Goal: Share content: Share content

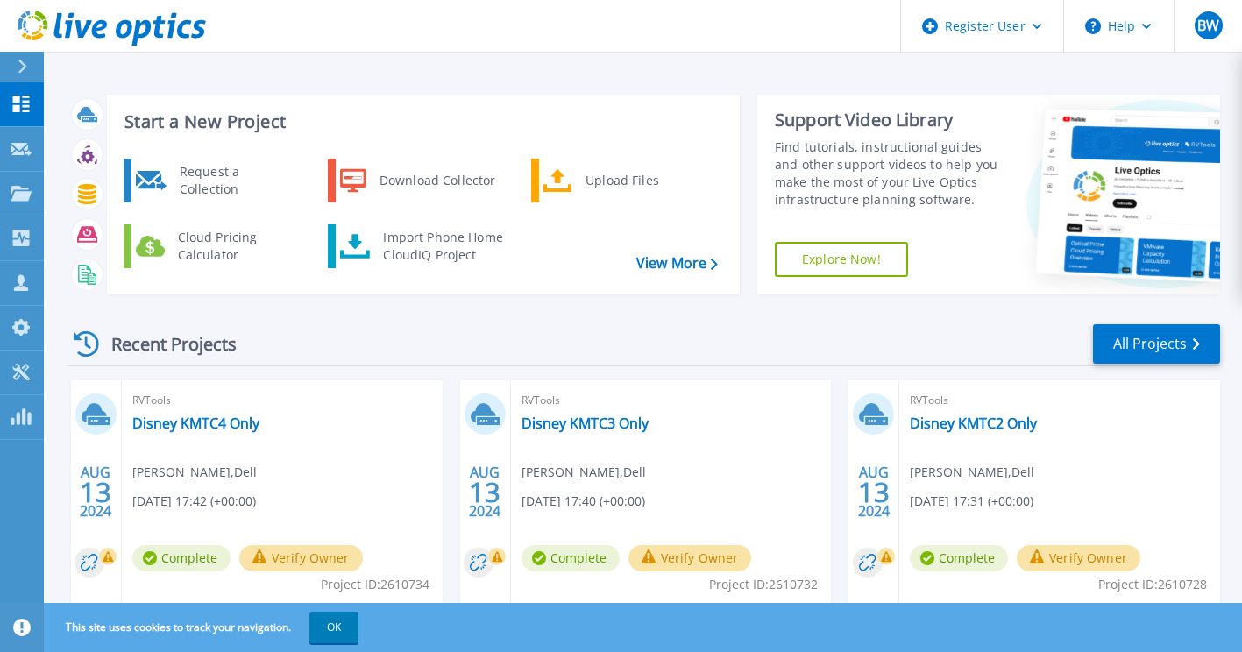
click at [29, 58] on div at bounding box center [30, 67] width 28 height 30
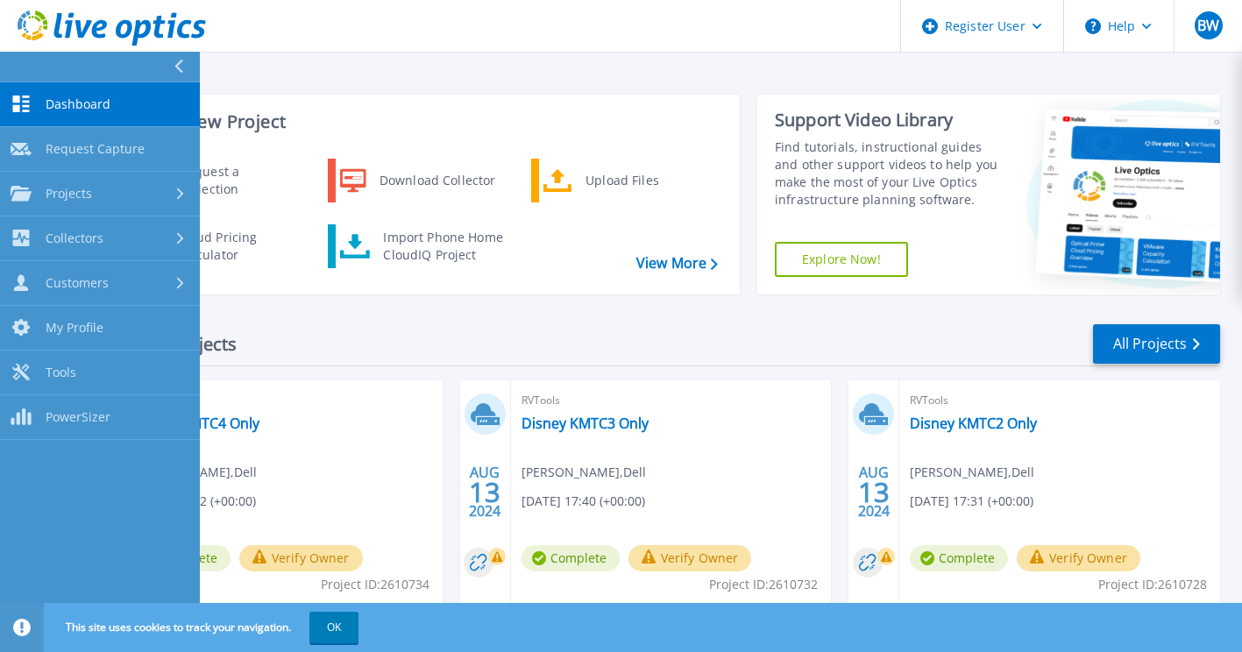
click at [29, 58] on button at bounding box center [100, 67] width 200 height 31
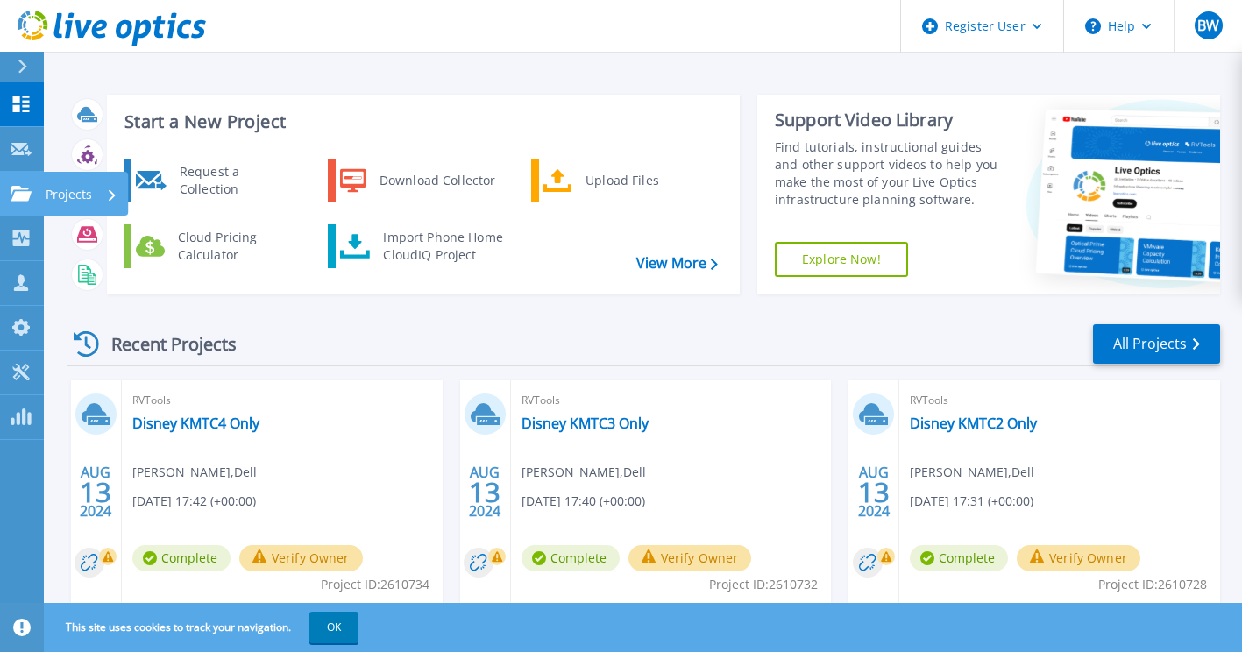
click at [24, 191] on icon at bounding box center [21, 193] width 21 height 15
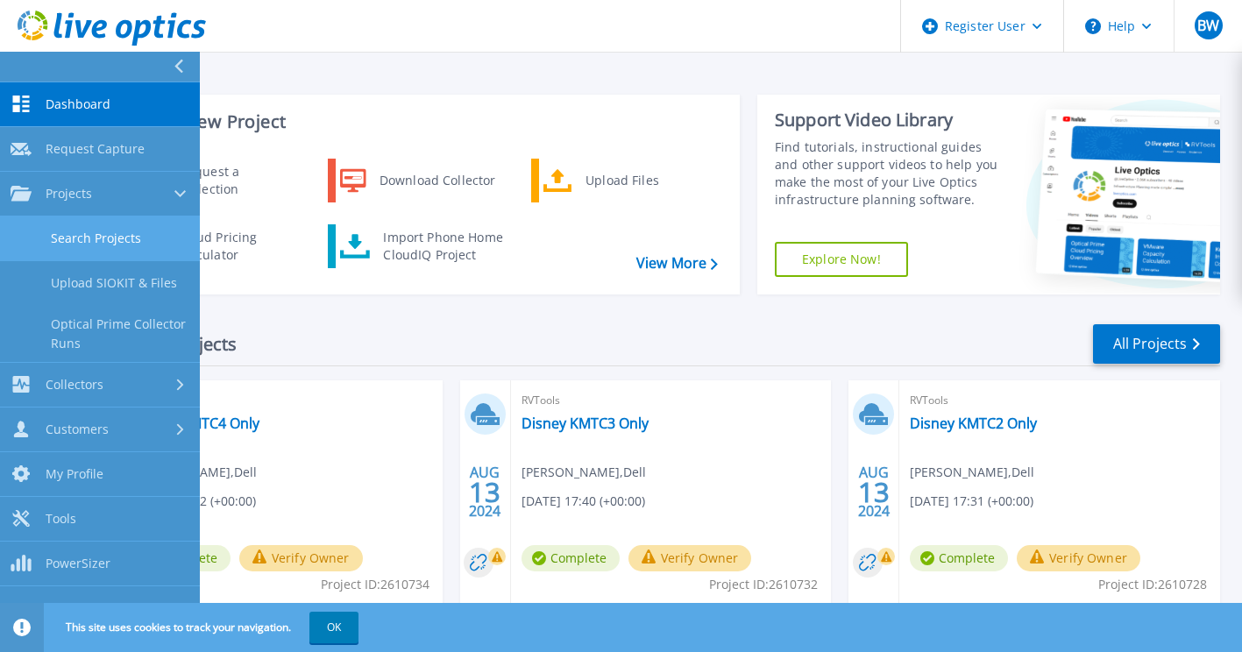
click at [84, 226] on link "Search Projects" at bounding box center [100, 239] width 200 height 45
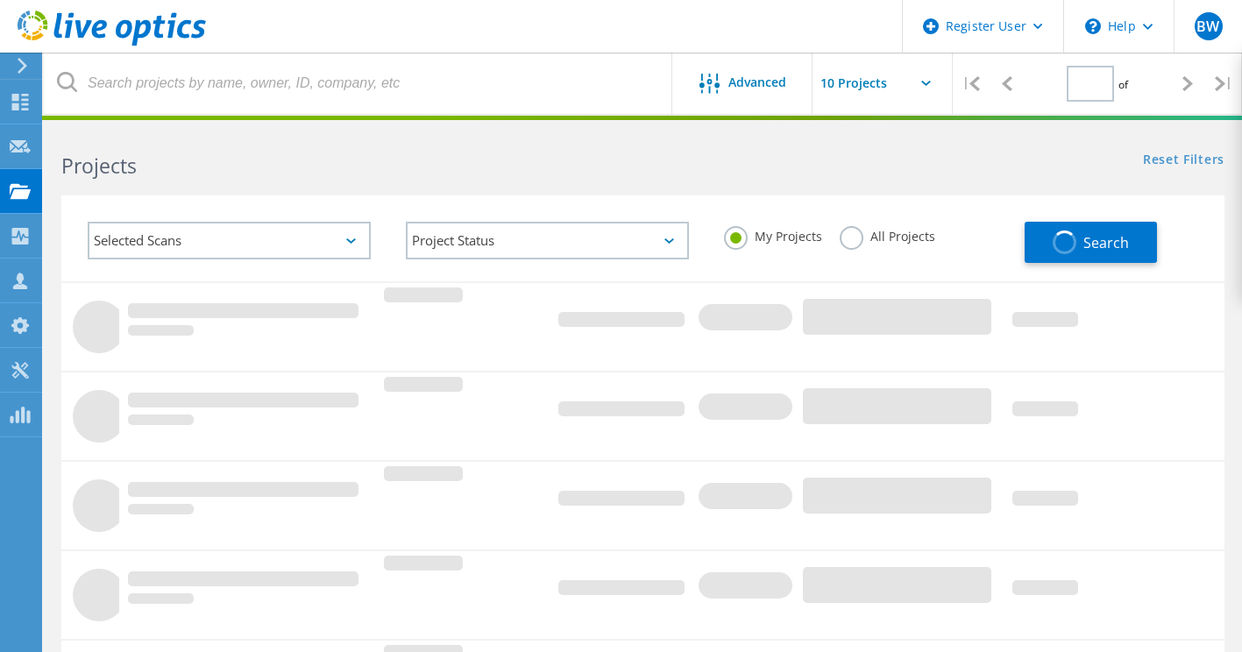
type input "1"
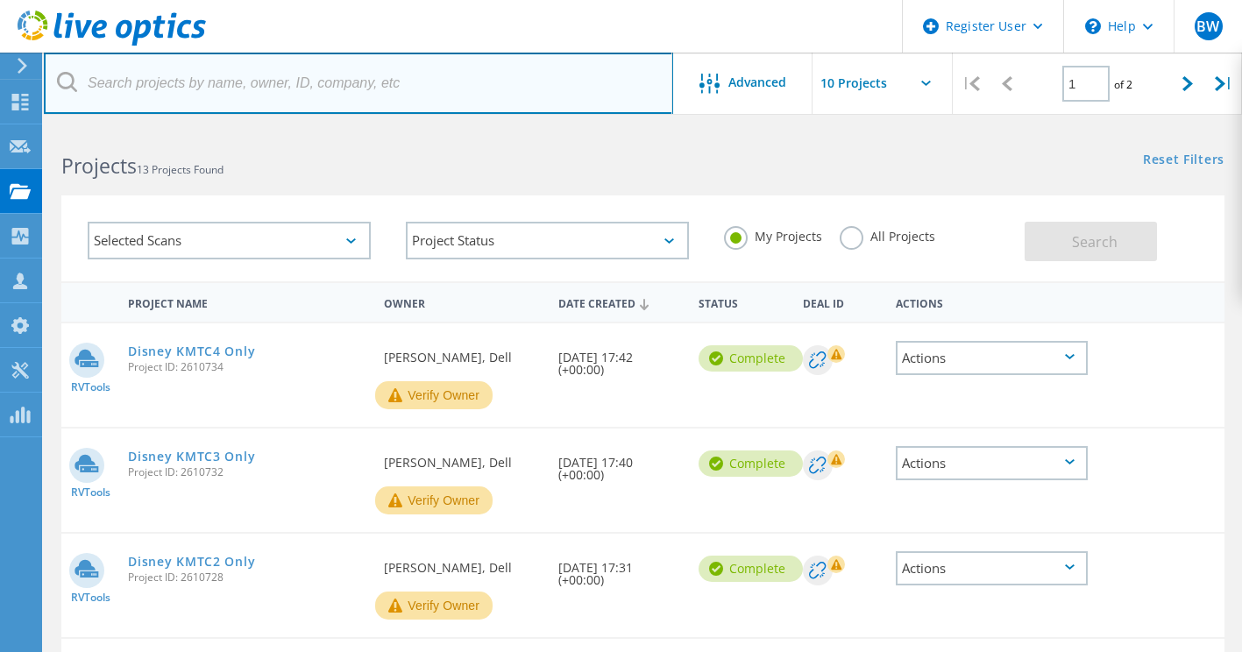
click at [466, 89] on input "text" at bounding box center [358, 83] width 629 height 61
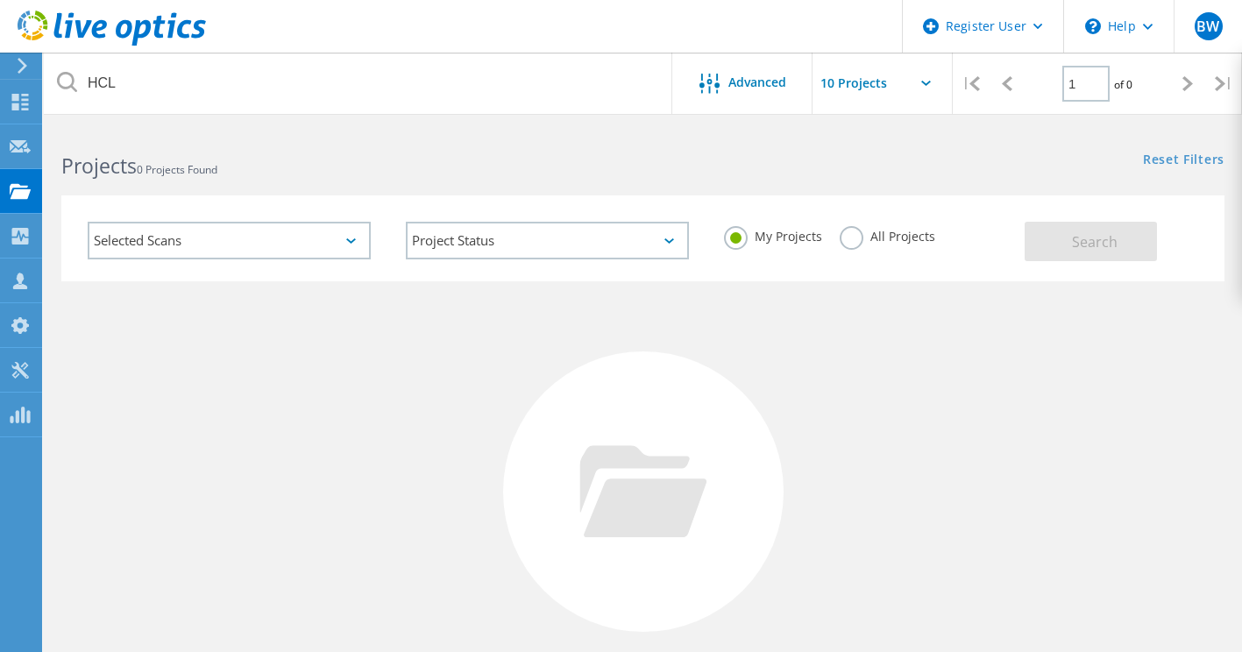
click at [861, 240] on label "All Projects" at bounding box center [888, 234] width 96 height 17
click at [0, 0] on input "All Projects" at bounding box center [0, 0] width 0 height 0
click at [1076, 240] on span "Search" at bounding box center [1095, 241] width 46 height 19
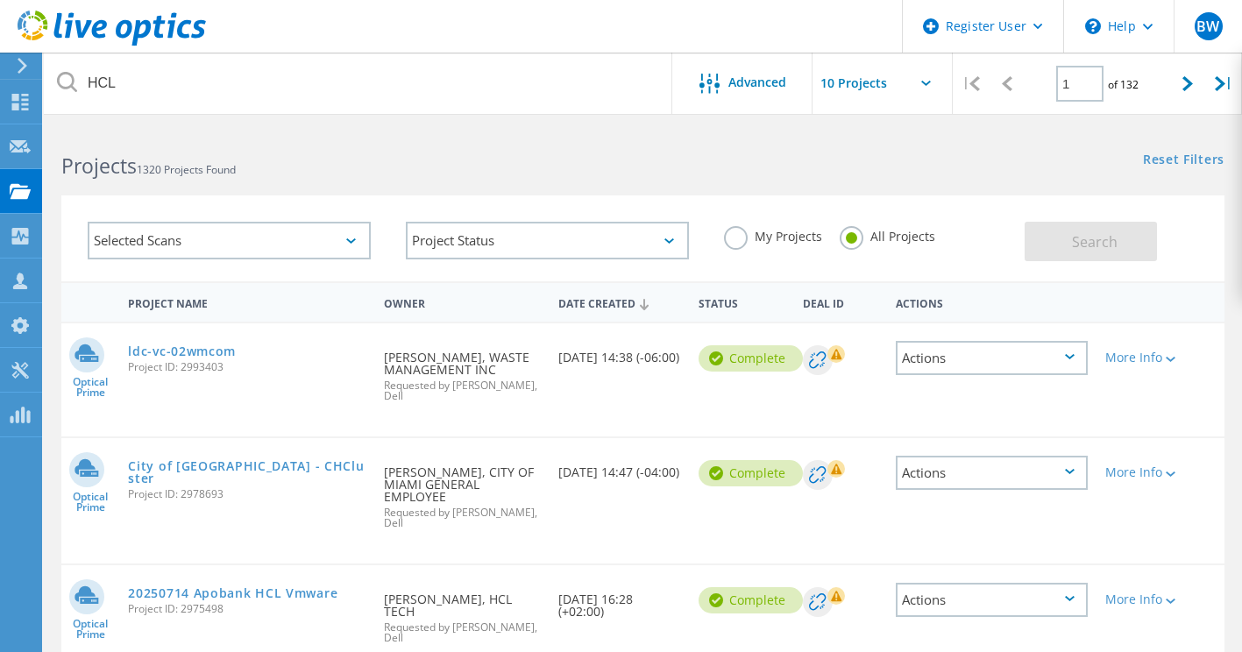
click at [353, 303] on div "Project Name" at bounding box center [247, 302] width 256 height 32
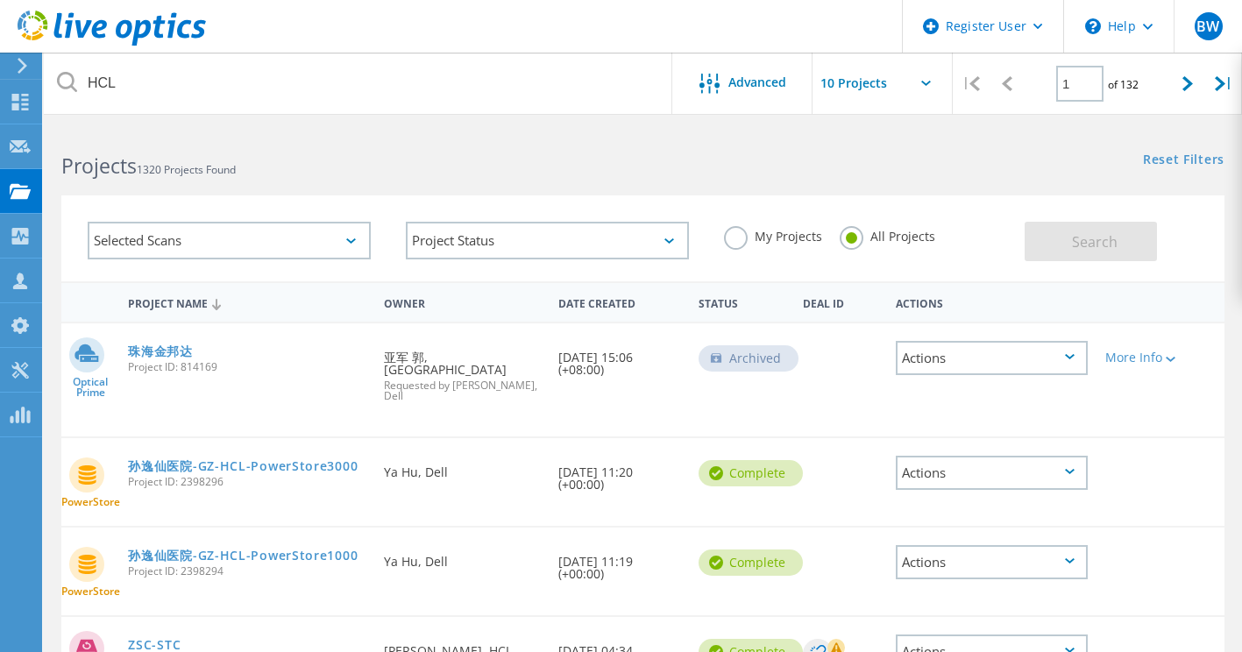
click at [637, 302] on div "Date Created" at bounding box center [619, 302] width 139 height 32
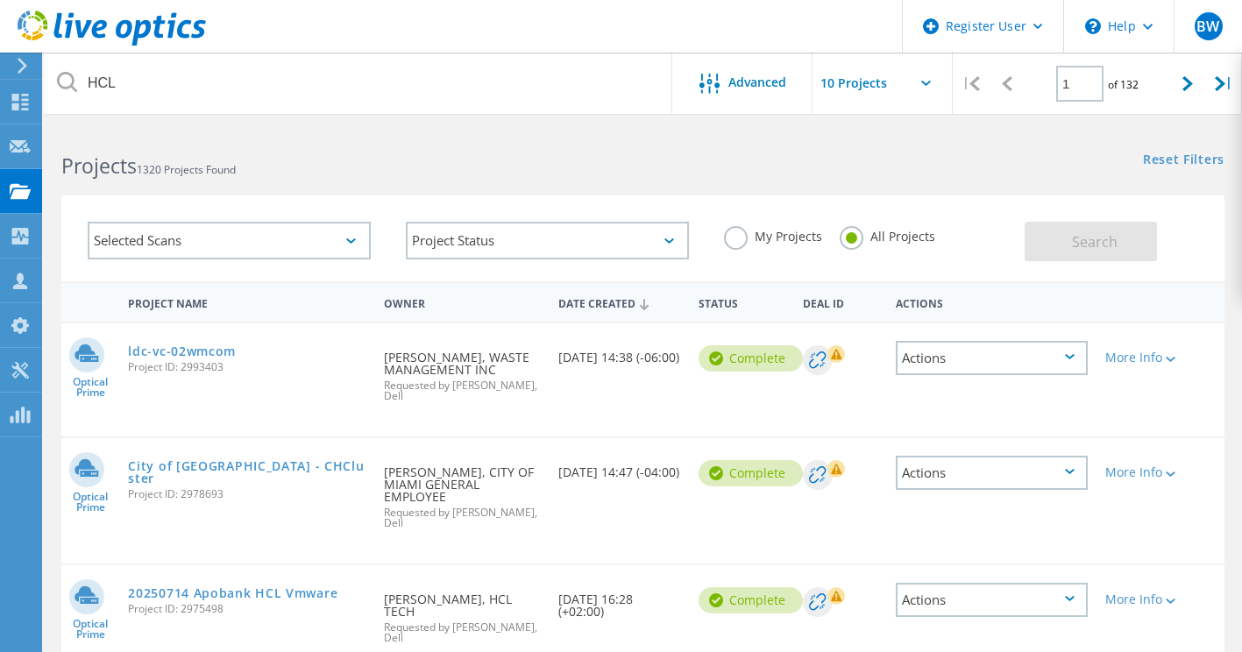
click at [593, 272] on div "Project Status In Progress Complete Published Anonymous Archived Error" at bounding box center [547, 240] width 318 height 73
click at [324, 135] on div "Projects 1320 Projects Found" at bounding box center [343, 150] width 599 height 46
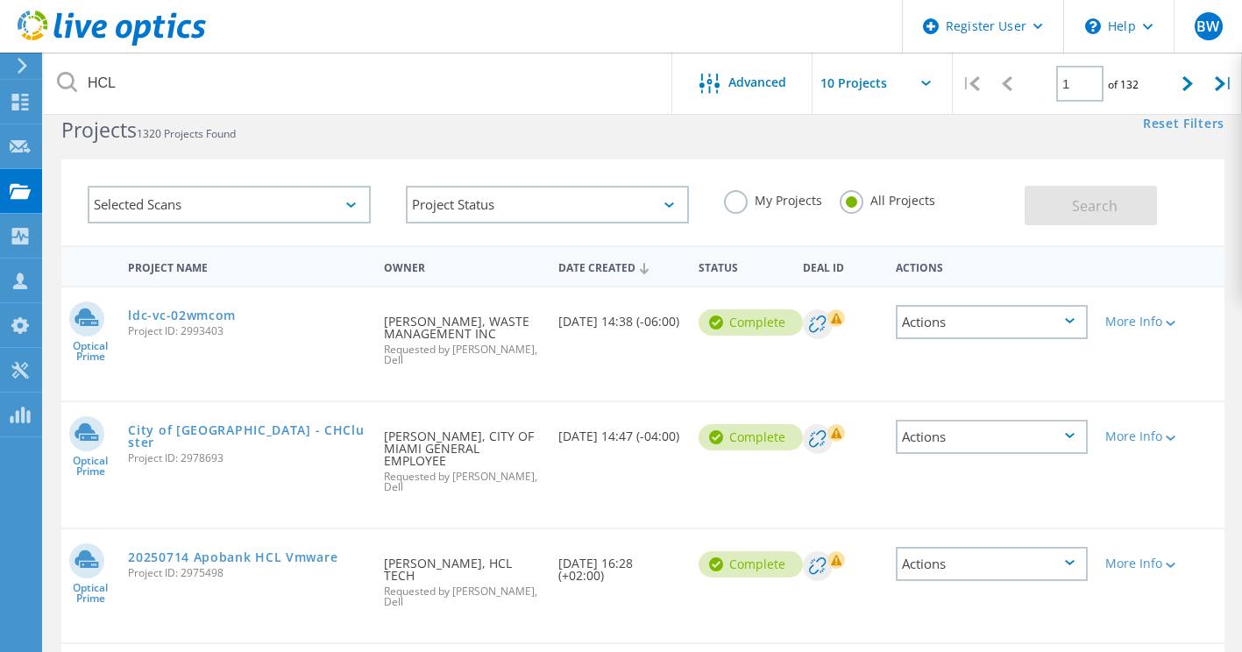
scroll to position [35, 0]
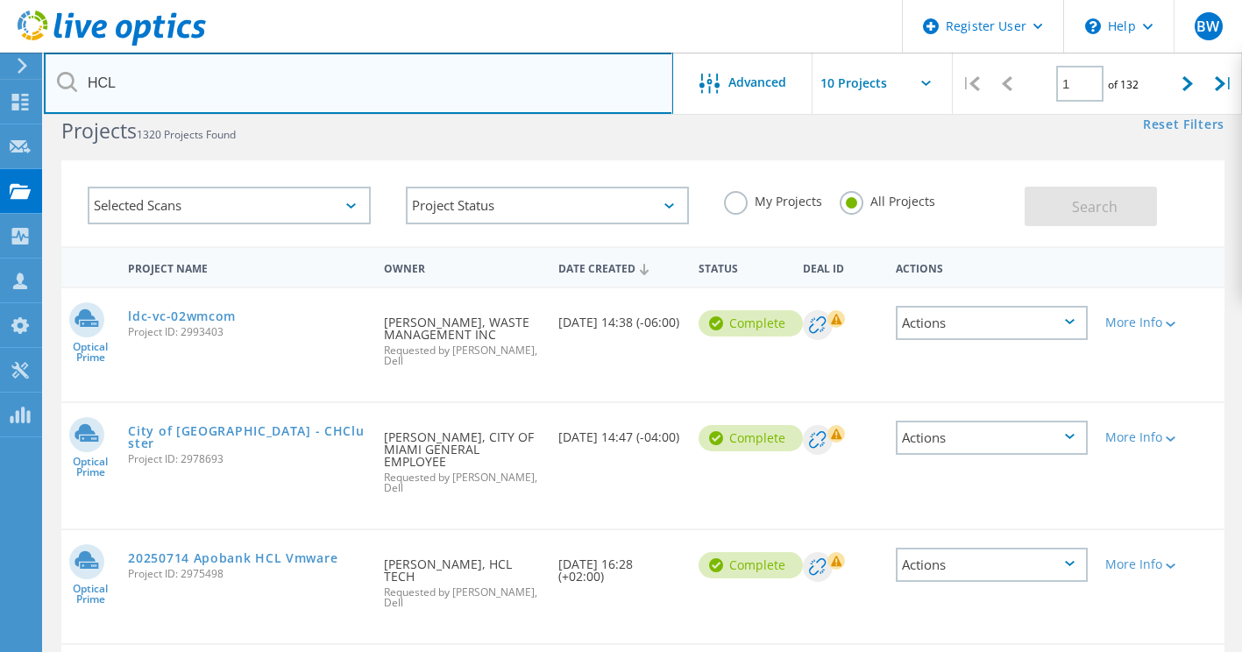
click at [169, 86] on input "HCL" at bounding box center [358, 83] width 629 height 61
paste input "APM00165287020"
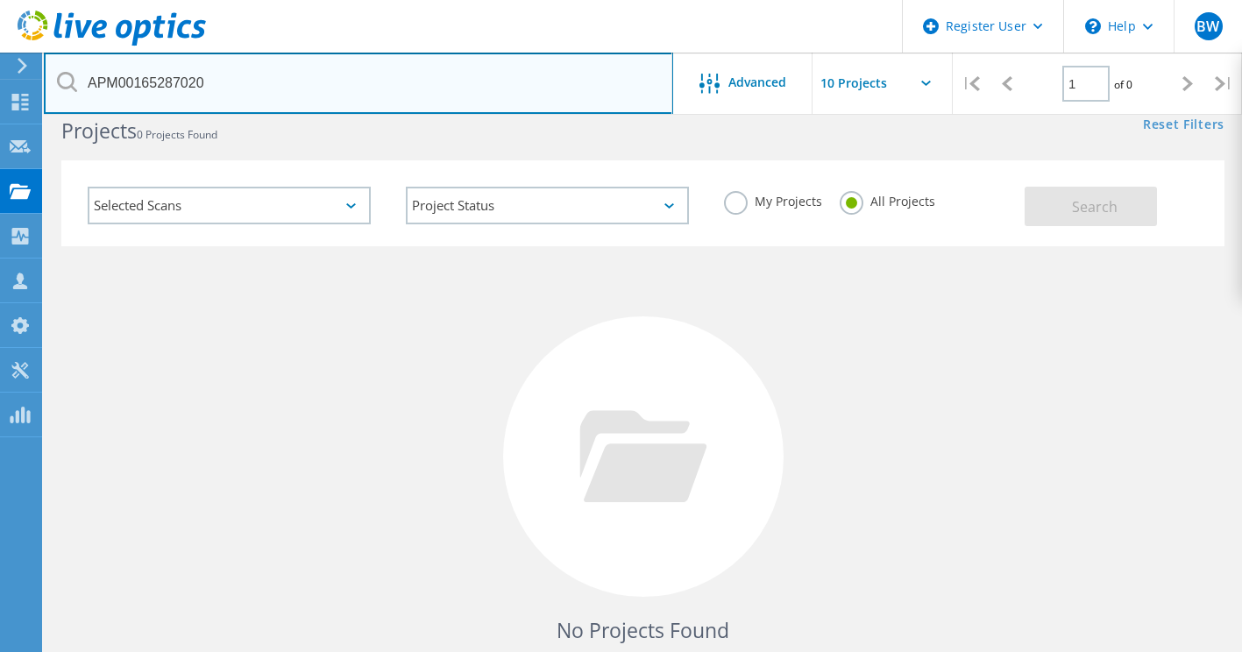
click at [408, 94] on input "APM00165287020" at bounding box center [358, 83] width 629 height 61
paste input "CKM00122501225"
type input "CKM00122501225"
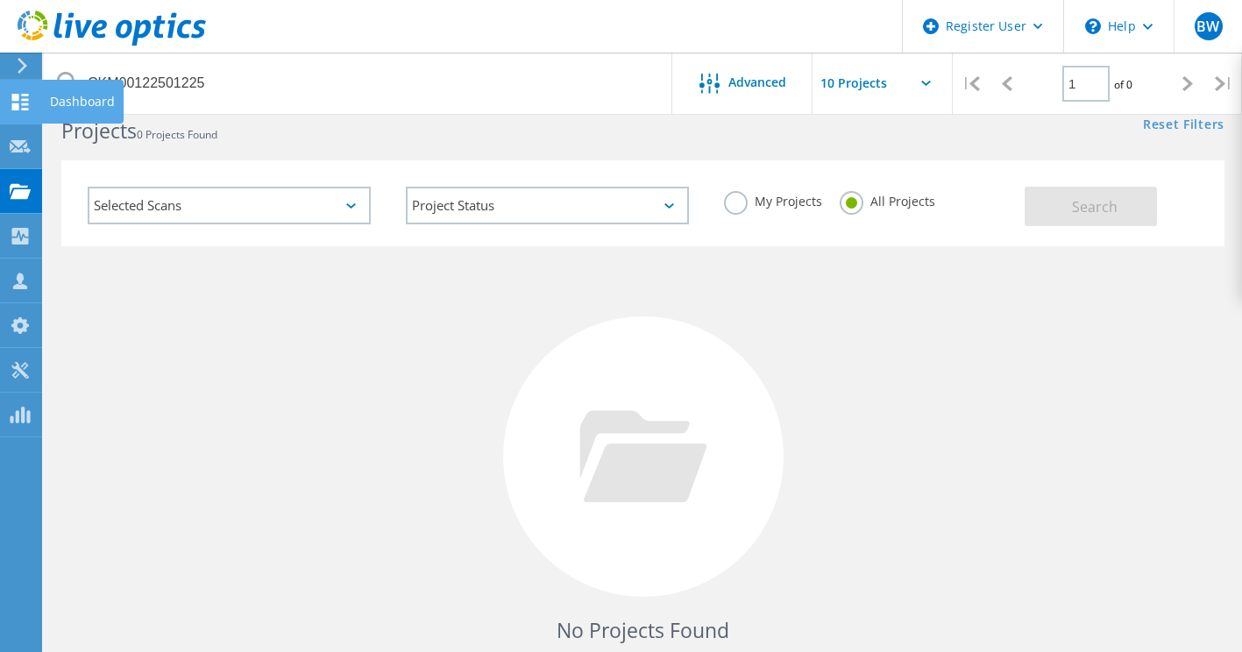
click at [25, 99] on use at bounding box center [20, 102] width 17 height 17
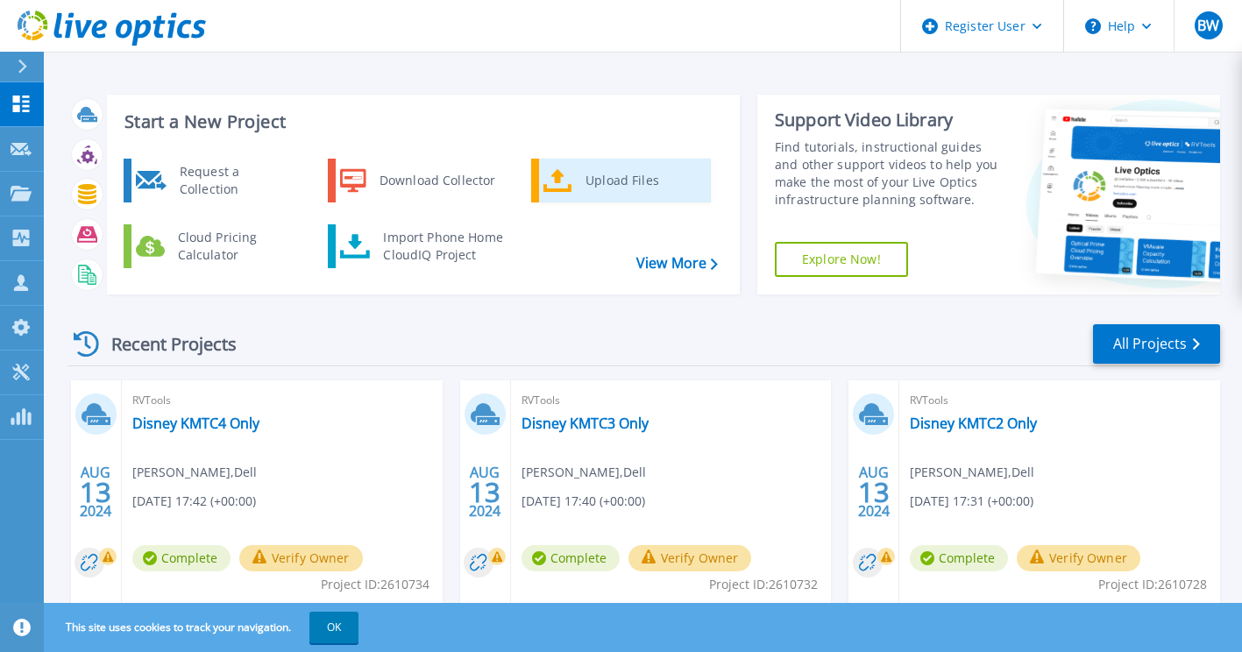
click at [592, 181] on div "Upload Files" at bounding box center [642, 180] width 130 height 35
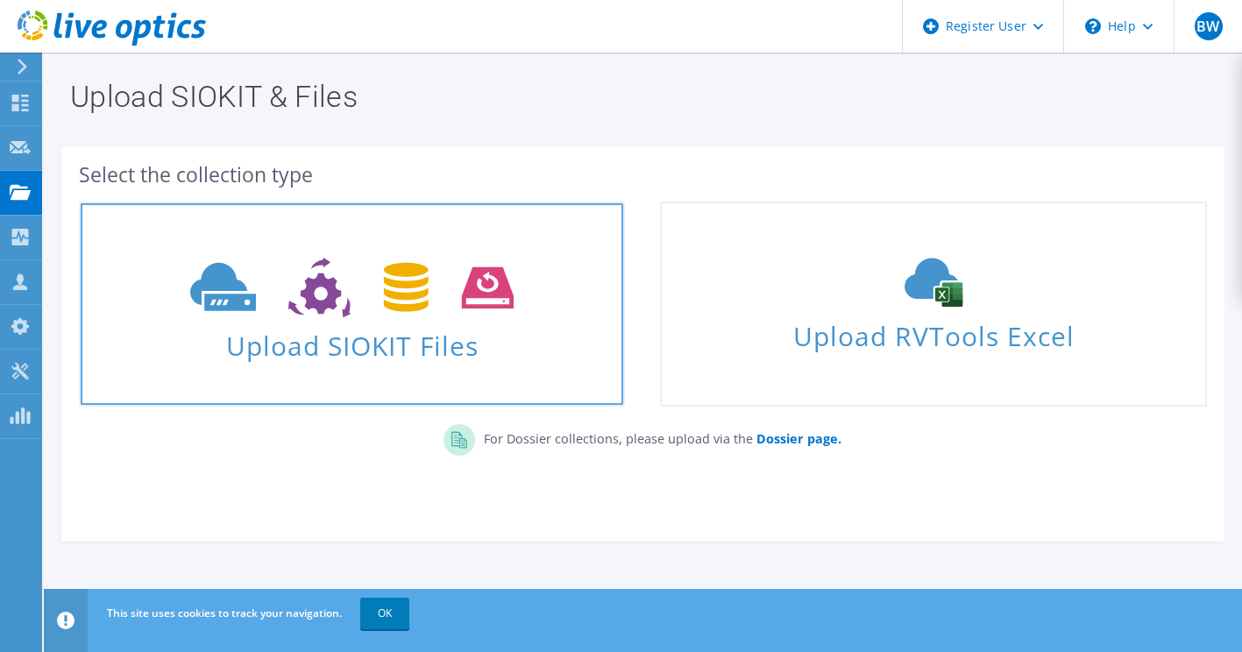
click at [251, 288] on icon at bounding box center [351, 288] width 323 height 60
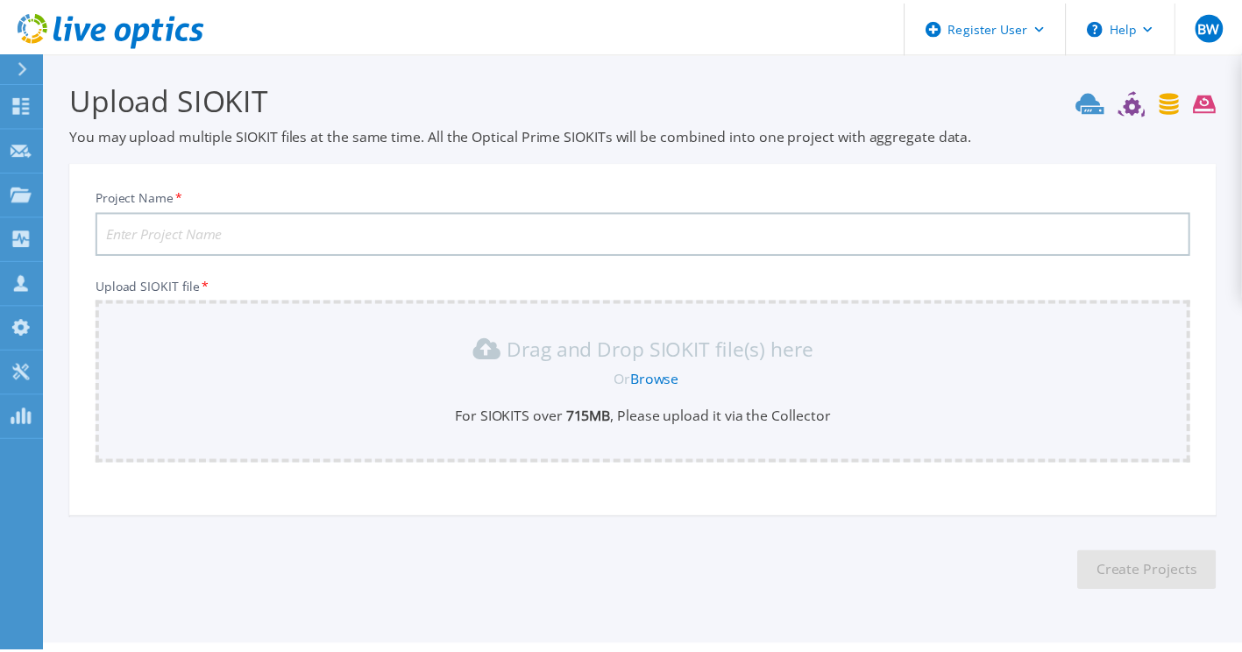
scroll to position [46, 0]
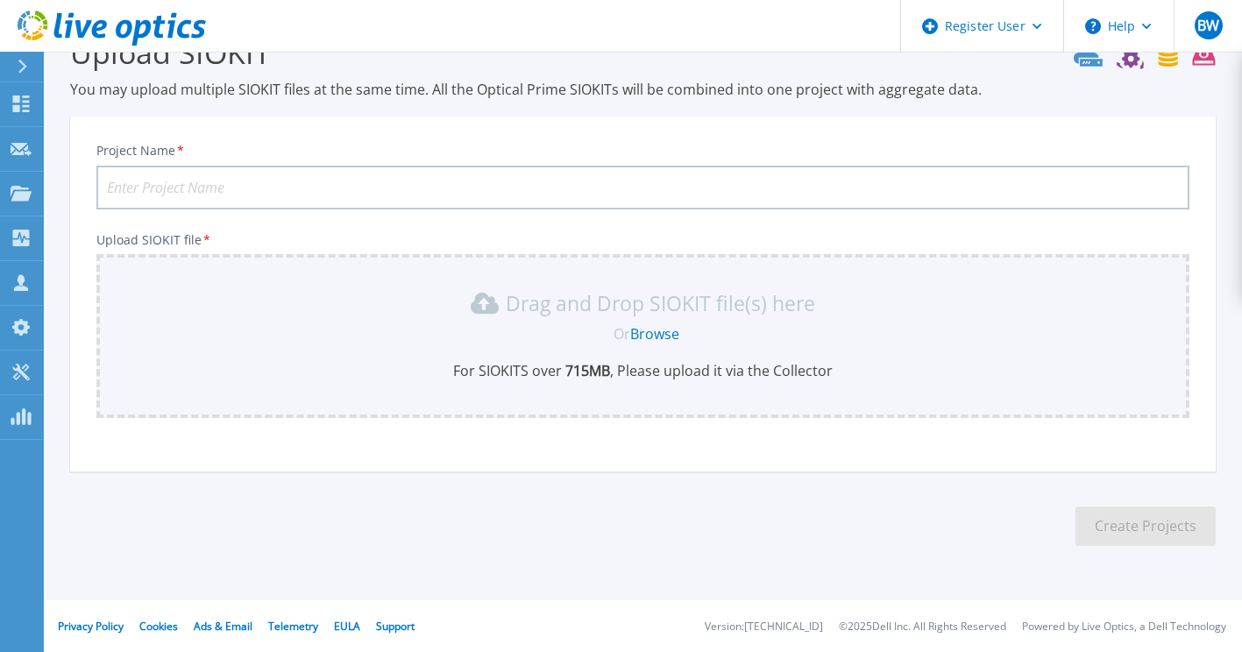
click at [233, 189] on input "Project Name *" at bounding box center [642, 188] width 1093 height 44
type input "[PERSON_NAME] Struggles VNX [GEOGRAPHIC_DATA]"
click at [652, 328] on link "Browse" at bounding box center [654, 333] width 49 height 19
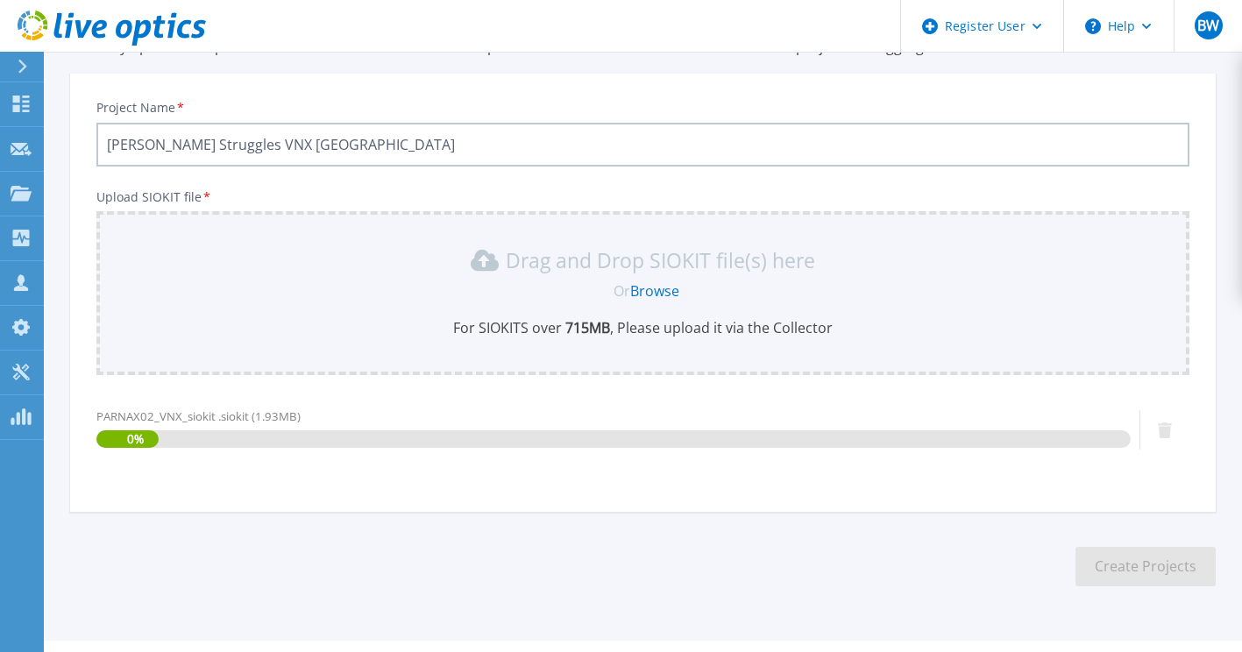
scroll to position [129, 0]
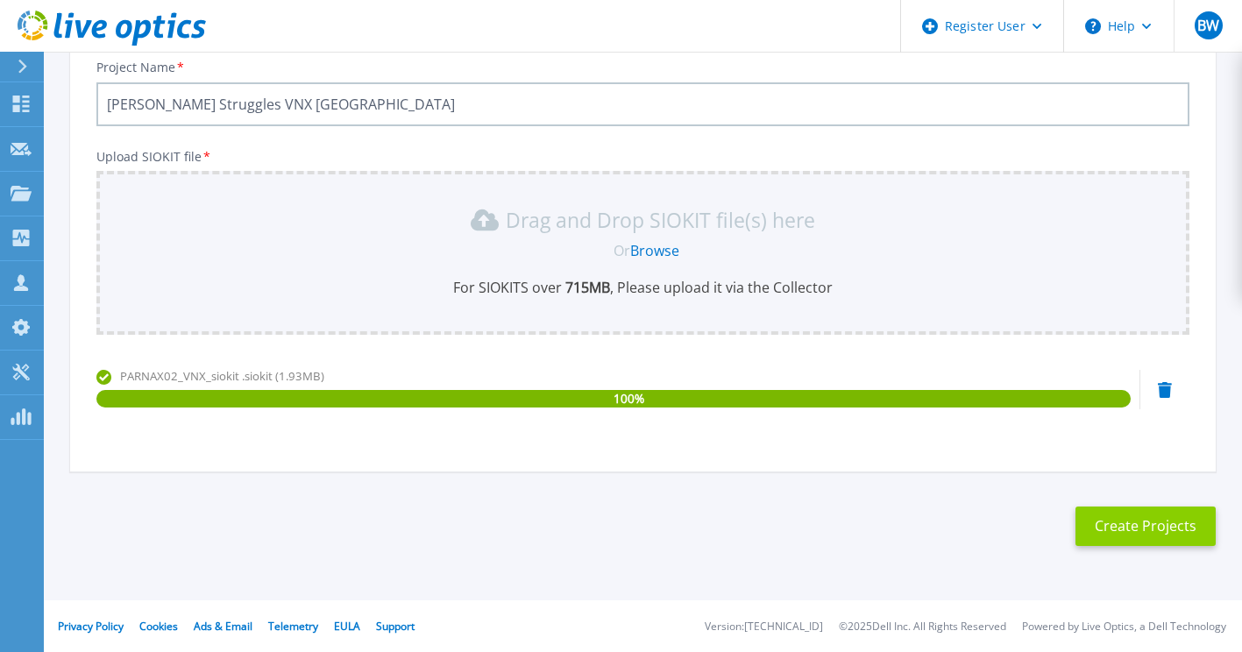
click at [1108, 514] on button "Create Projects" at bounding box center [1146, 526] width 140 height 39
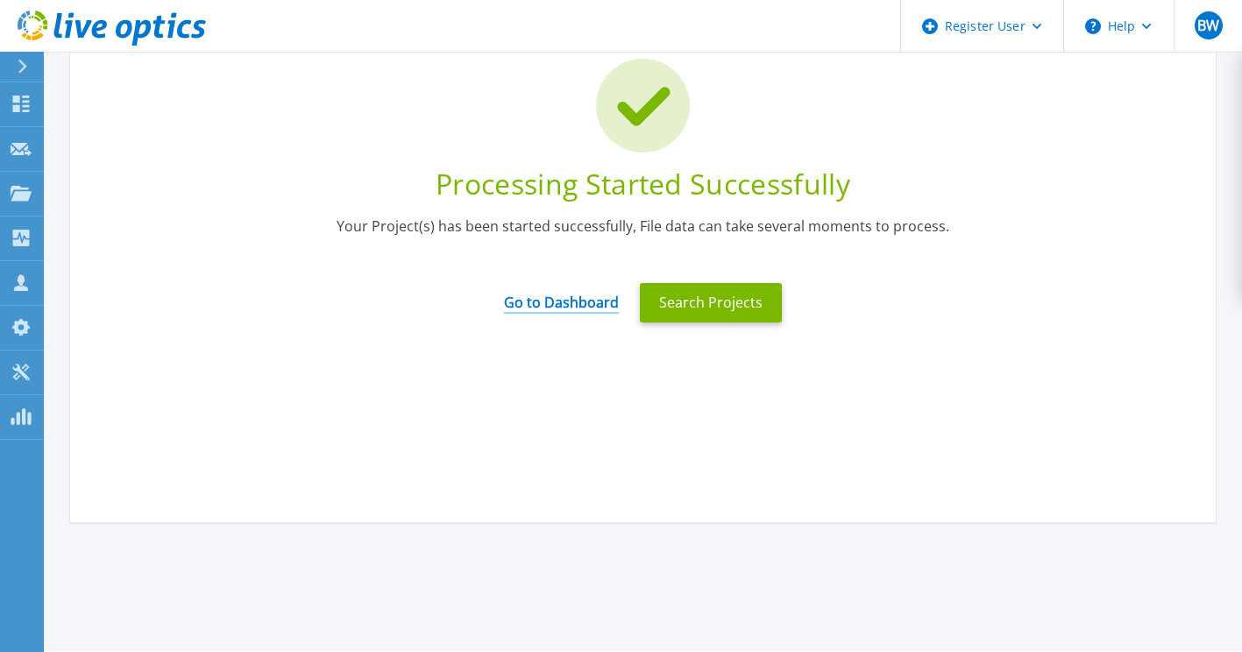
click at [540, 302] on link "Go to Dashboard" at bounding box center [561, 297] width 115 height 34
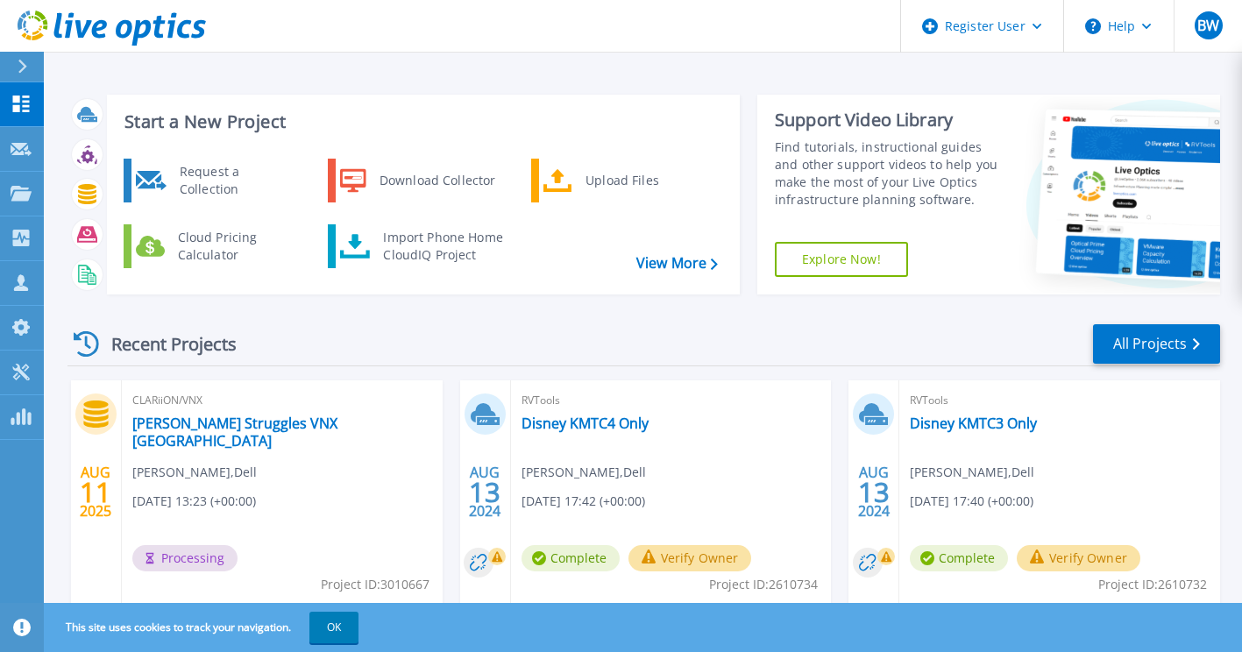
click at [540, 302] on div "Start a New Project Request a Collection Download Collector Upload Files Cloud …" at bounding box center [643, 195] width 1153 height 228
click at [175, 423] on link "[PERSON_NAME] Struggles VNX [GEOGRAPHIC_DATA]" at bounding box center [282, 432] width 300 height 35
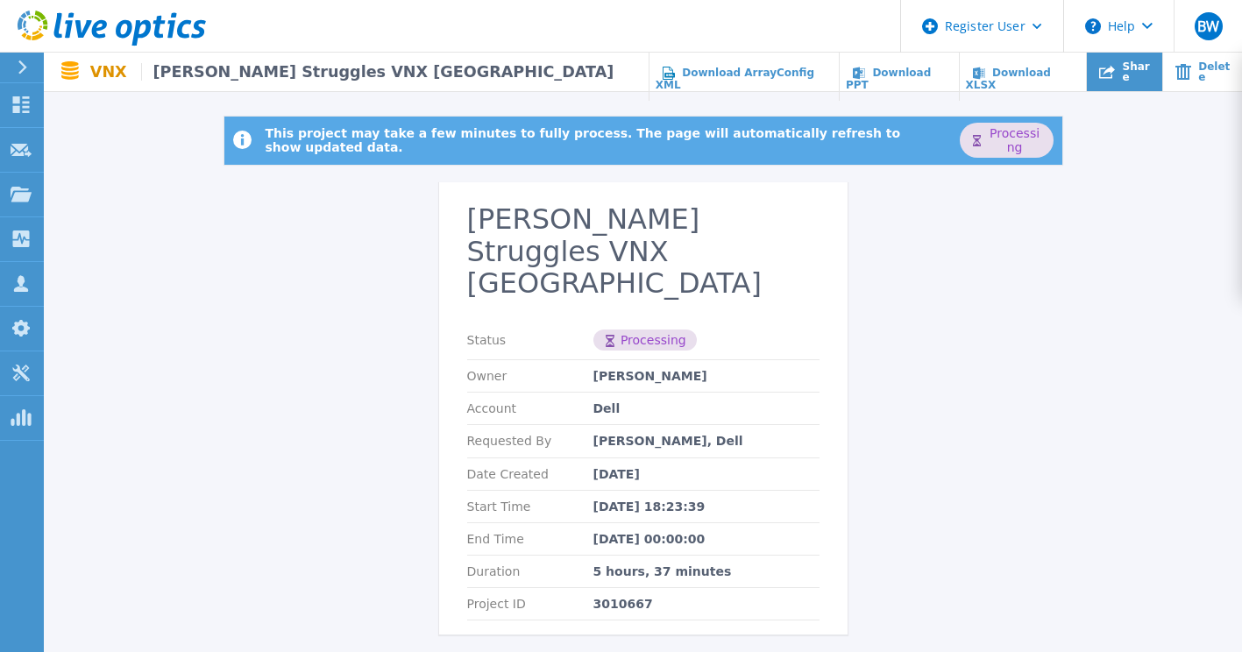
click at [1112, 69] on icon at bounding box center [1107, 71] width 16 height 13
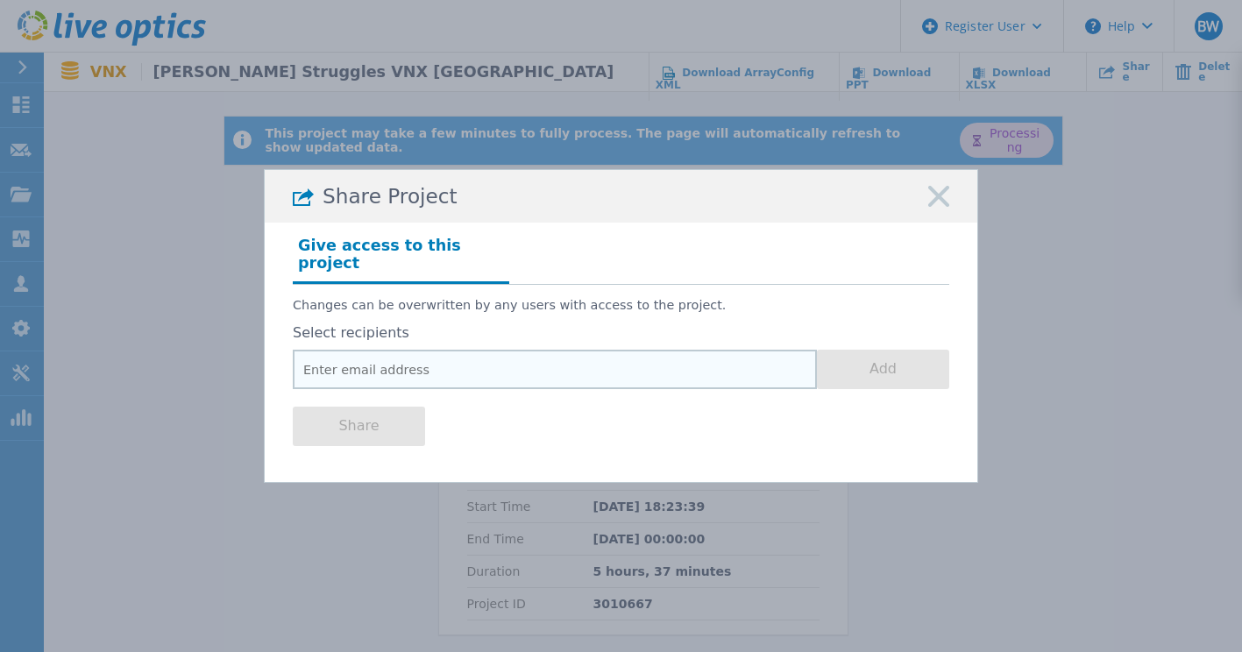
click at [516, 365] on input "email" at bounding box center [555, 369] width 524 height 39
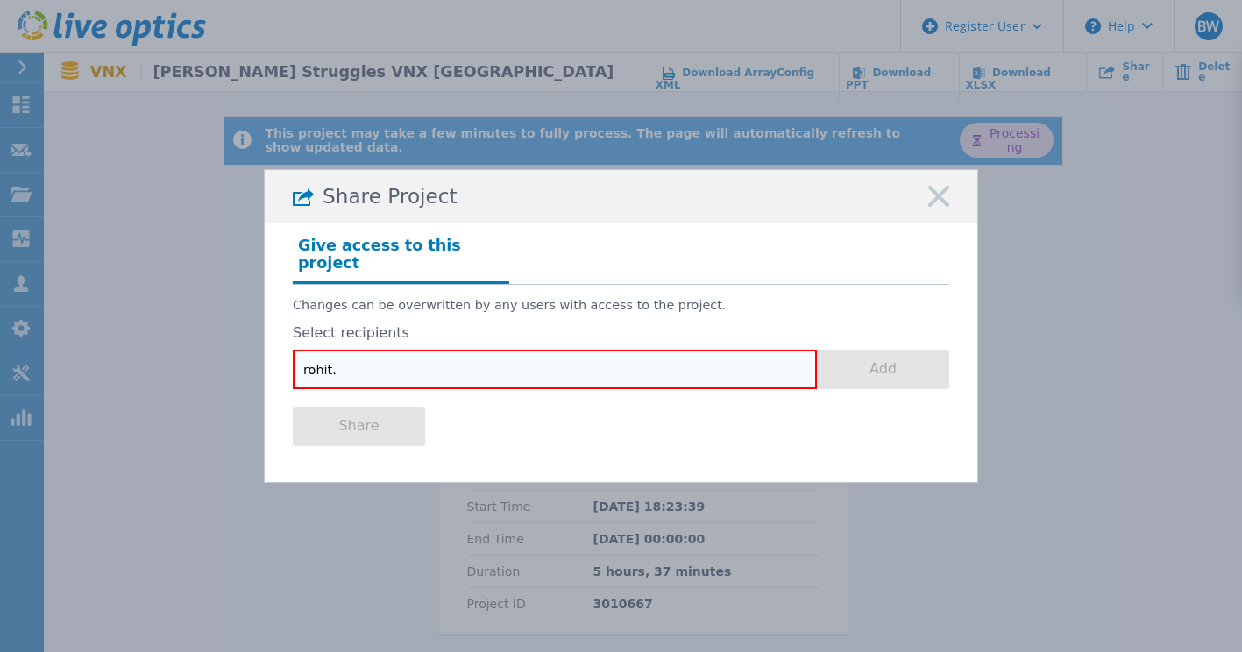
type input "rohit."
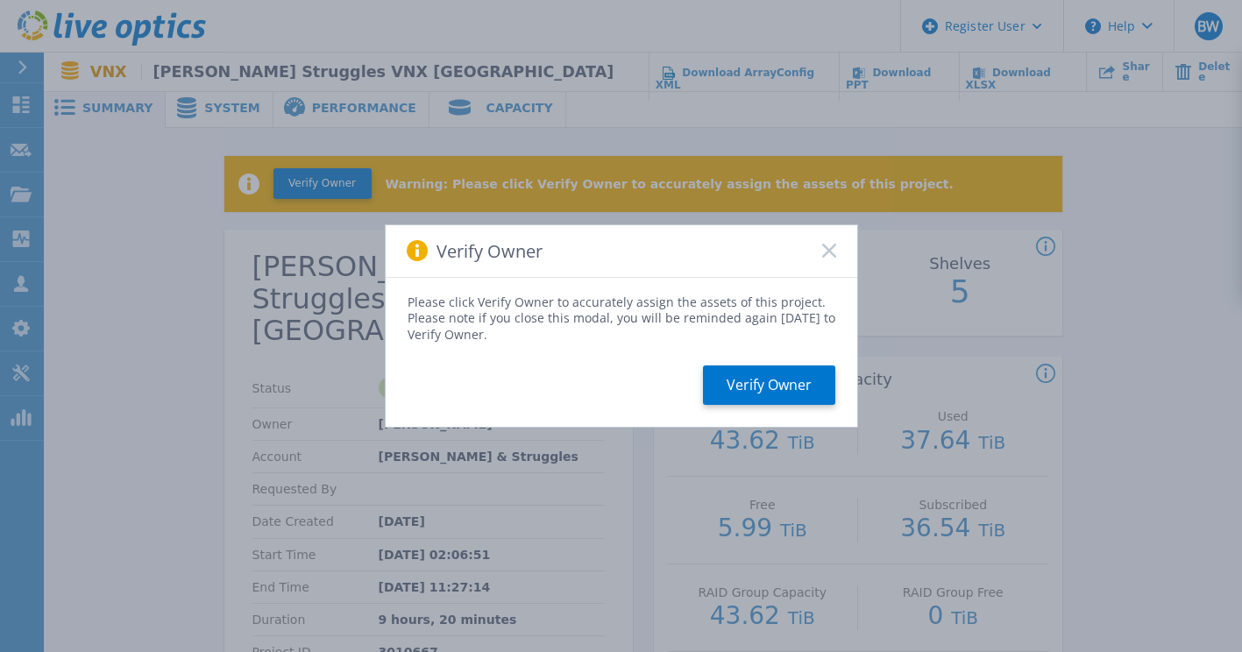
click at [829, 250] on rect at bounding box center [828, 251] width 15 height 15
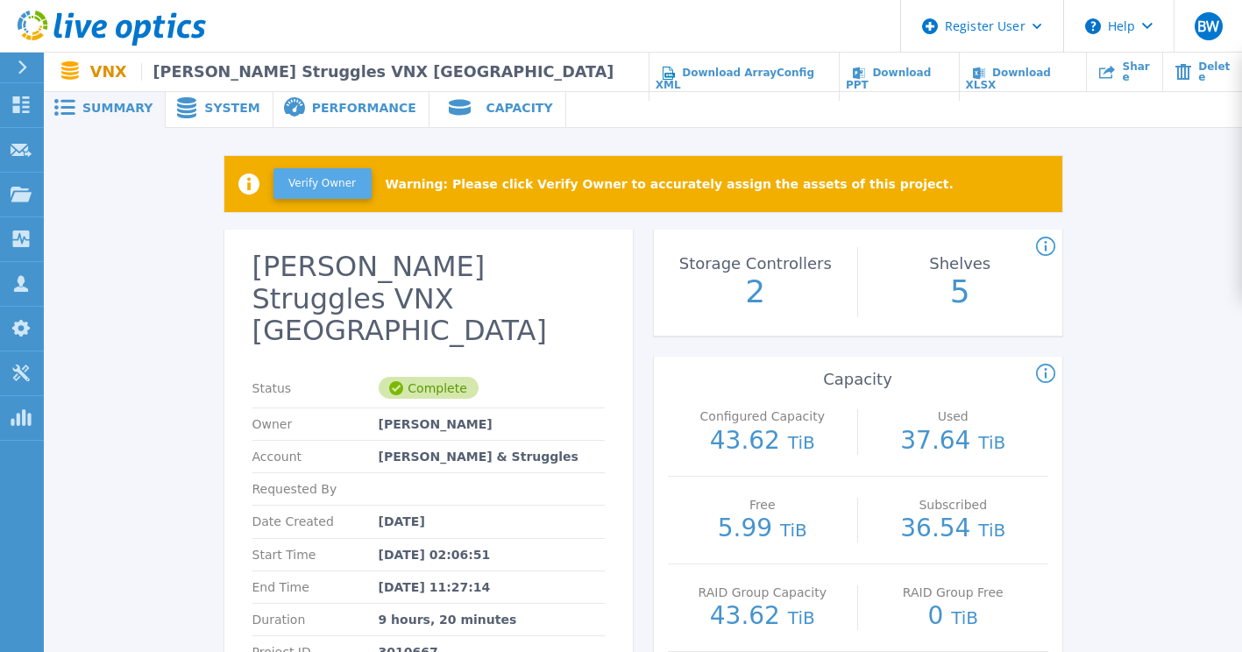
click at [327, 189] on button "Verify Owner" at bounding box center [322, 183] width 98 height 31
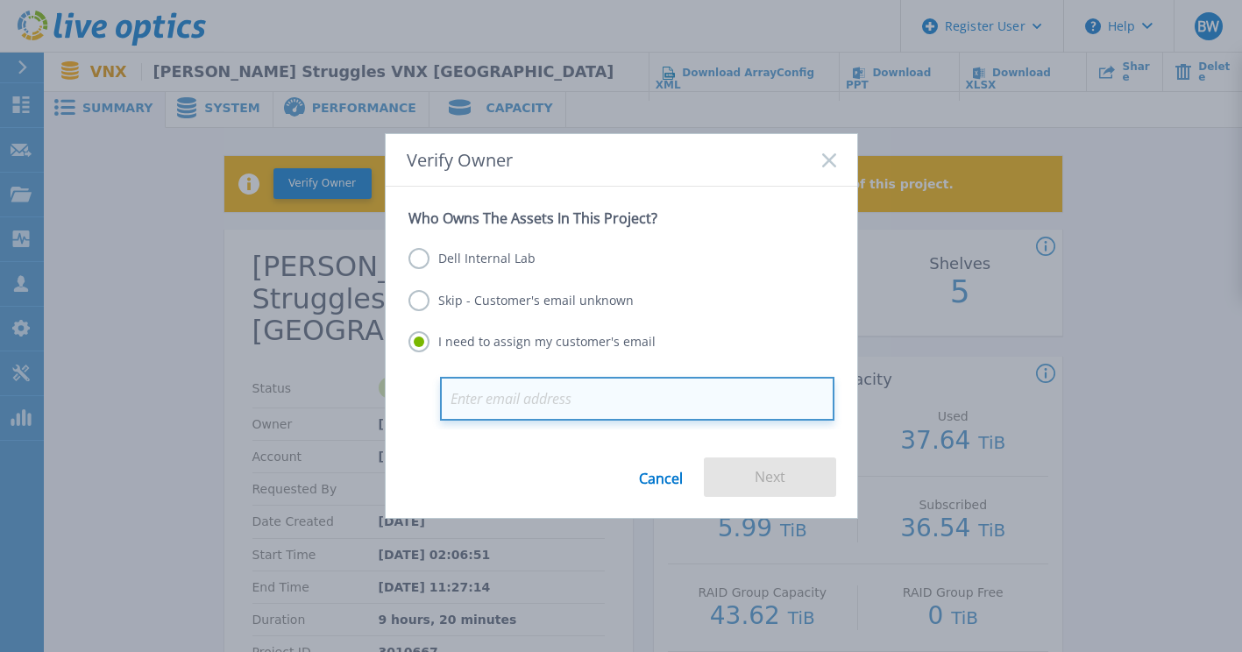
paste input "thiagarajan.t@hcltech.com"
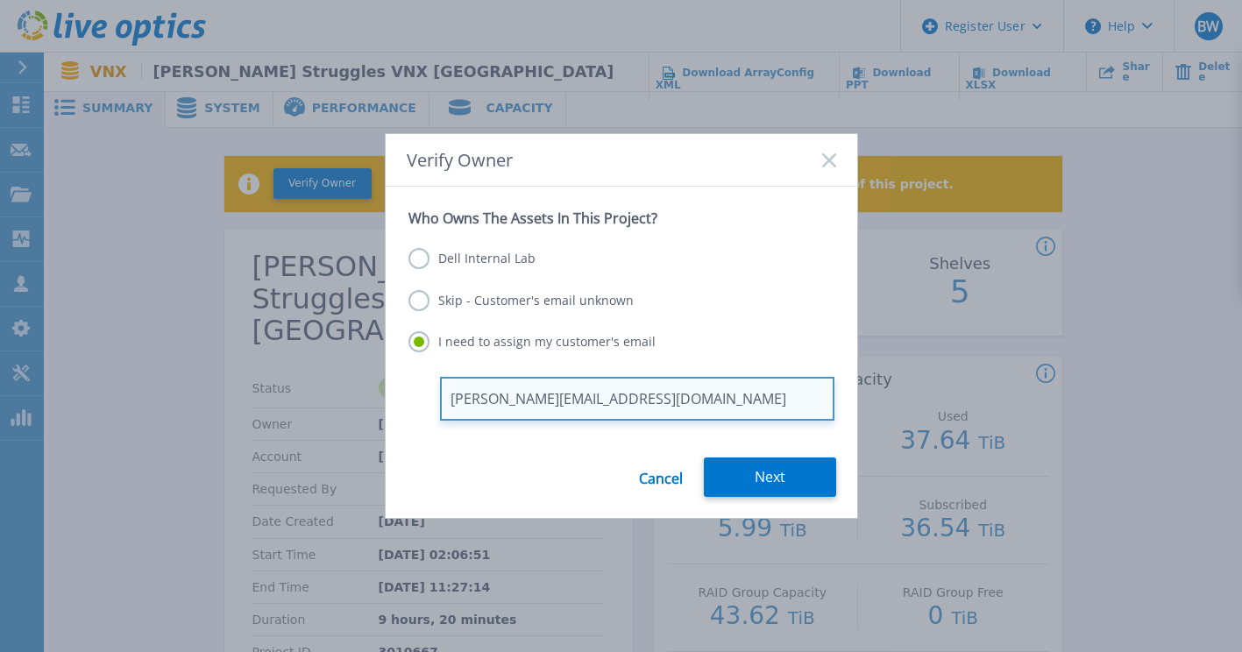
type input "thiagarajan.t@hcltech.com"
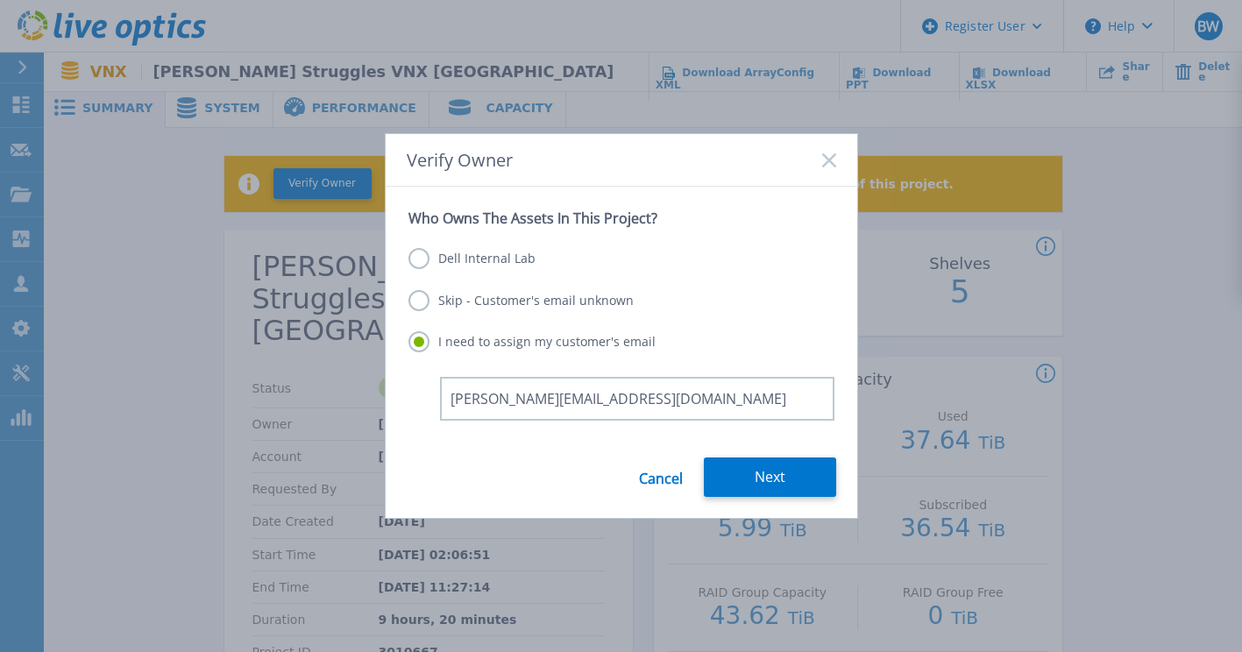
click at [411, 295] on label "Skip - Customer's email unknown" at bounding box center [520, 300] width 225 height 21
click at [0, 0] on input "Skip - Customer's email unknown" at bounding box center [0, 0] width 0 height 0
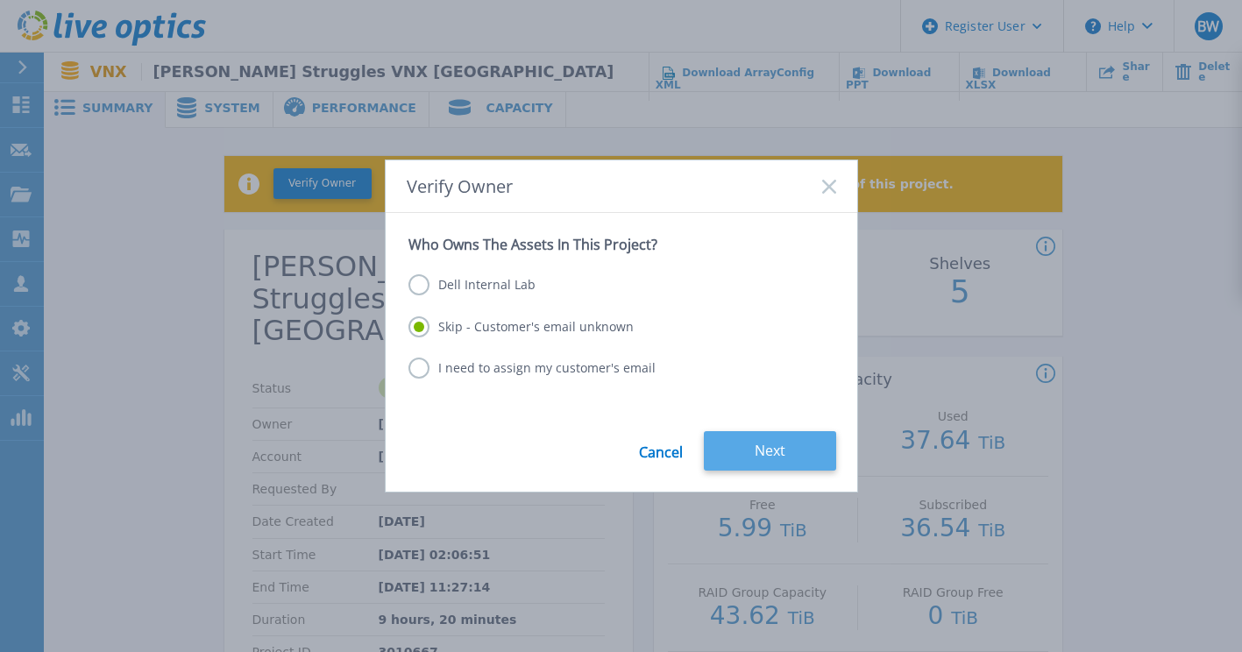
click at [764, 451] on button "Next" at bounding box center [770, 450] width 132 height 39
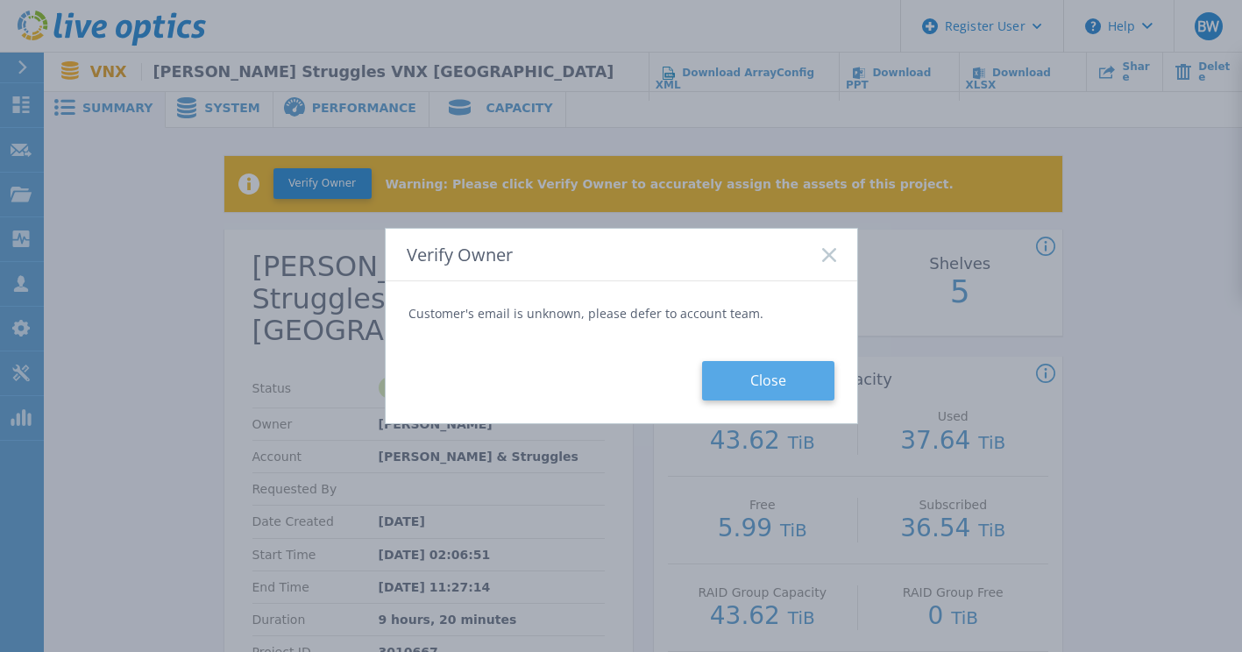
click at [771, 381] on button "Close" at bounding box center [768, 380] width 132 height 39
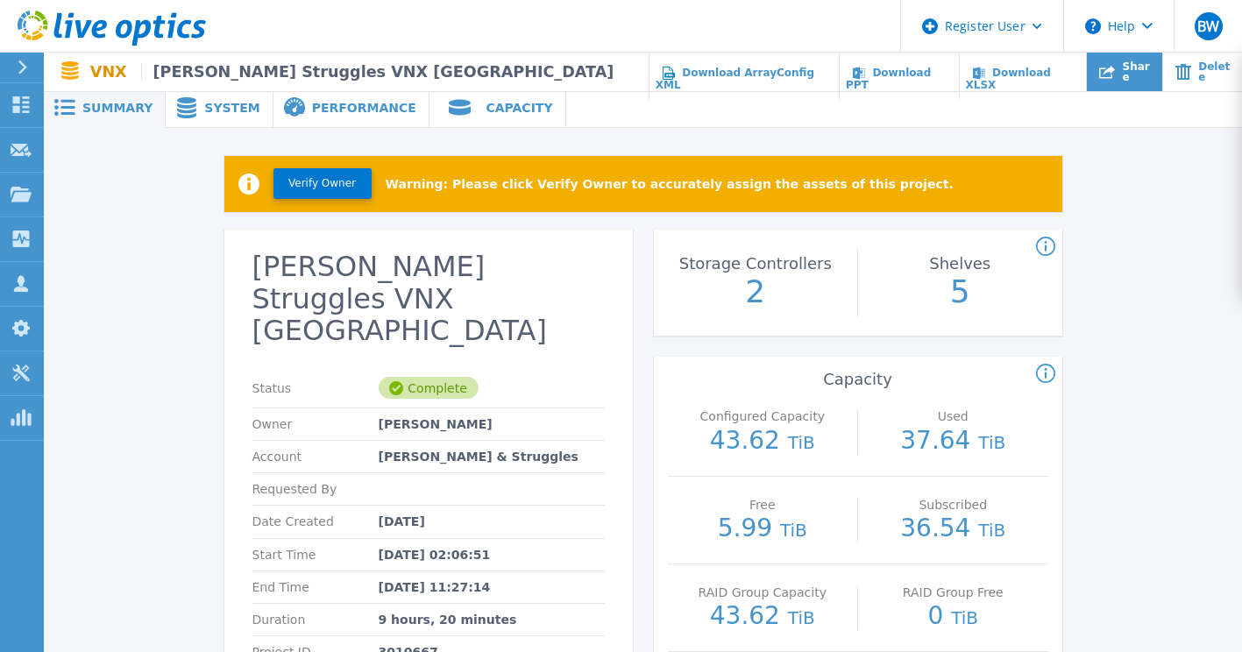
click at [1124, 76] on span "Share" at bounding box center [1136, 71] width 29 height 21
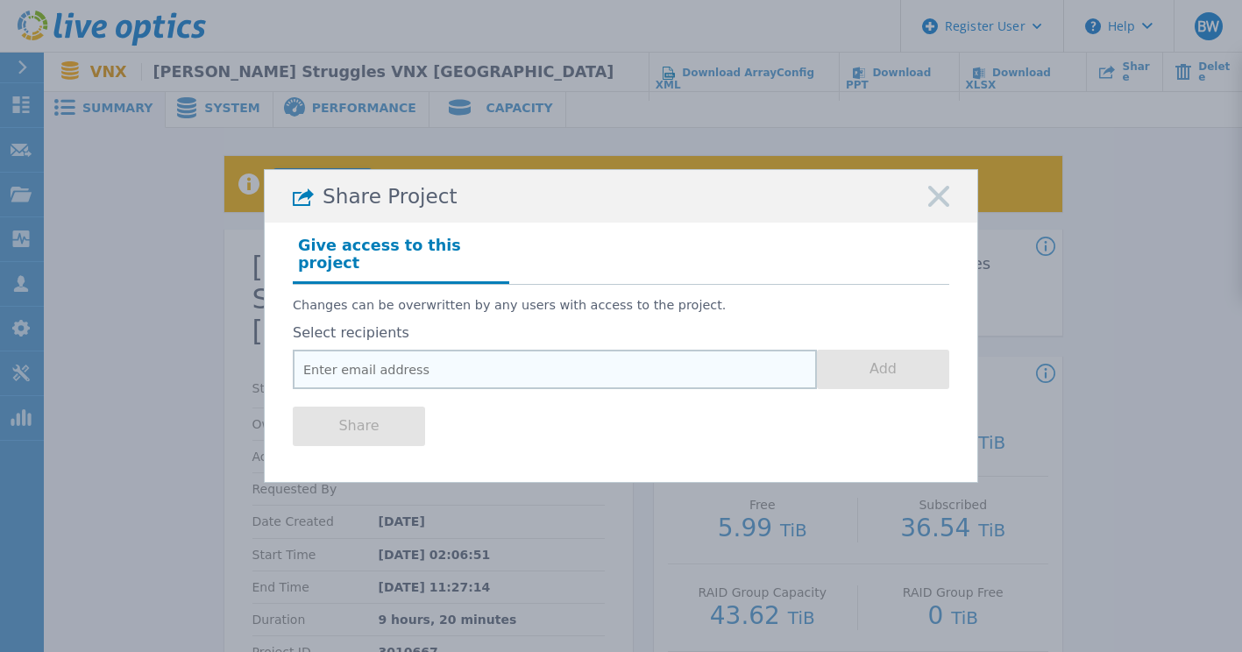
click at [572, 354] on input "email" at bounding box center [555, 369] width 524 height 39
paste input "thiagarajan.t@hcltech.com"
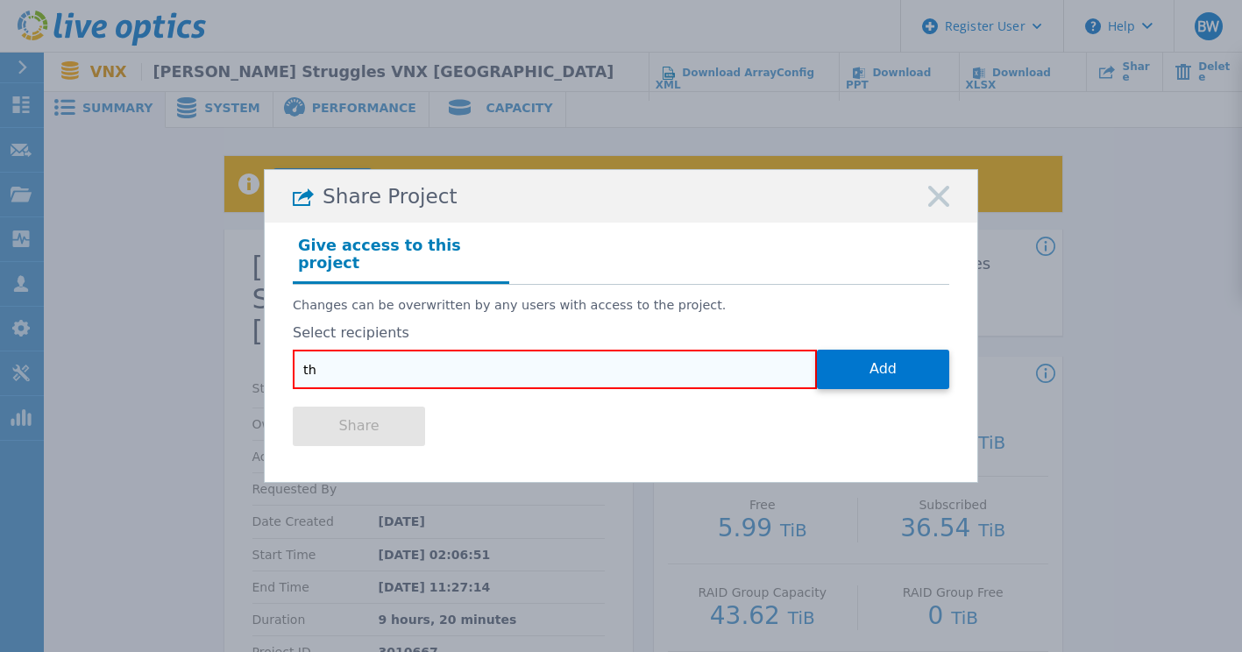
type input "t"
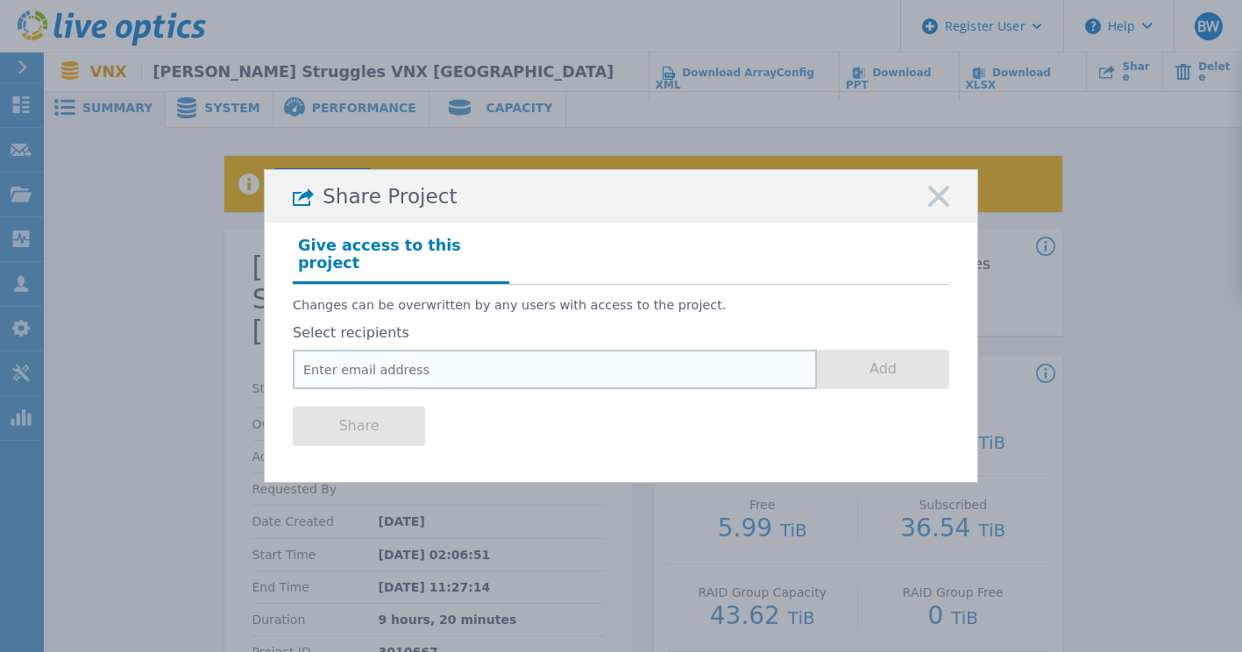
paste input "Rohit.Kurup@dell.com"
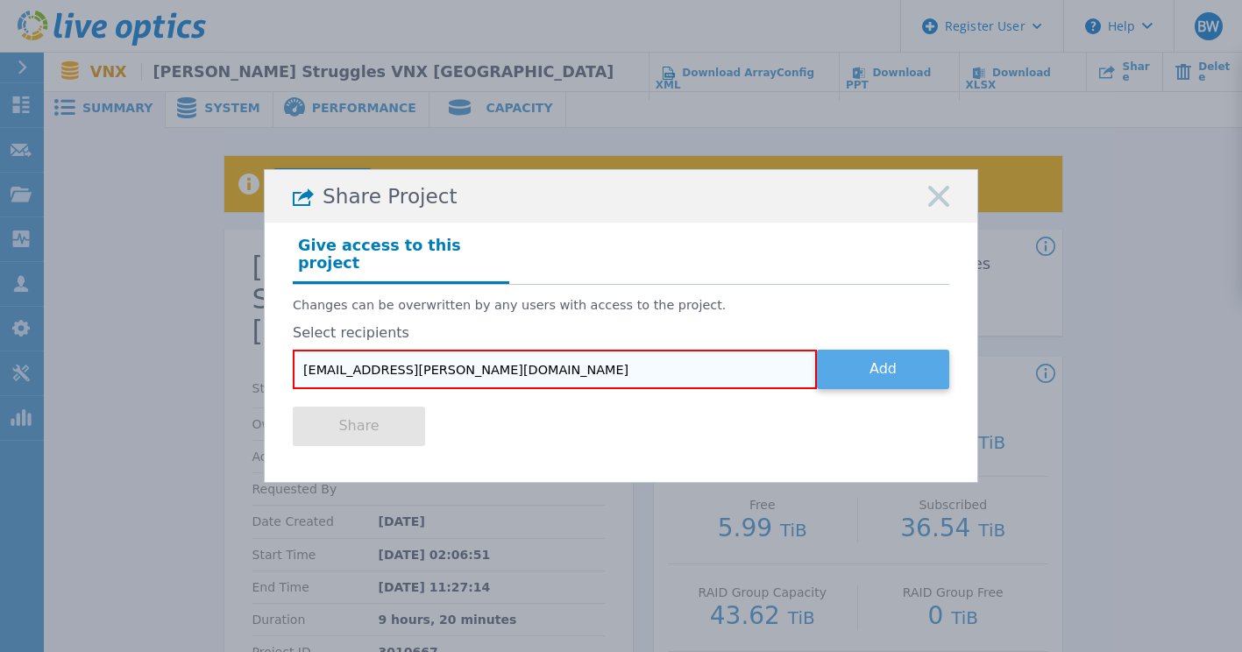
type input "Rohit.Kurup@dell.com"
click at [891, 351] on button "Add" at bounding box center [883, 369] width 132 height 39
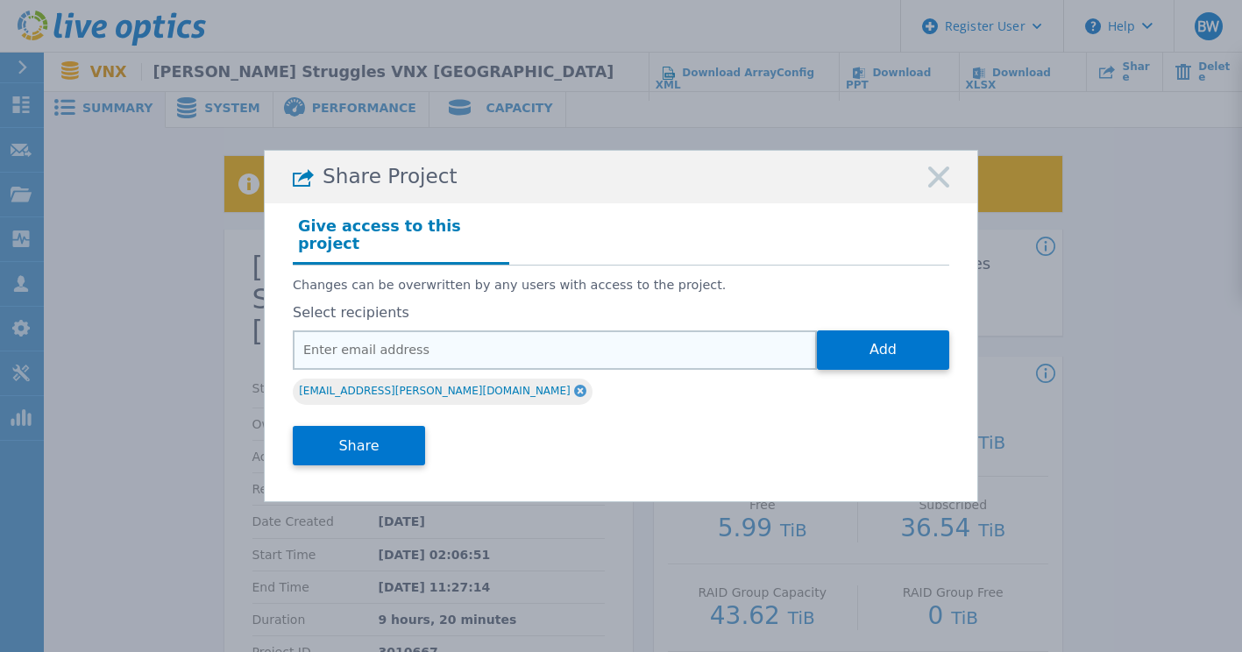
click at [624, 339] on input "email" at bounding box center [555, 349] width 524 height 39
paste input "E_k.Srivathsan@Dell.com"
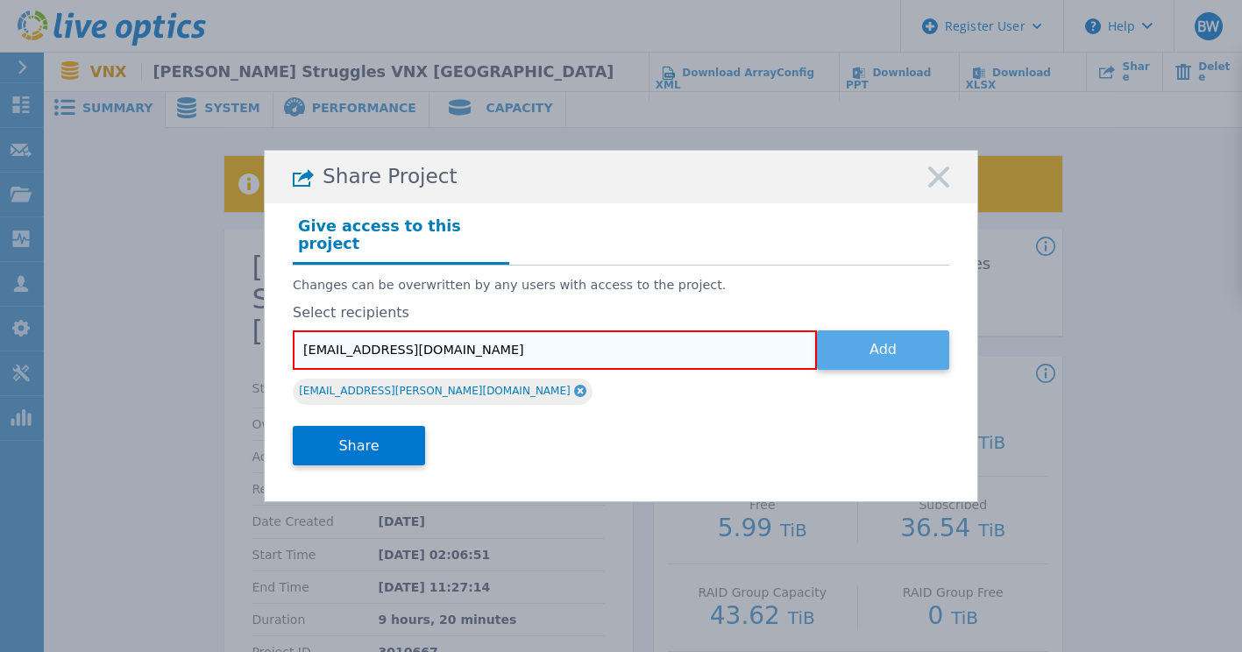
type input "E_k.Srivathsan@Dell.com"
click at [862, 337] on button "Add" at bounding box center [883, 349] width 132 height 39
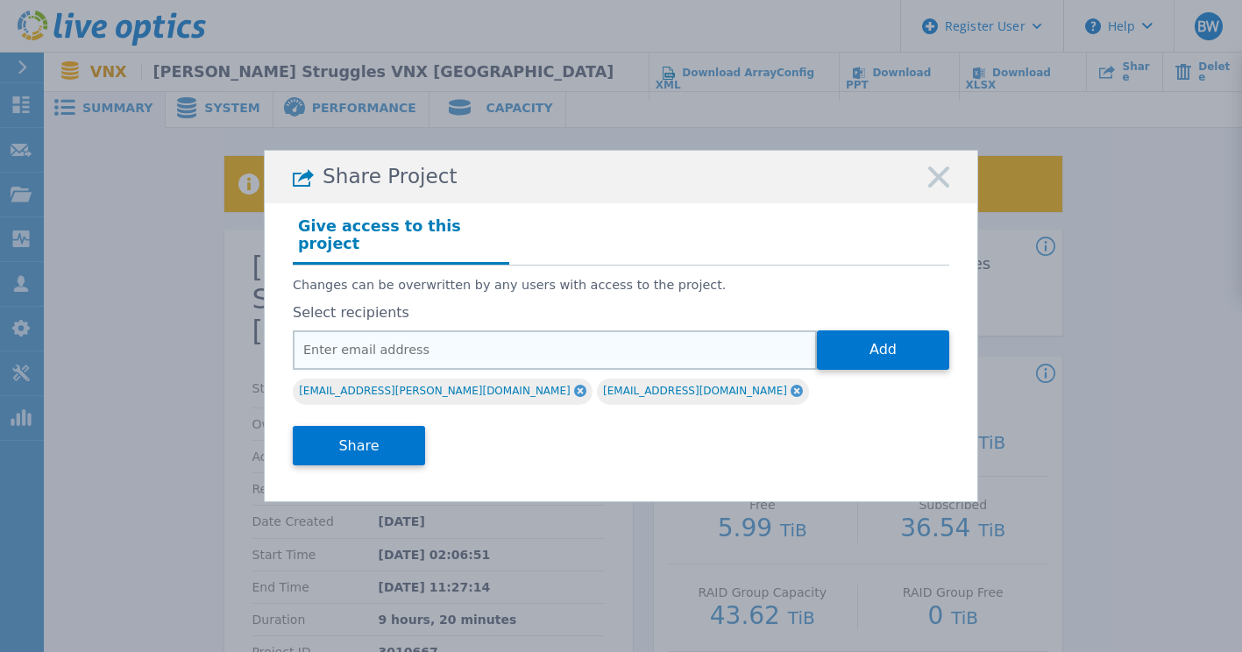
click at [659, 331] on input "email" at bounding box center [555, 349] width 524 height 39
paste input "Sathvik.J1@Dell.com"
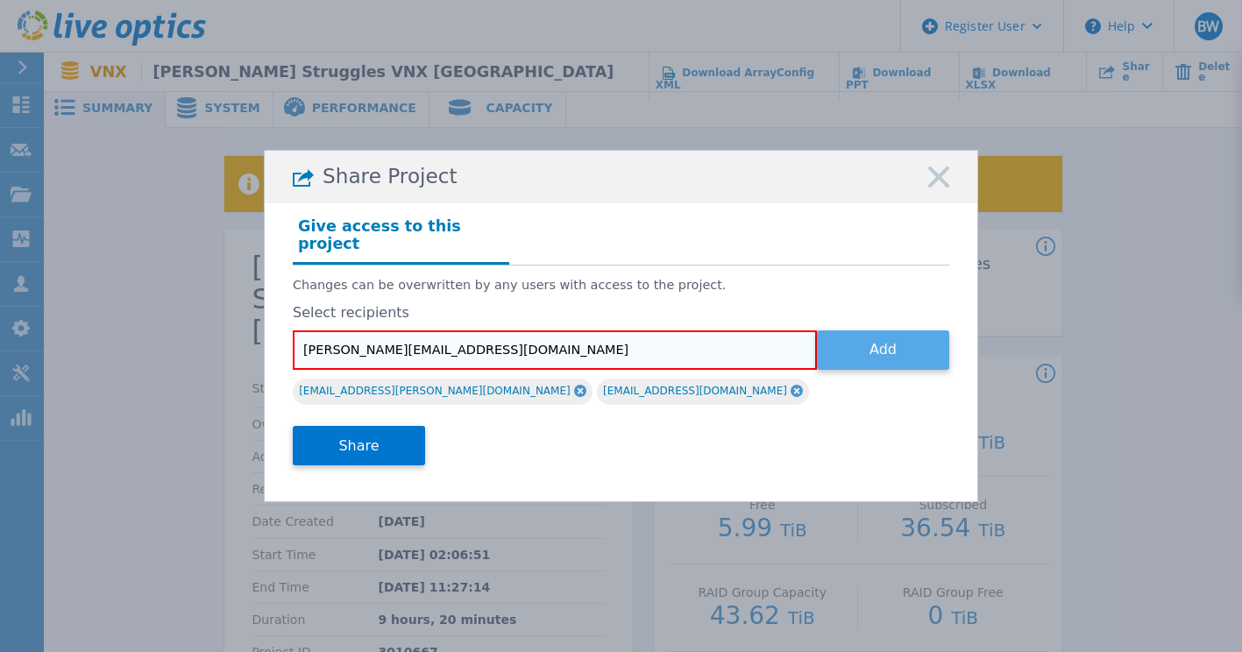
type input "Sathvik.J1@Dell.com"
click at [869, 337] on button "Add" at bounding box center [883, 349] width 132 height 39
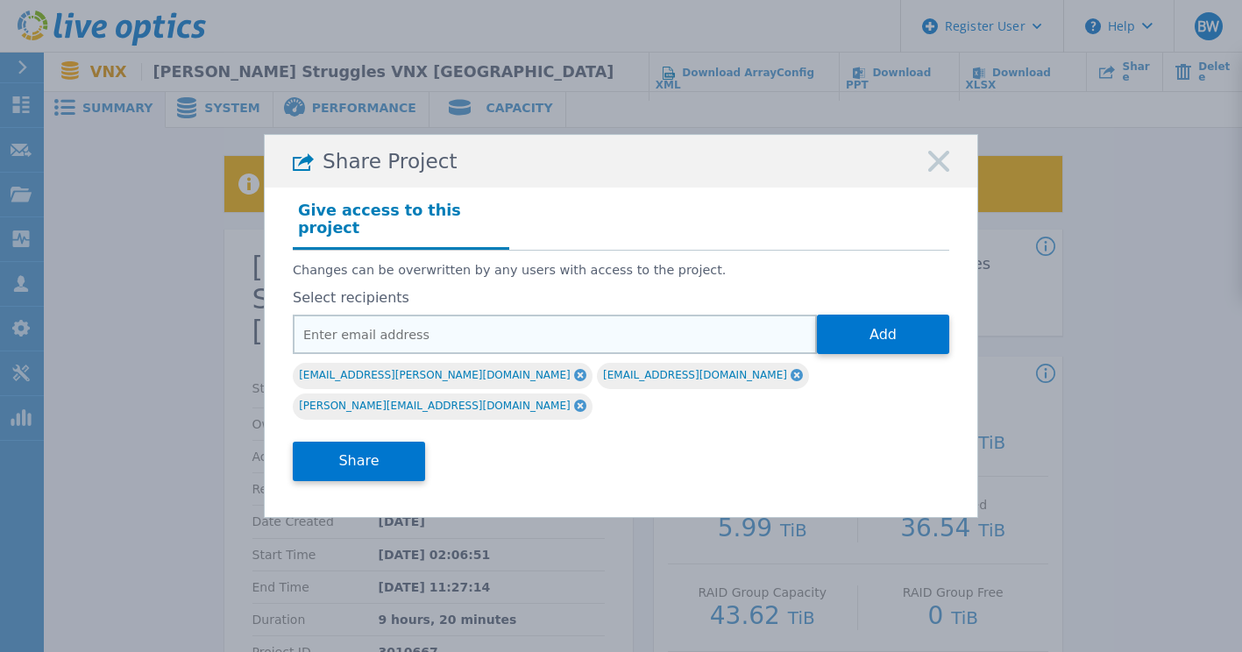
click at [653, 334] on input "email" at bounding box center [555, 334] width 524 height 39
paste input "Harsh.Sharma6@Dell.com"
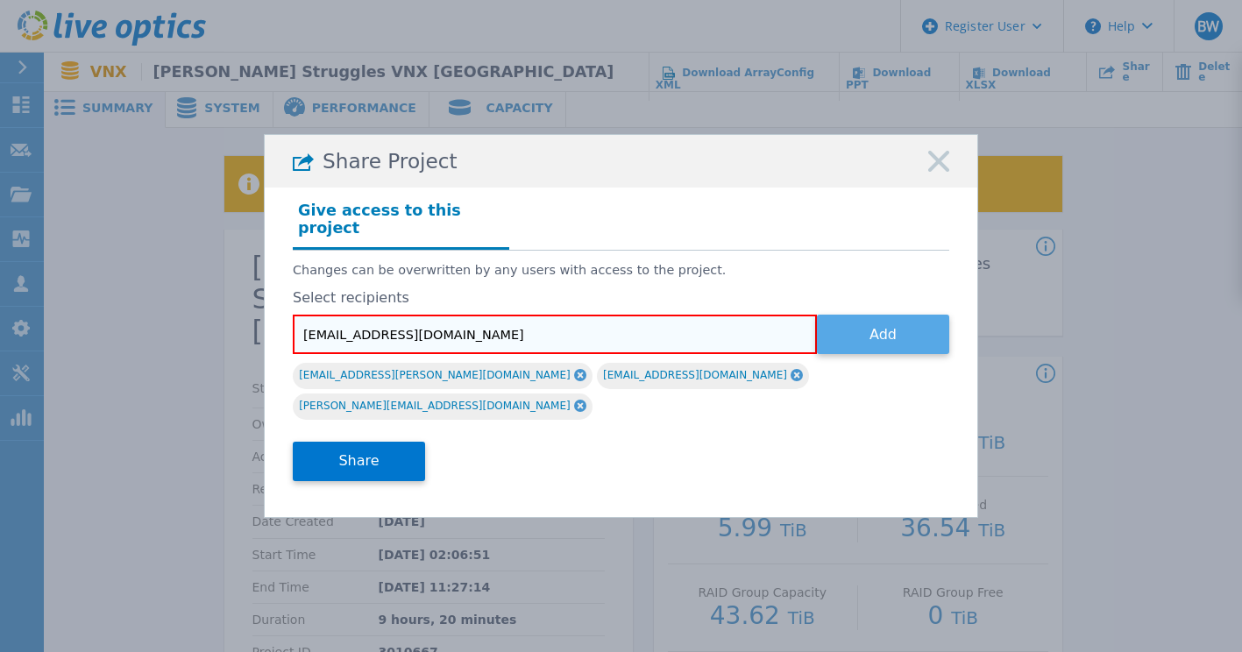
type input "Harsh.Sharma6@Dell.com"
click at [863, 337] on button "Add" at bounding box center [883, 334] width 132 height 39
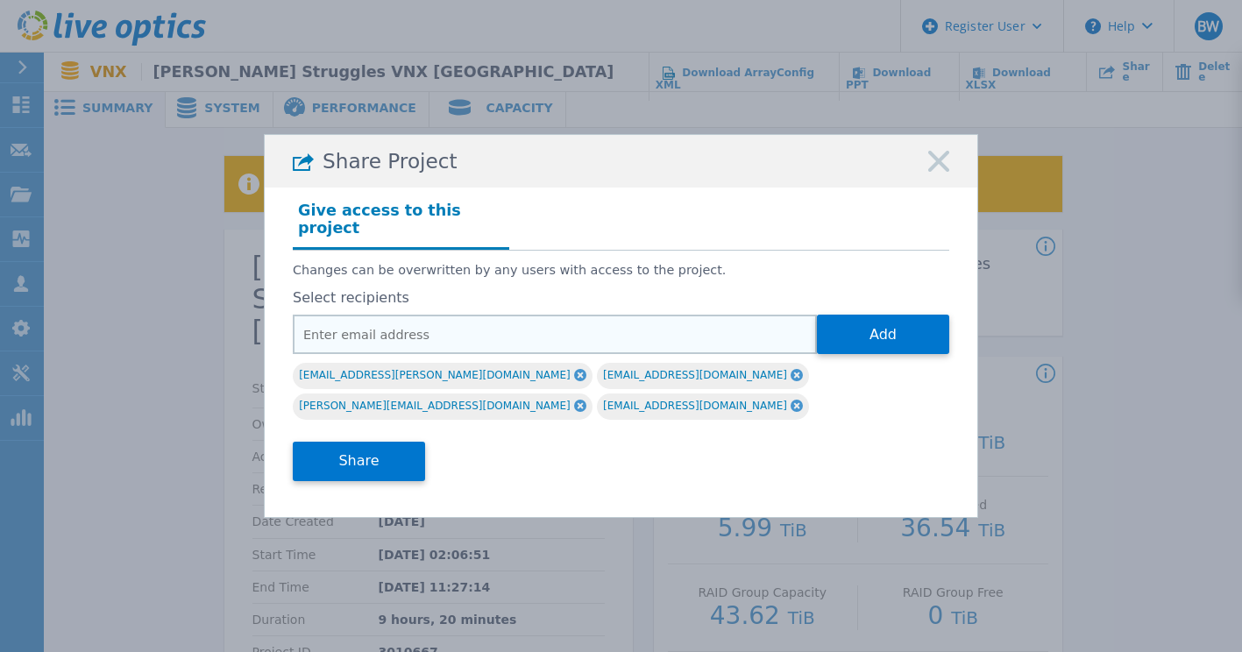
click at [653, 348] on input "email" at bounding box center [555, 334] width 524 height 39
paste input "Jeffrey.Milburn@dell.com"
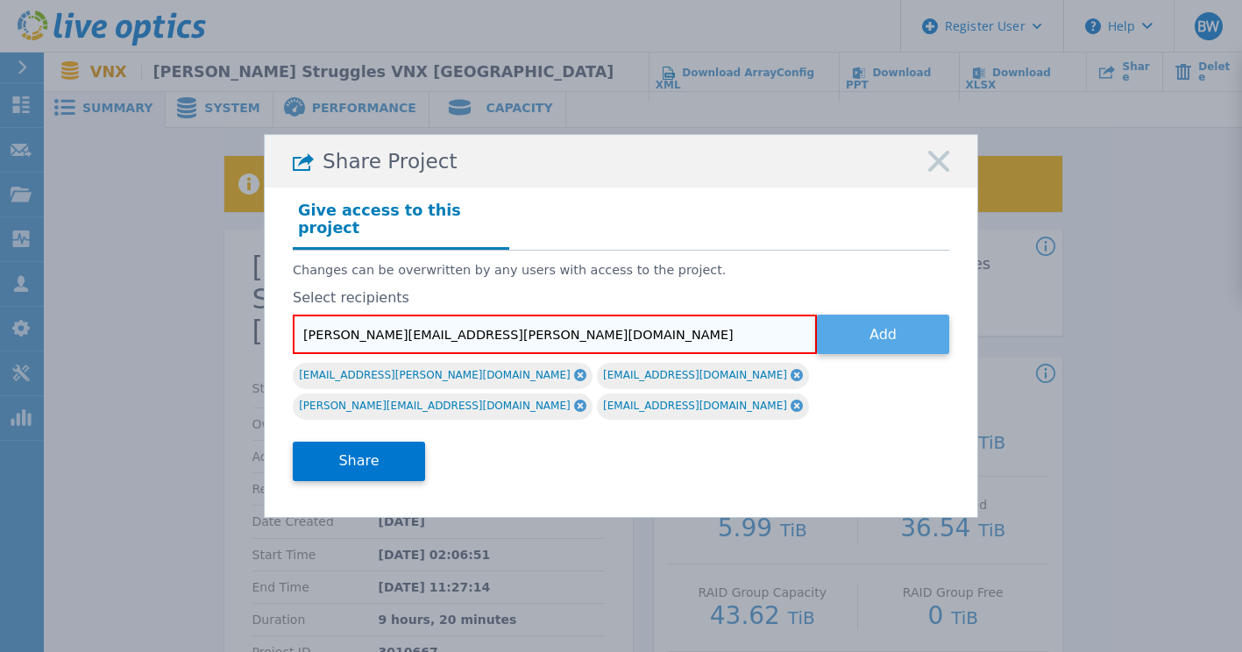
type input "Jeffrey.Milburn@dell.com"
click at [915, 338] on button "Add" at bounding box center [883, 334] width 132 height 39
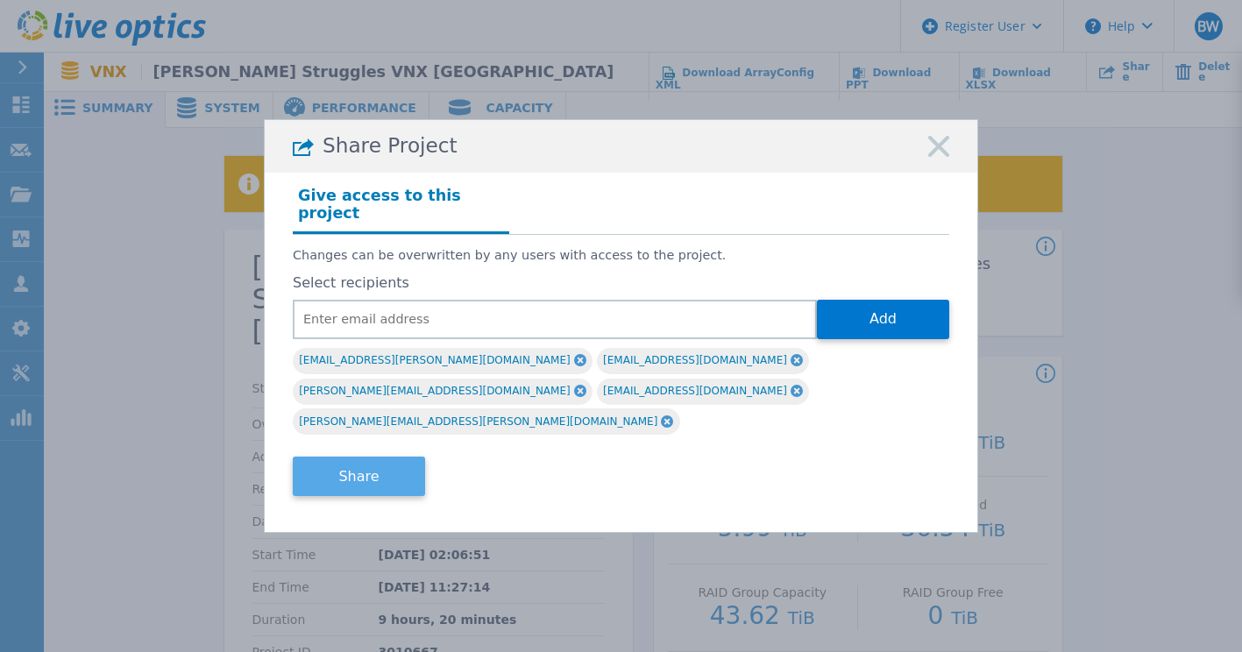
click at [365, 459] on button "Share" at bounding box center [359, 476] width 132 height 39
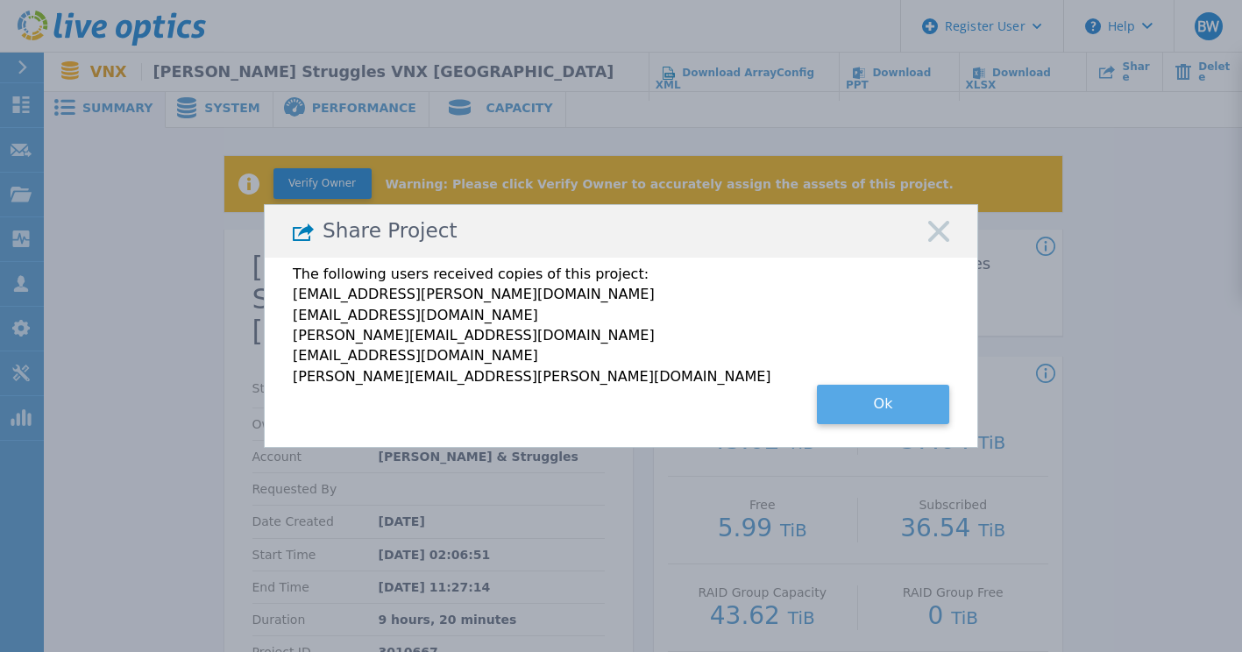
click at [872, 399] on button "Ok" at bounding box center [883, 404] width 132 height 39
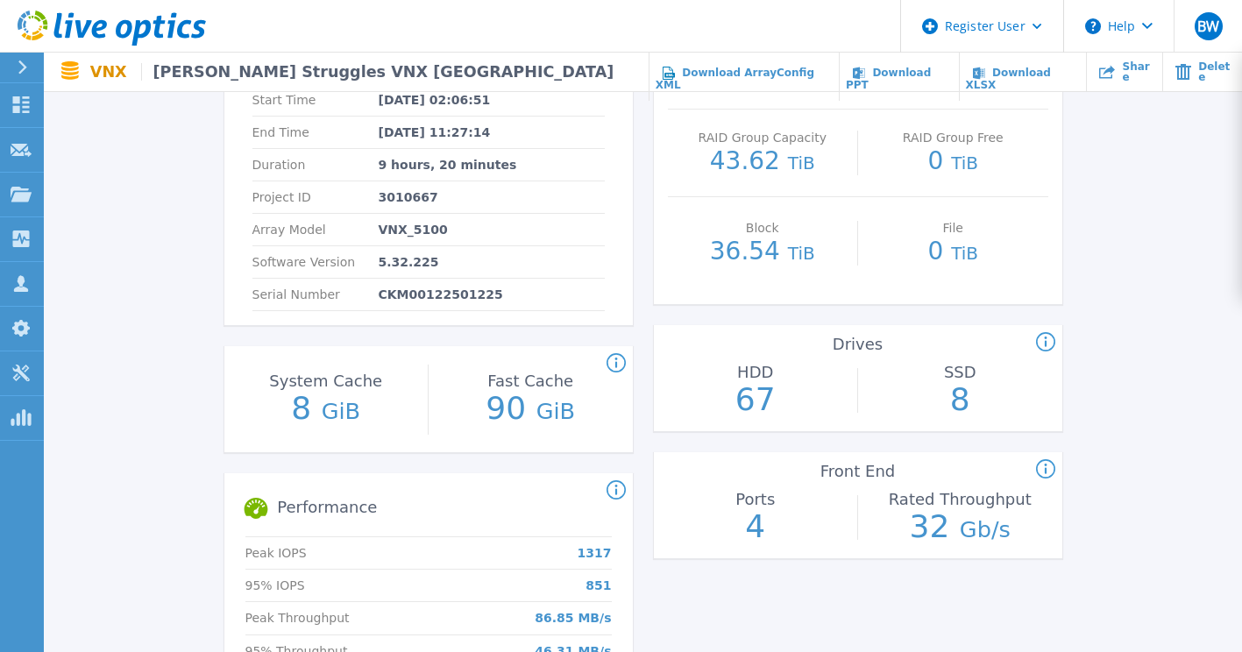
scroll to position [568, 0]
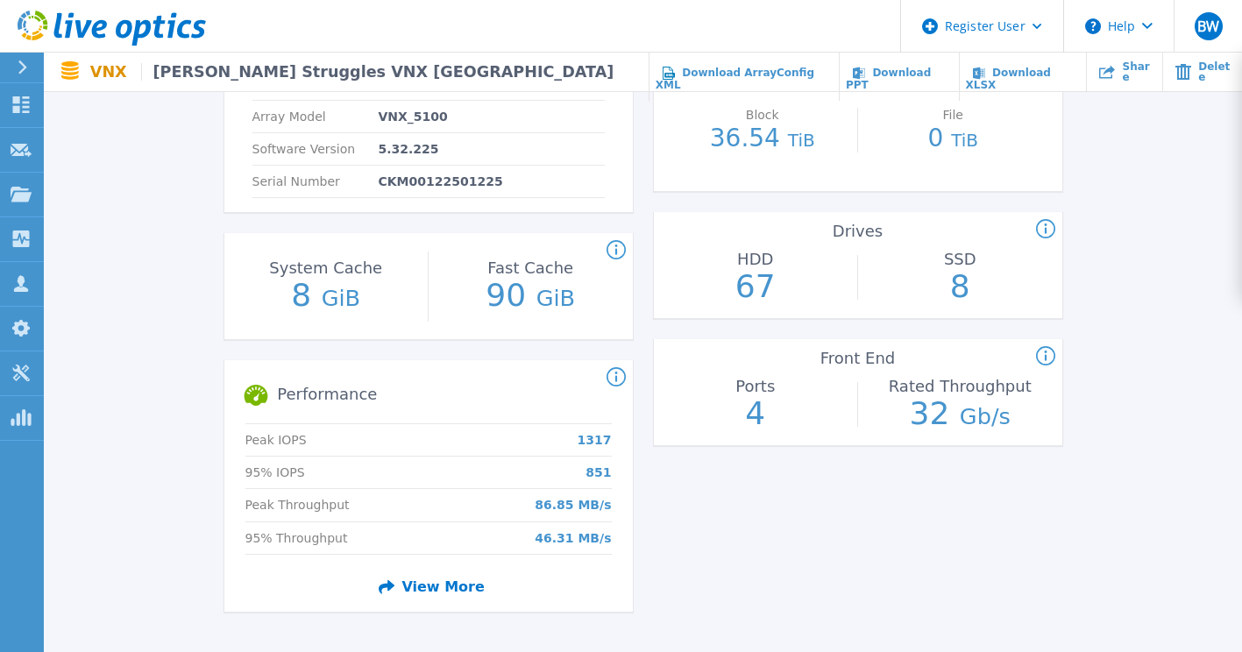
click at [156, 365] on div "Verify Owner Warning: Please click Verify Owner to accurately assign the assets…" at bounding box center [643, 103] width 1198 height 1087
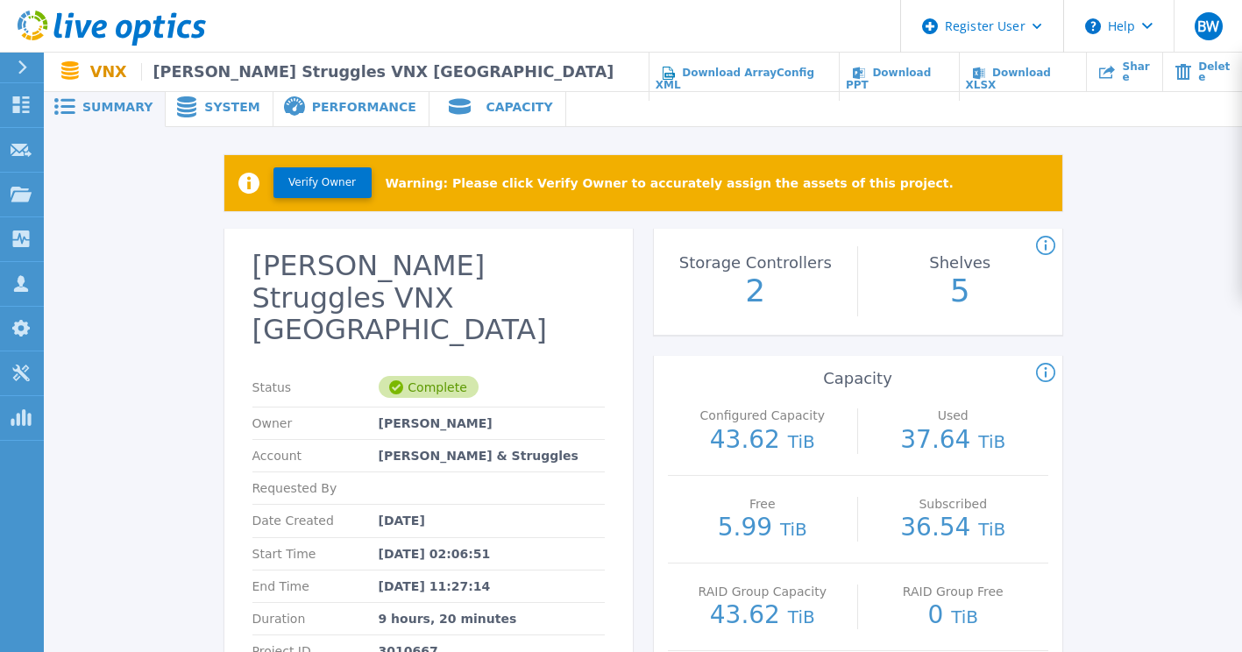
scroll to position [0, 0]
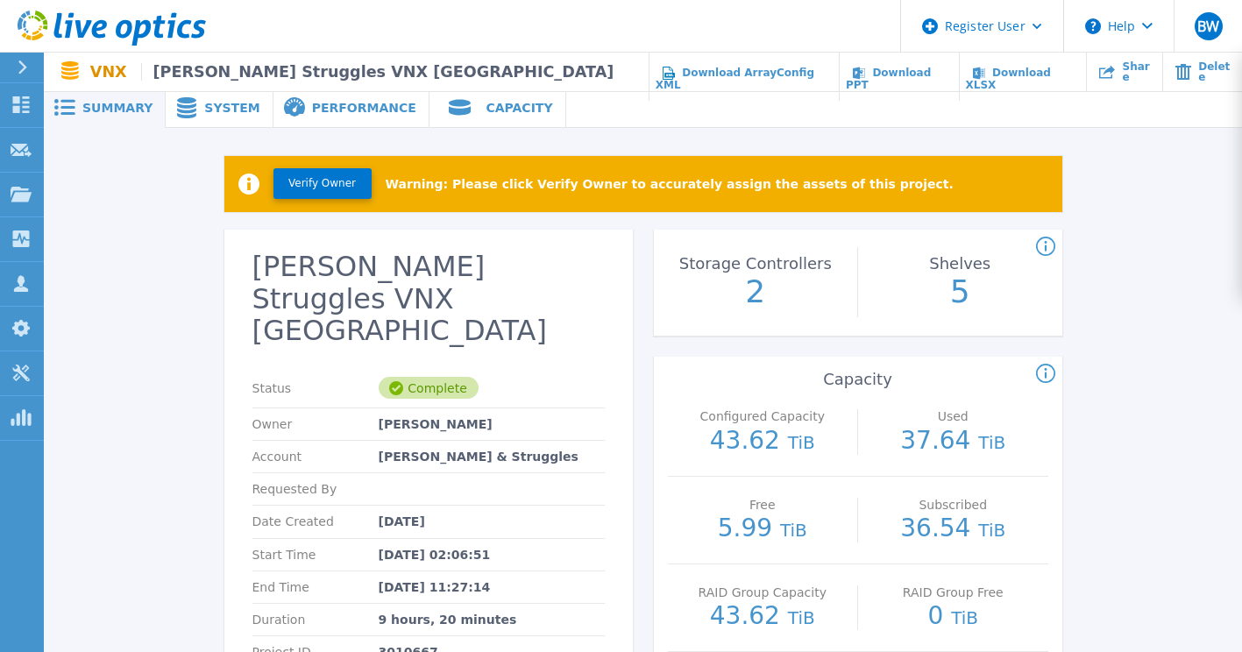
click at [204, 110] on span "System" at bounding box center [231, 108] width 55 height 12
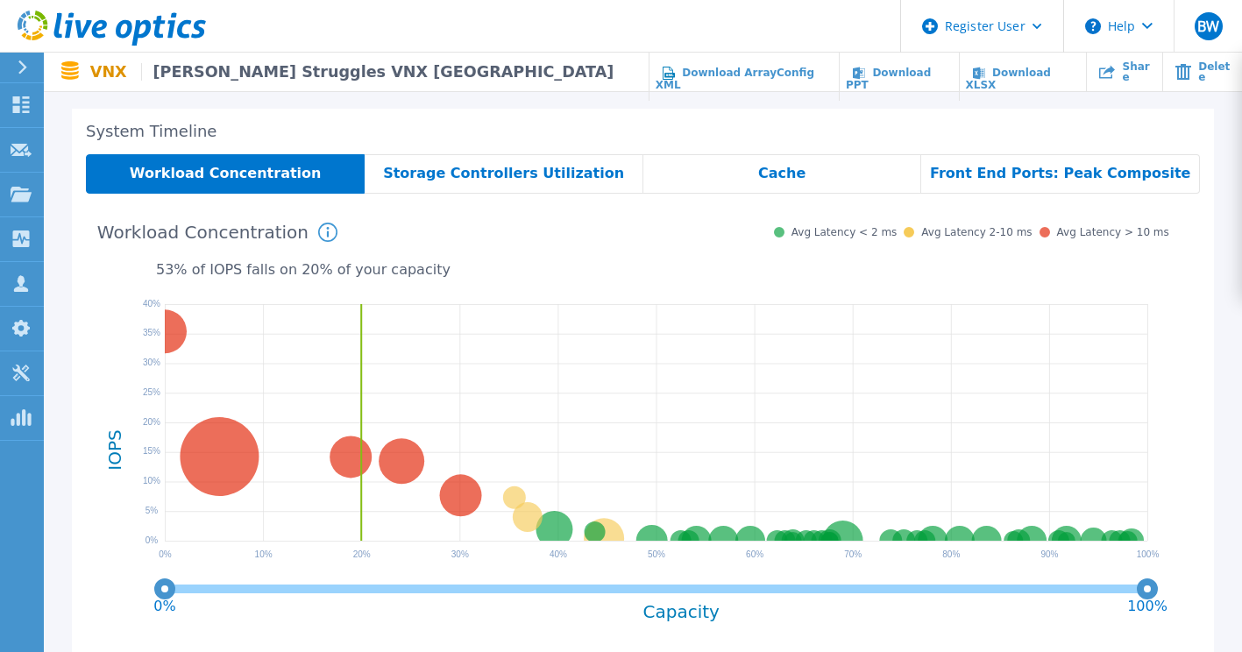
scroll to position [89, 0]
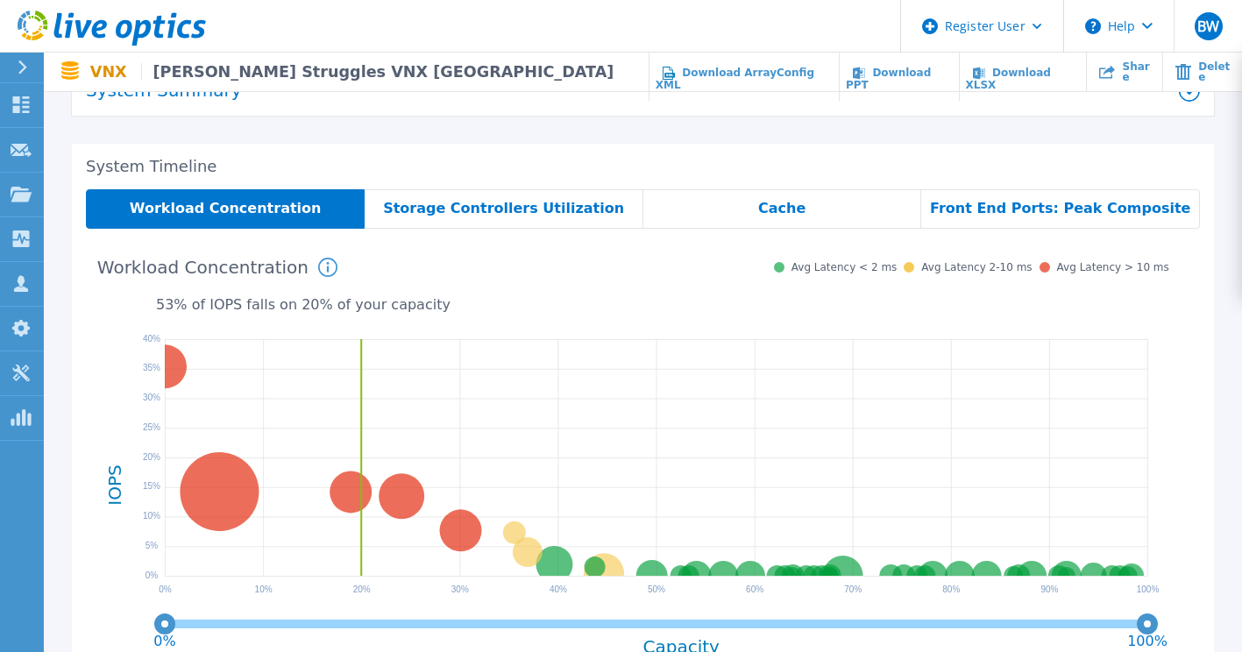
click at [462, 212] on span "Storage Controllers Utilization" at bounding box center [503, 209] width 241 height 14
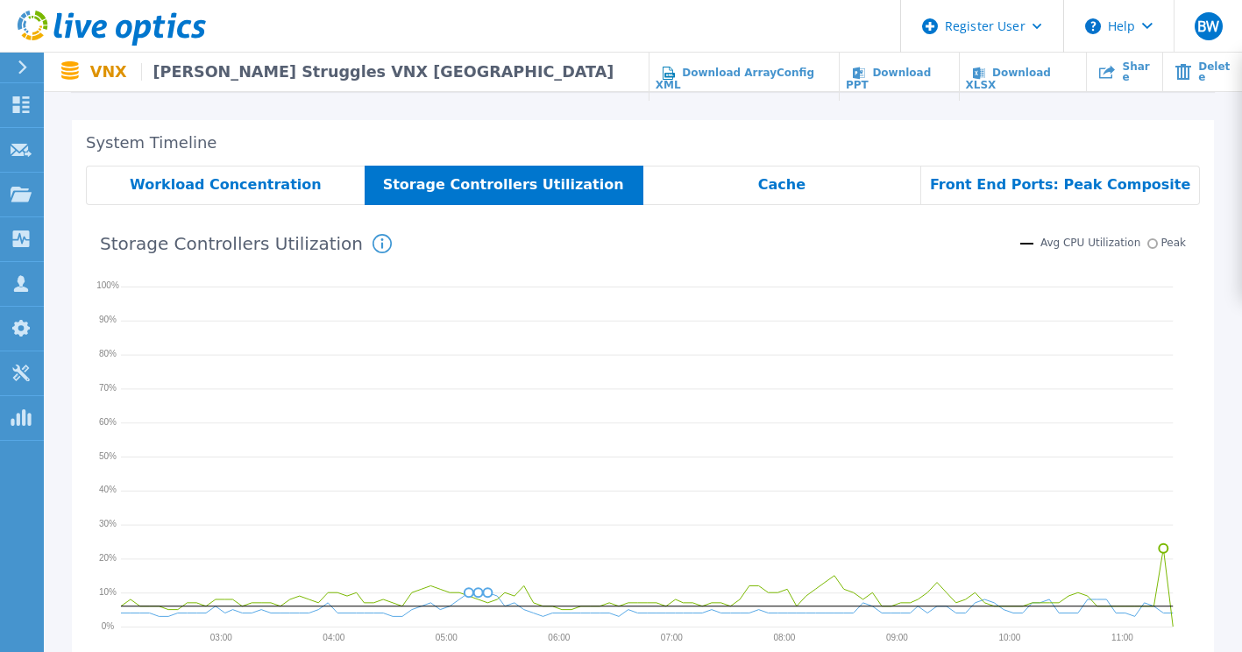
scroll to position [0, 0]
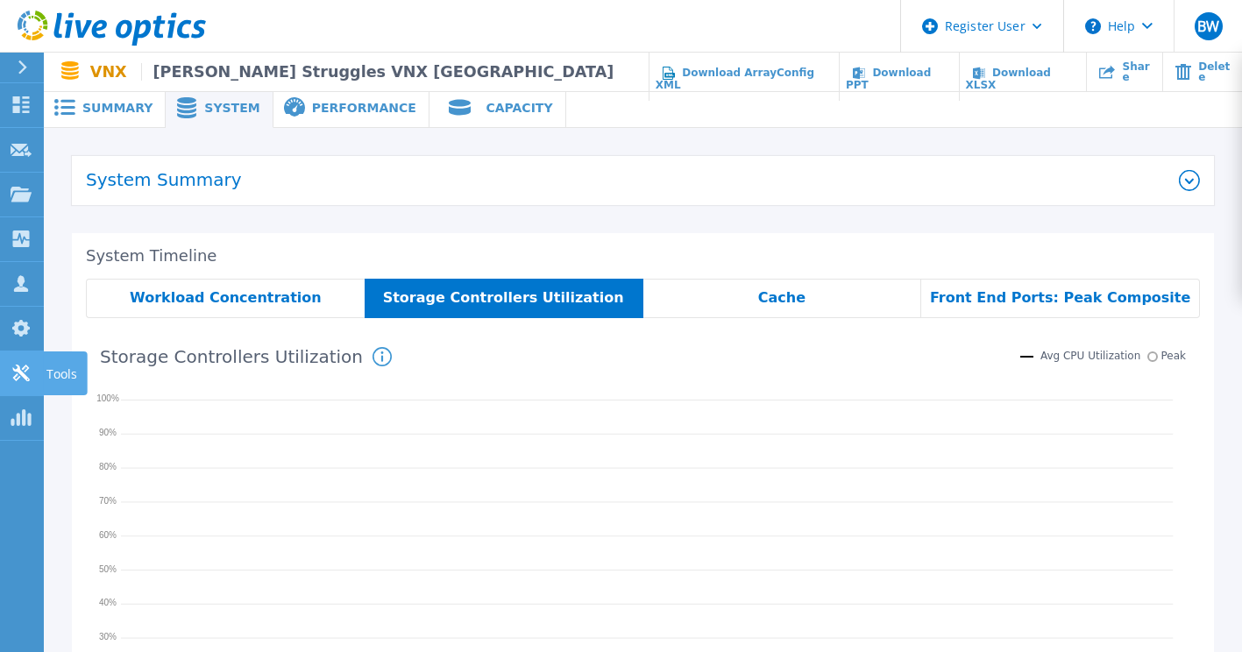
click at [32, 393] on link "Tools Tools" at bounding box center [22, 374] width 44 height 45
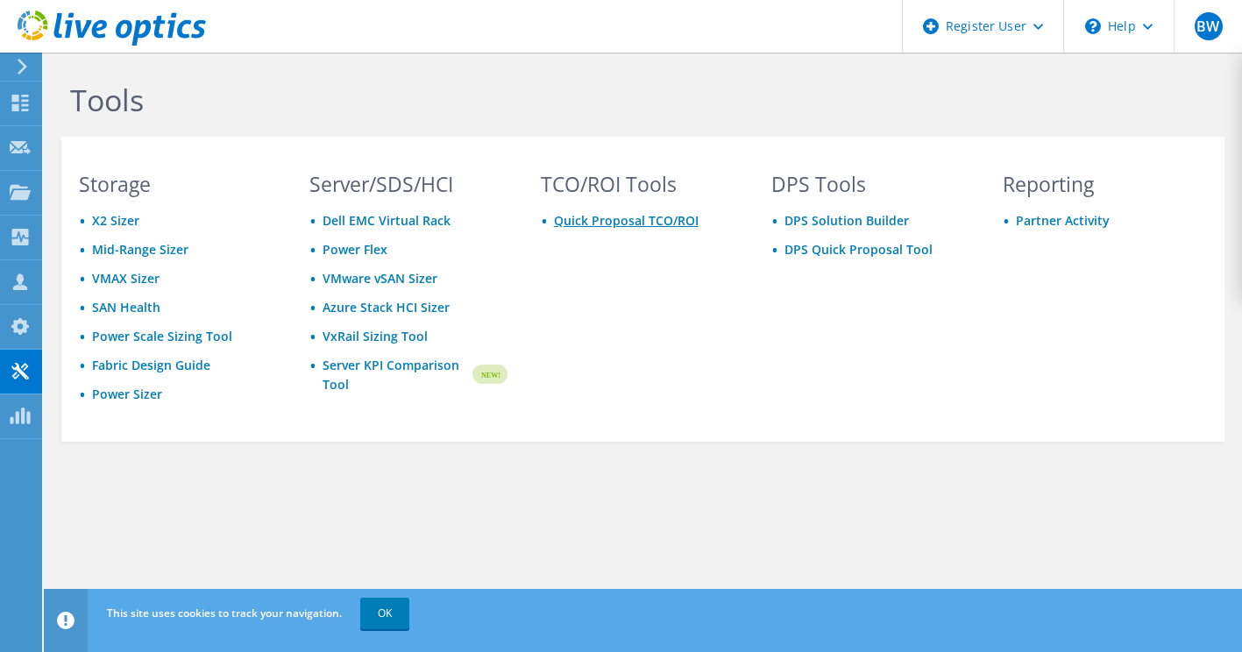
click at [623, 220] on link "Quick Proposal TCO/ROI" at bounding box center [626, 220] width 145 height 17
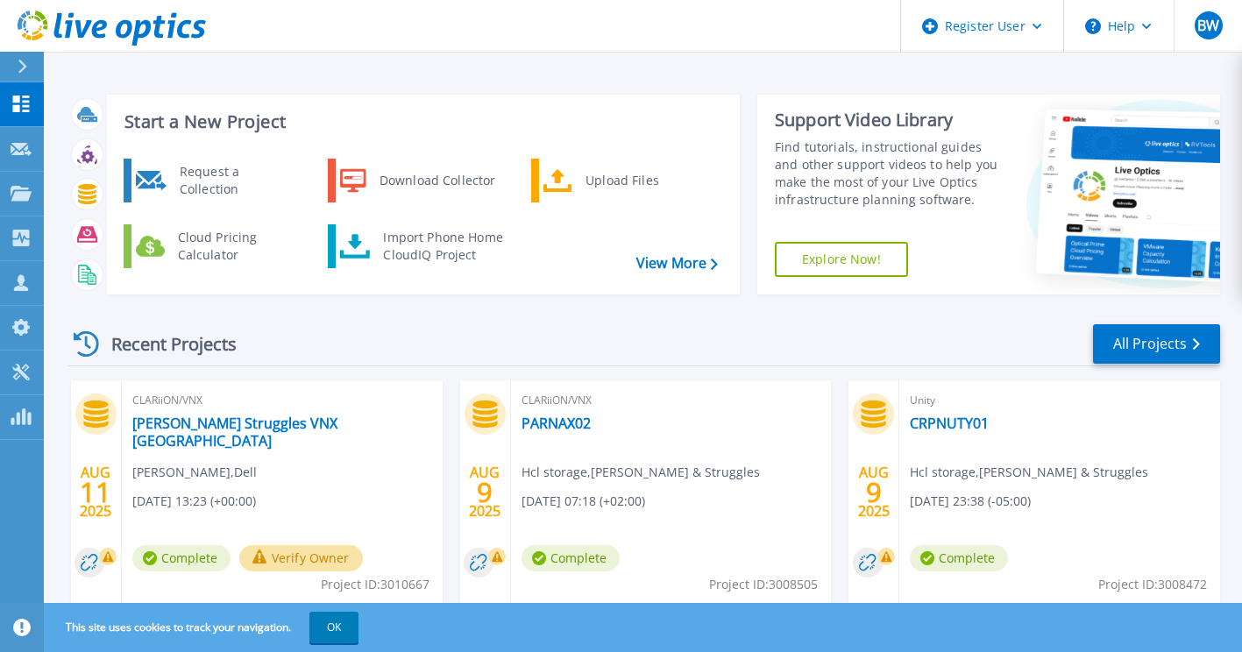
click at [398, 588] on span "Project ID: 3010667" at bounding box center [375, 584] width 109 height 19
copy span "3010667"
click at [266, 423] on link "[PERSON_NAME] Struggles VNX [GEOGRAPHIC_DATA]" at bounding box center [282, 432] width 300 height 35
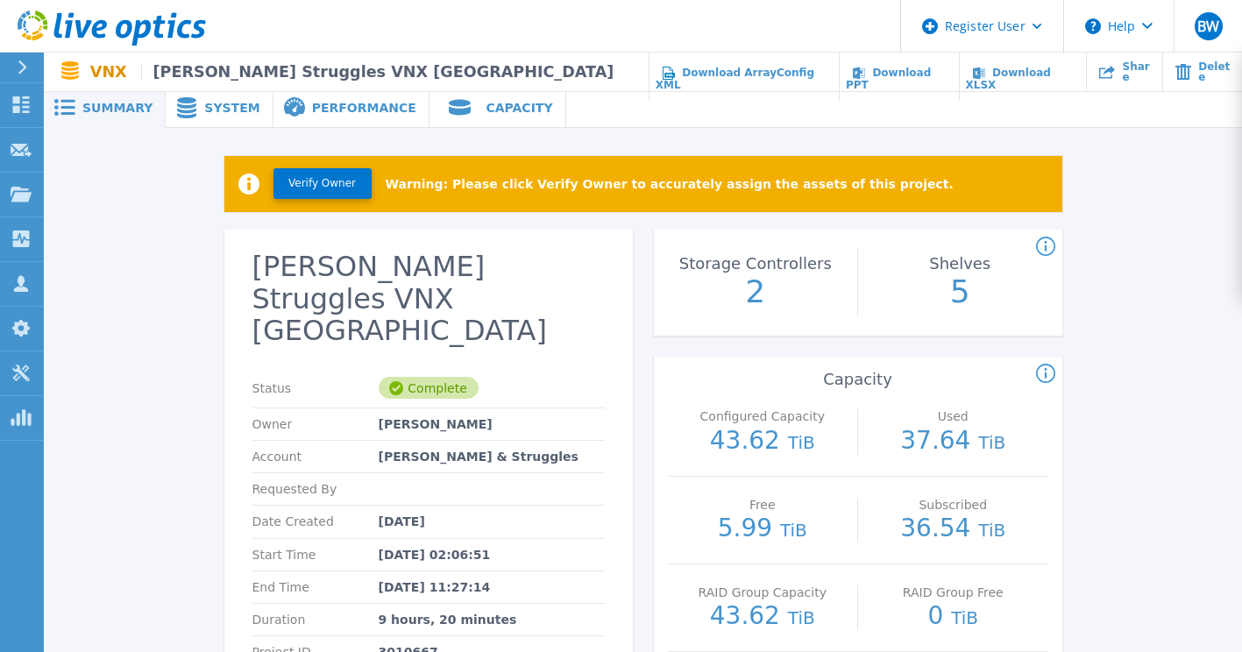
click at [628, 360] on section "[PERSON_NAME] Struggles VNX Paris Status Complete Owner [PERSON_NAME] Account […" at bounding box center [428, 505] width 408 height 550
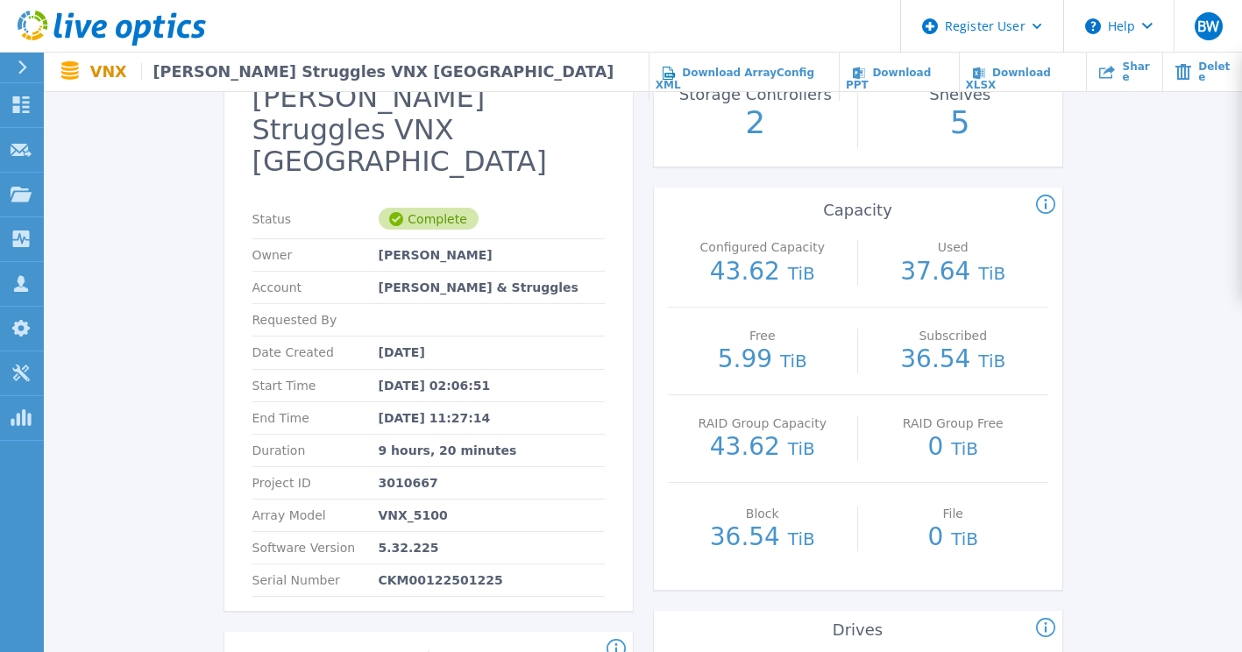
scroll to position [210, 0]
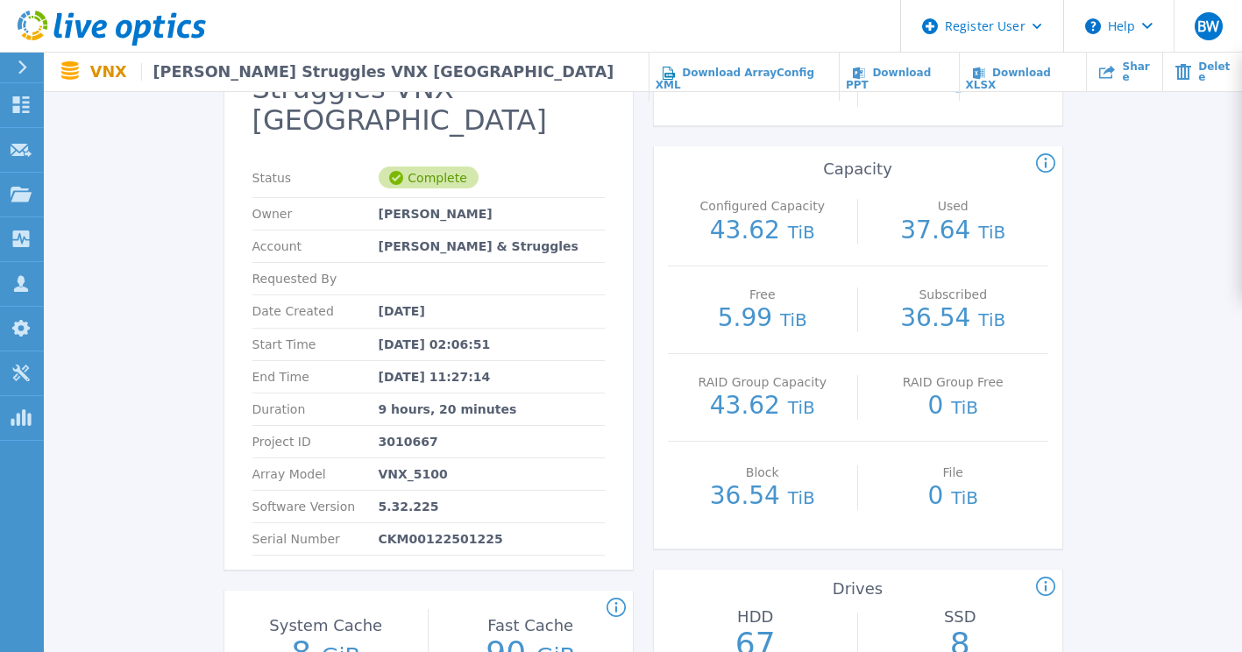
click at [426, 532] on p "CKM00122501225" at bounding box center [441, 539] width 124 height 14
copy p "CKM00122501225"
click at [644, 273] on div "[PERSON_NAME] Struggles VNX Paris Status Complete Owner [PERSON_NAME] Account […" at bounding box center [643, 504] width 838 height 971
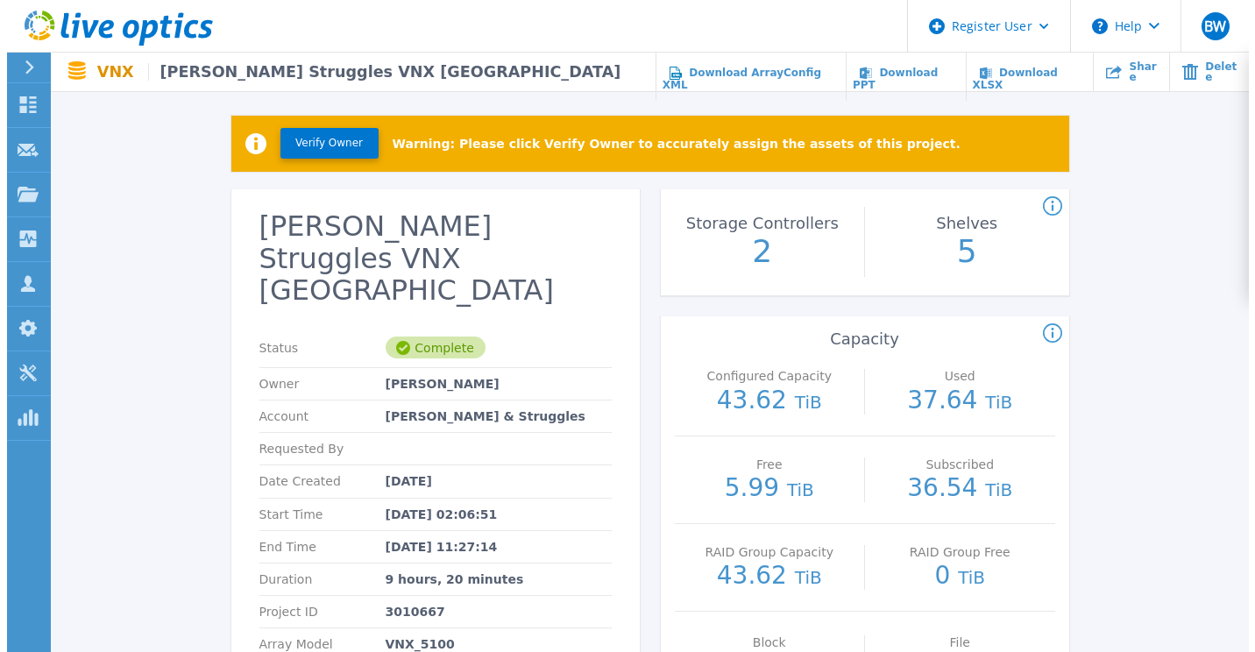
scroll to position [0, 0]
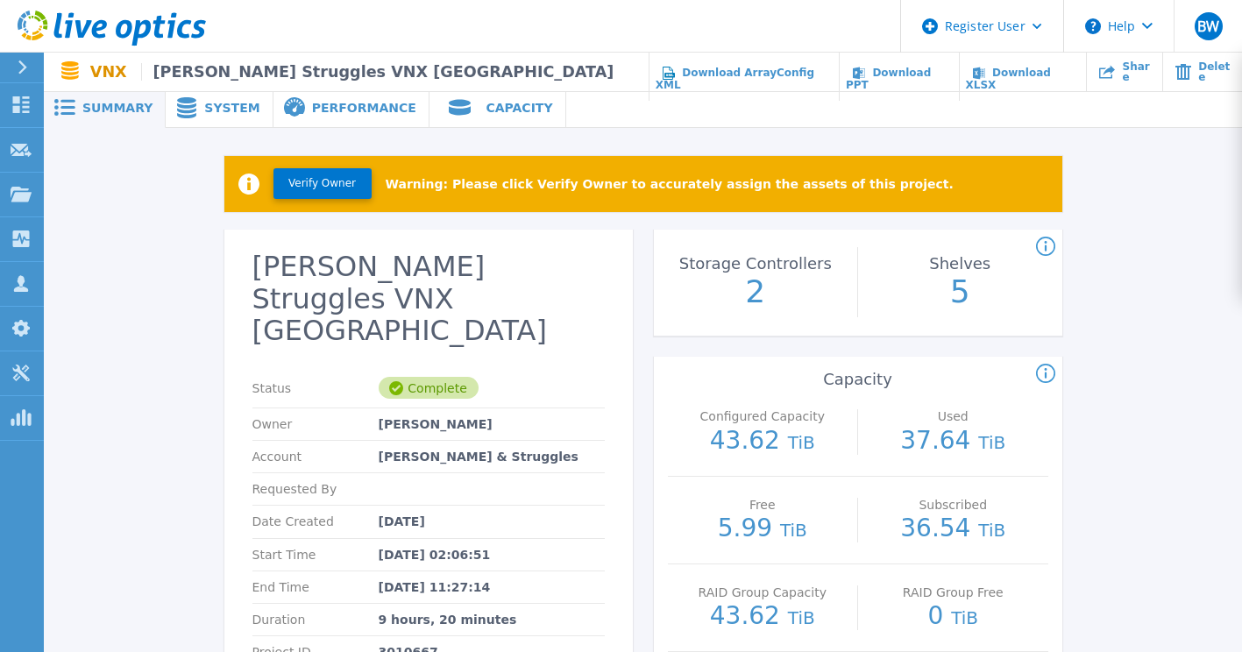
click at [486, 108] on span "Capacity" at bounding box center [519, 108] width 67 height 12
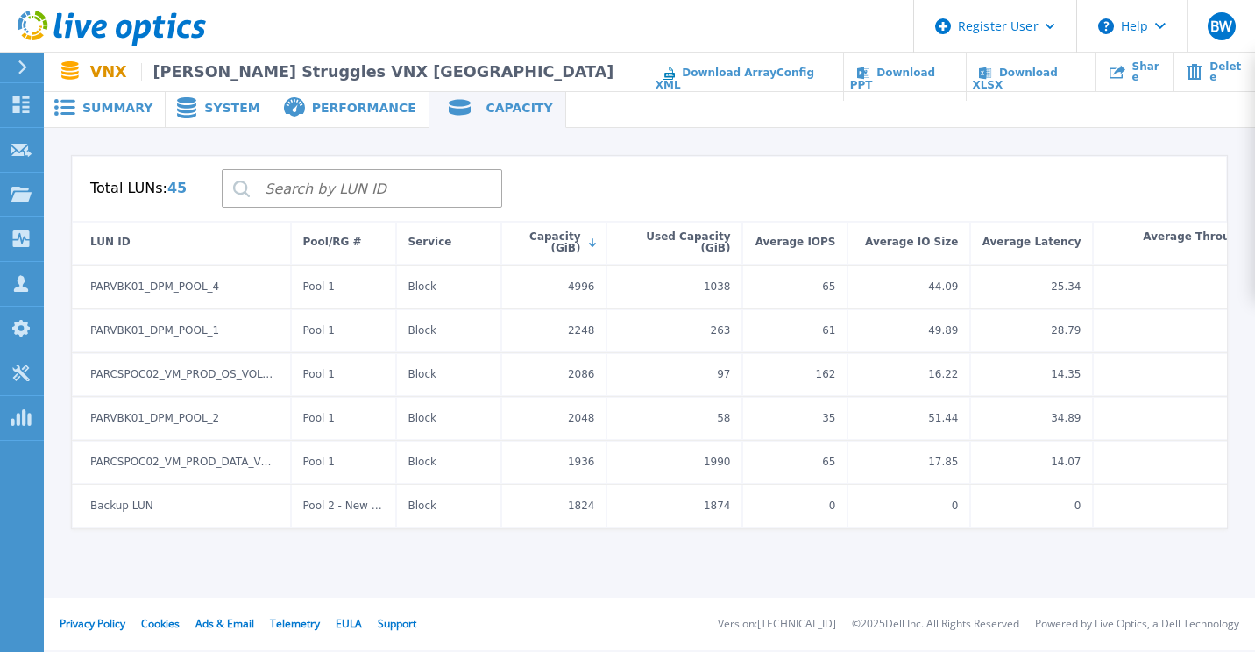
click at [593, 184] on div "Total LUNs: 45" at bounding box center [649, 189] width 1155 height 66
click at [933, 70] on span "Download PPT" at bounding box center [892, 79] width 85 height 25
click at [719, 105] on div at bounding box center [910, 108] width 689 height 39
click at [1161, 25] on icon at bounding box center [1160, 26] width 10 height 6
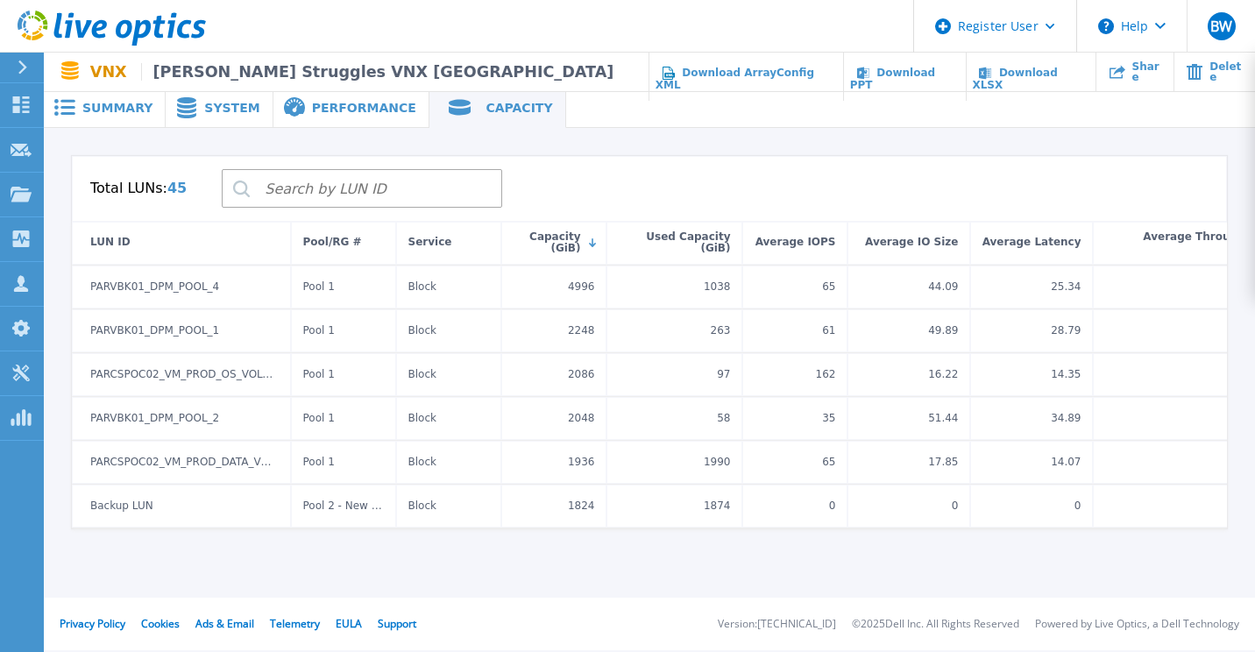
click at [99, 113] on span "Summary" at bounding box center [117, 108] width 70 height 12
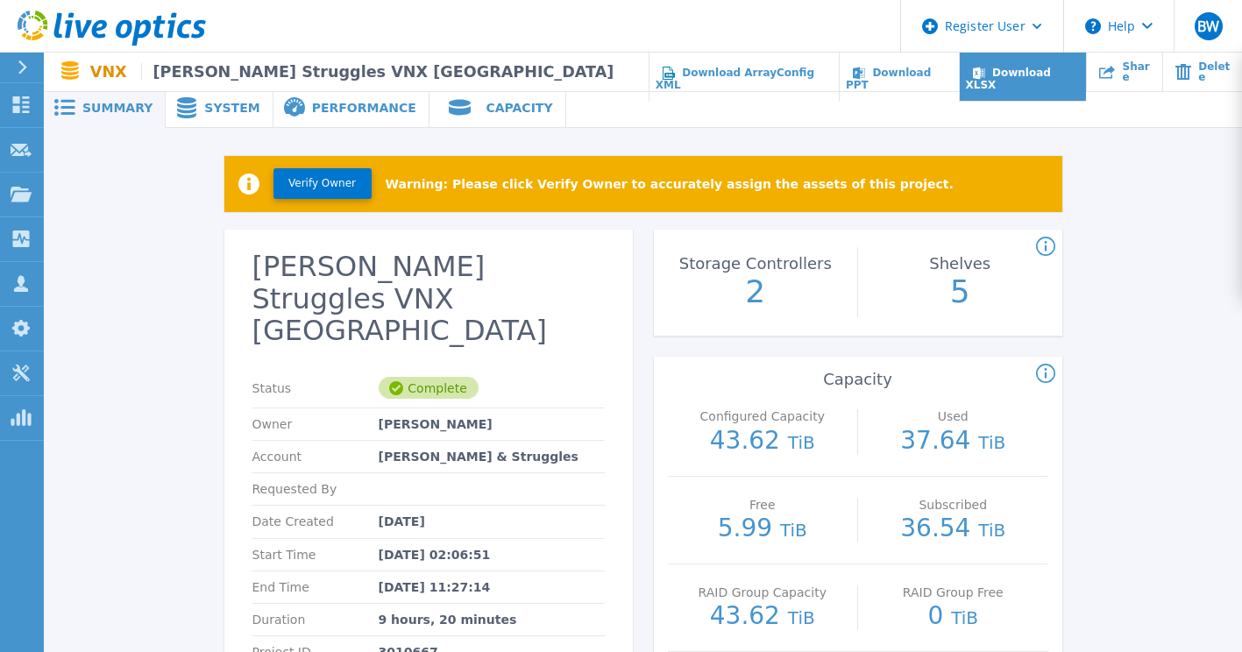
click at [1051, 69] on span "Download XLSX" at bounding box center [1008, 79] width 85 height 25
click at [396, 645] on p "3010667" at bounding box center [409, 652] width 60 height 14
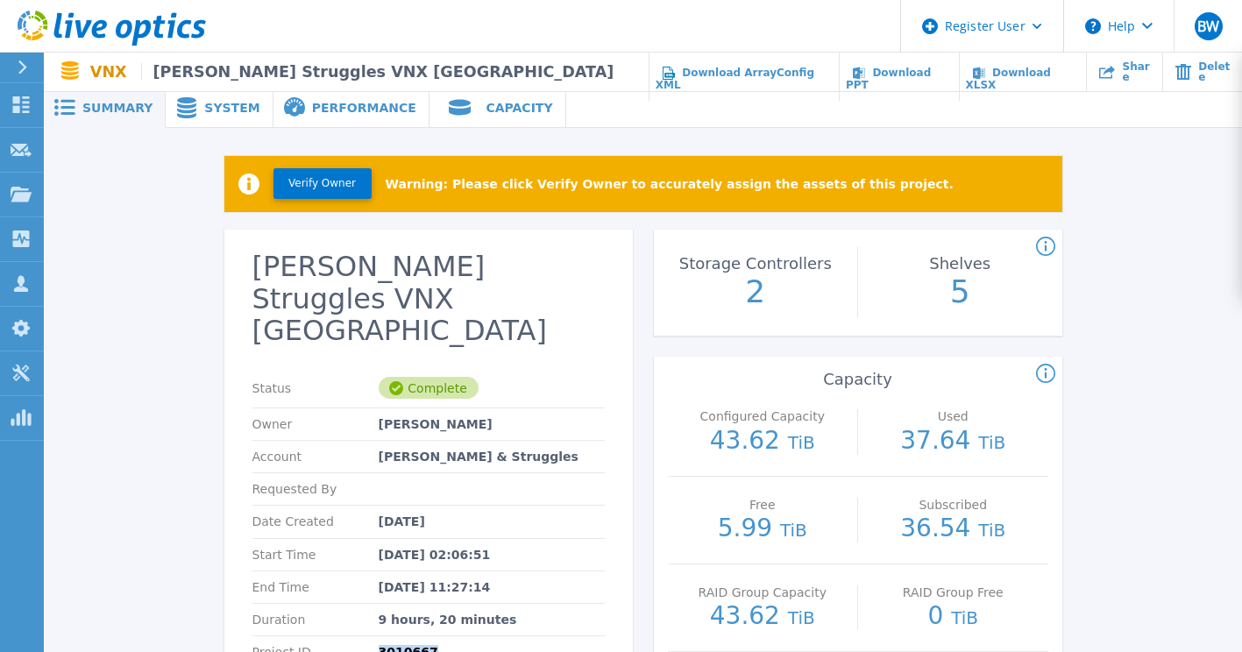
click at [396, 645] on p "3010667" at bounding box center [409, 652] width 60 height 14
copy p "3010667"
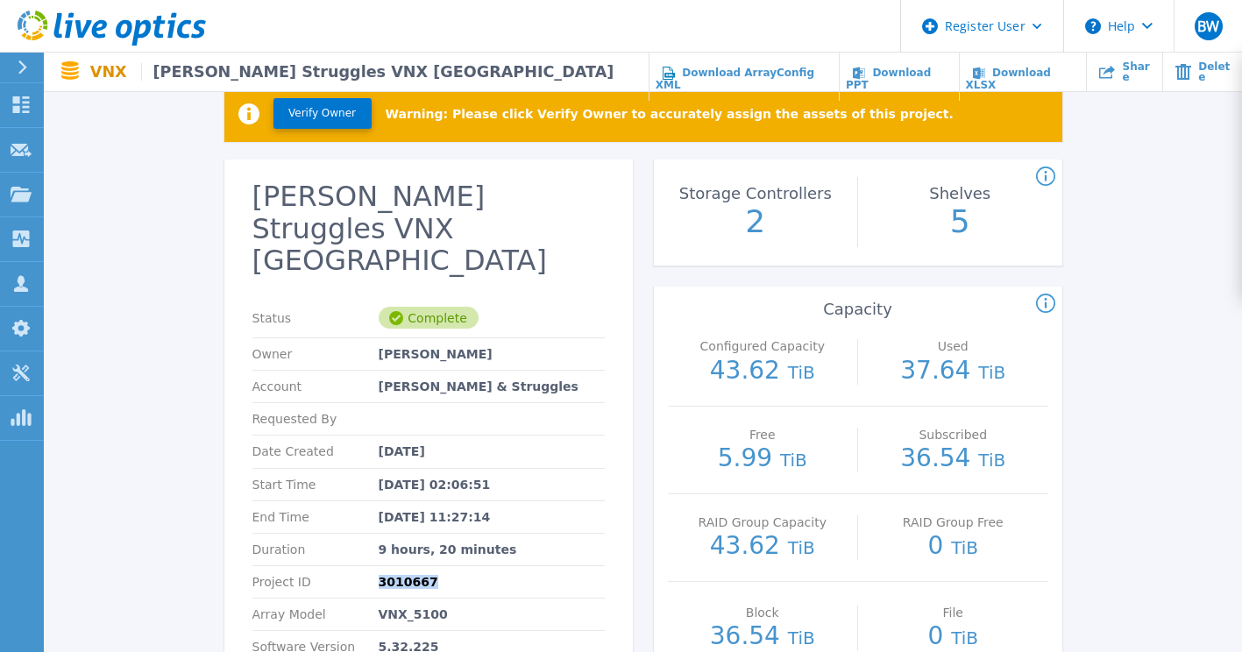
scroll to position [105, 0]
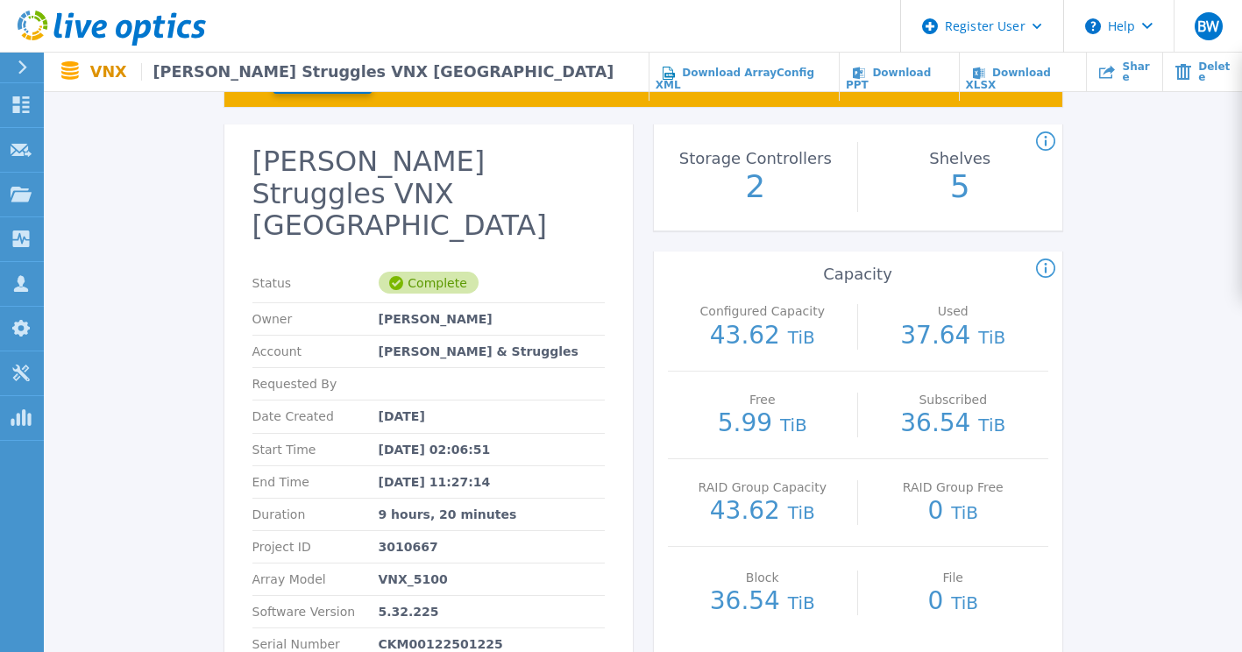
click at [1048, 138] on icon at bounding box center [1045, 140] width 19 height 19
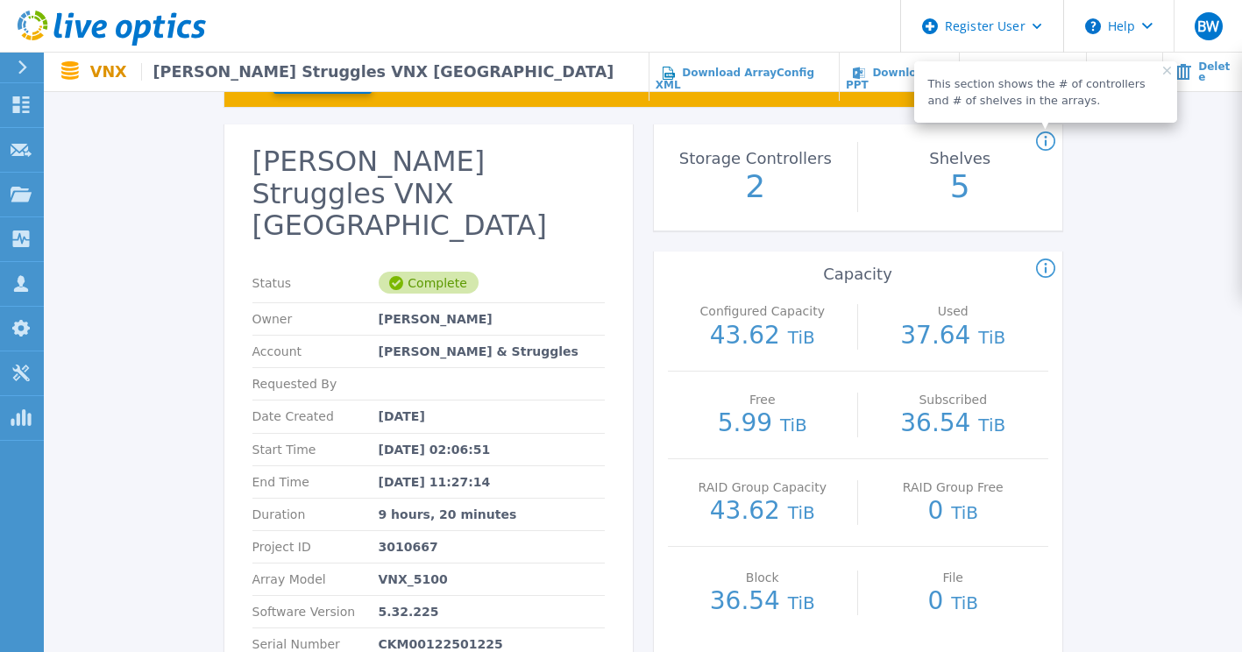
click at [962, 190] on p "5" at bounding box center [960, 186] width 20 height 36
click at [637, 366] on div "[PERSON_NAME] Struggles VNX Paris Status Complete Owner [PERSON_NAME] Account […" at bounding box center [643, 609] width 838 height 971
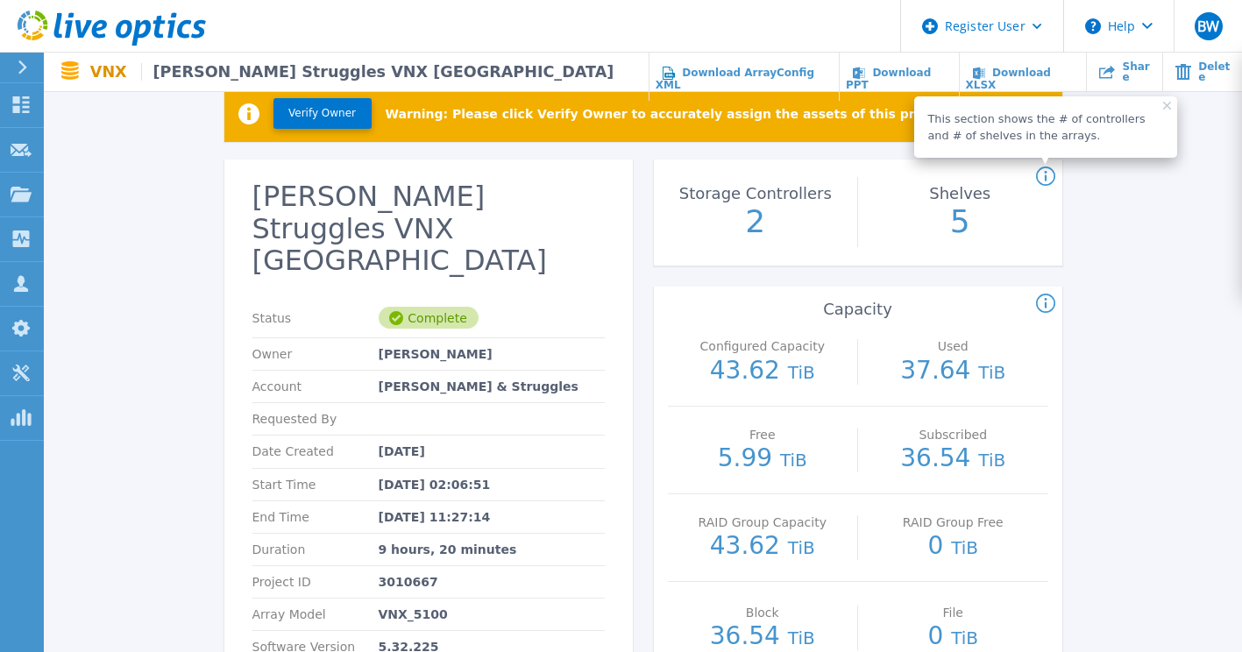
scroll to position [35, 0]
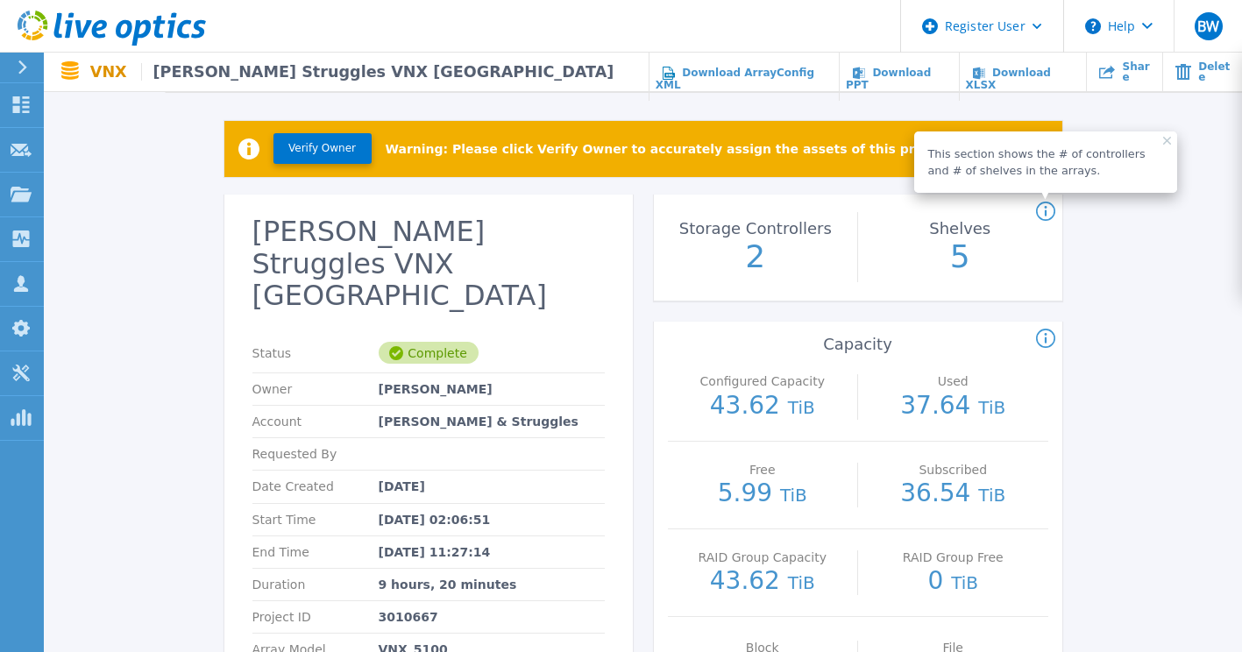
click at [174, 130] on div "Verify Owner Warning: Please click Verify Owner to accurately assign the assets…" at bounding box center [643, 636] width 1198 height 1087
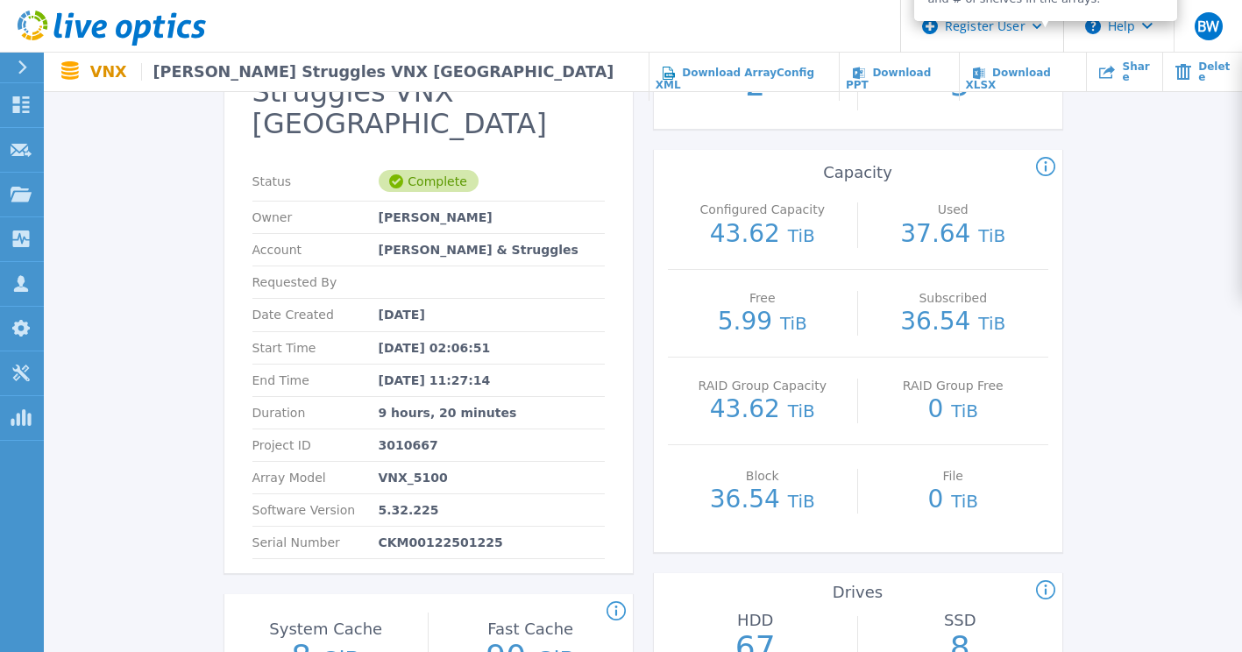
scroll to position [316, 0]
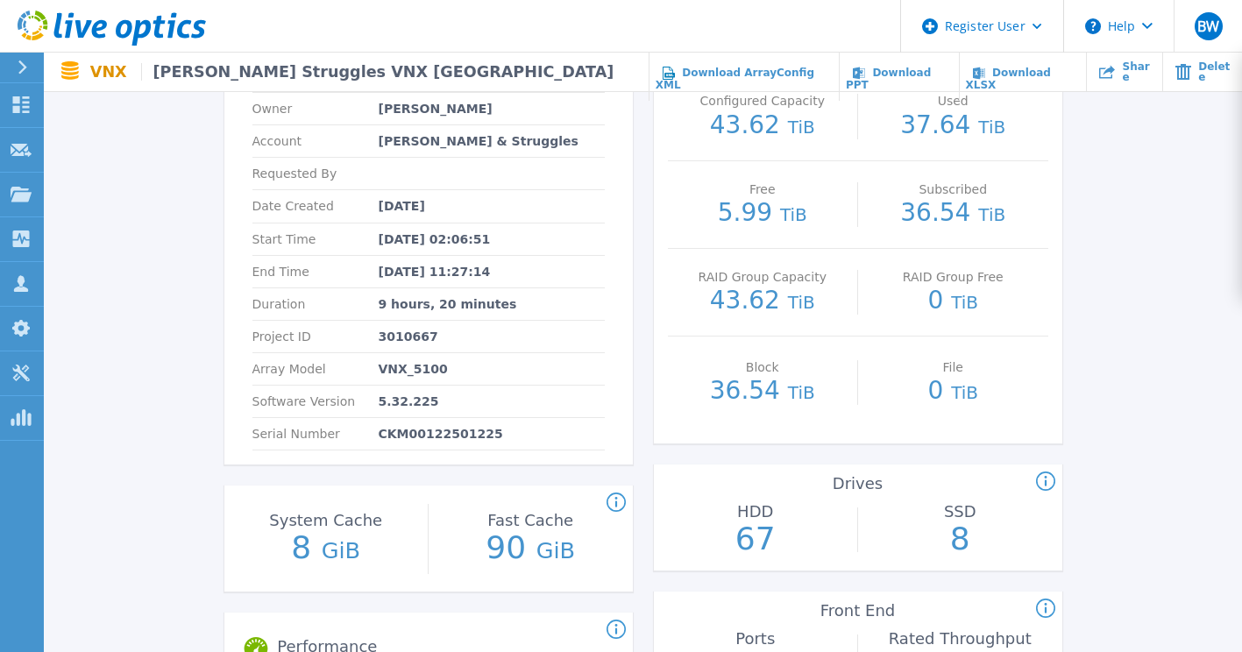
click at [441, 418] on div "Serial Number CKM00122501225" at bounding box center [428, 434] width 352 height 32
copy p "CKM00122501225"
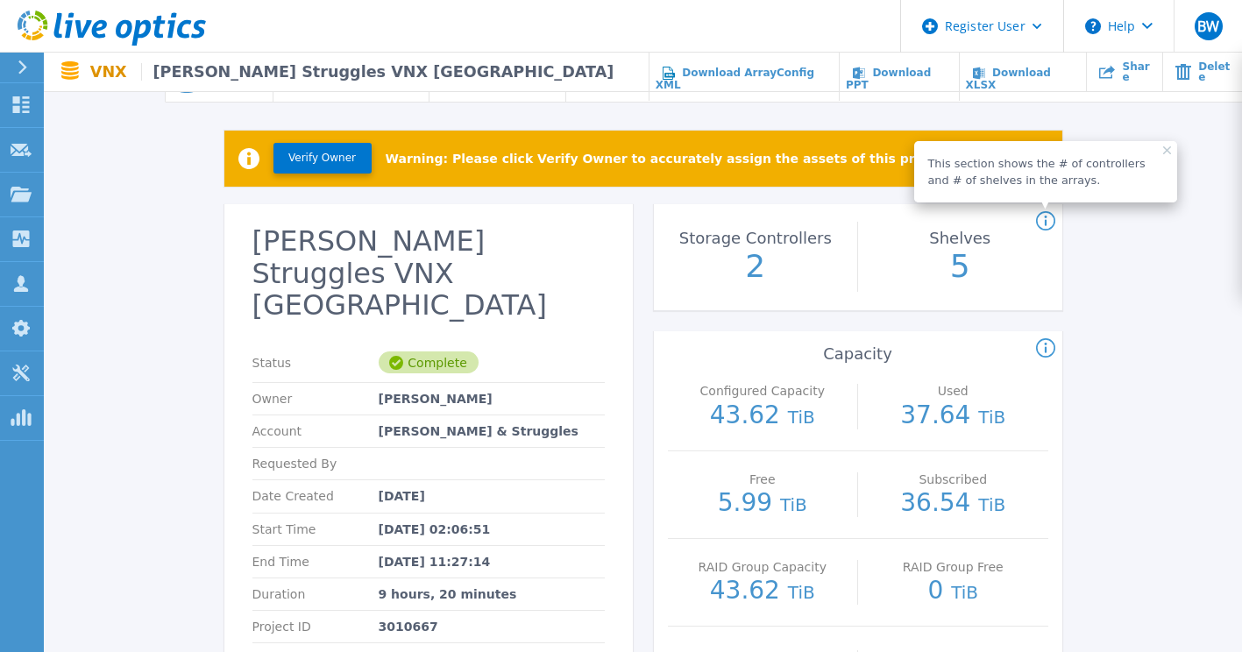
scroll to position [0, 0]
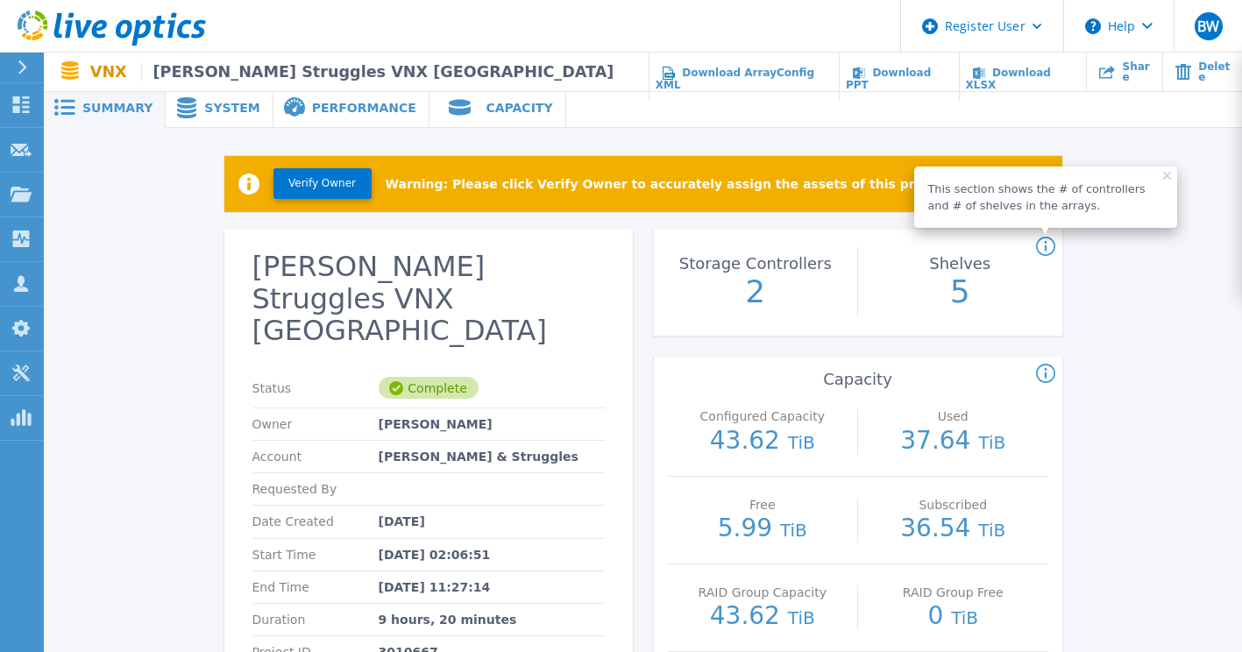
click at [316, 110] on span "Performance" at bounding box center [364, 108] width 104 height 12
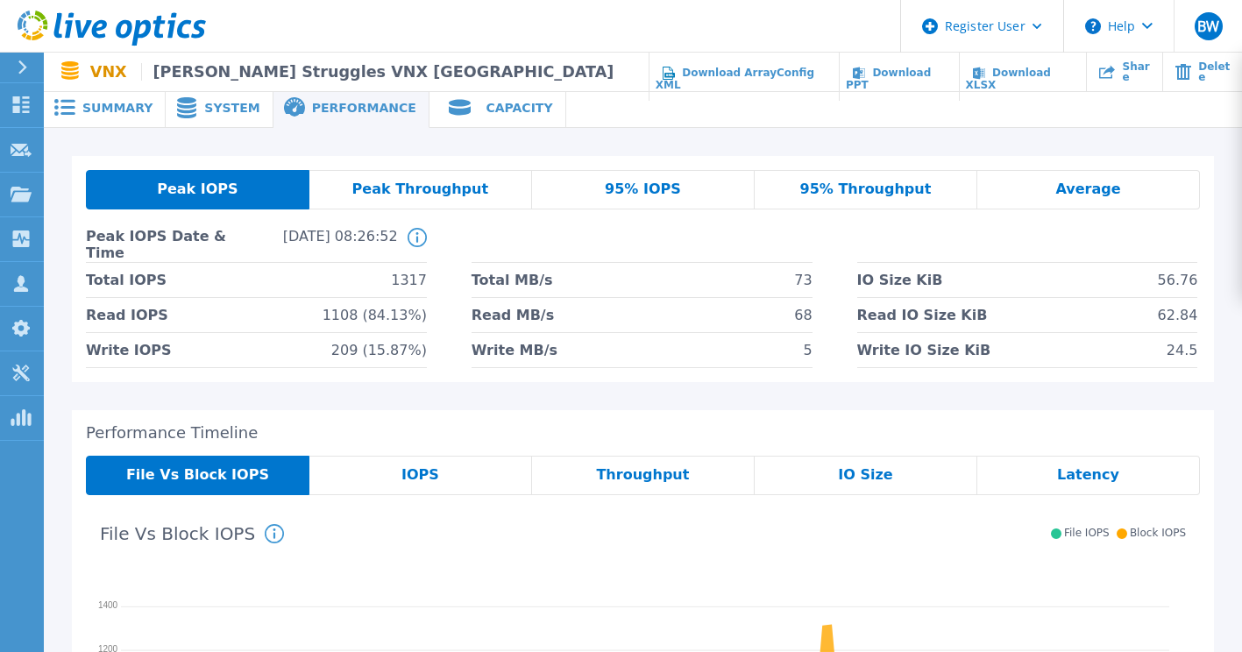
click at [455, 408] on div "Peak IOPS Peak Throughput 95% IOPS 95% Throughput Average Peak IOPS Date & Time…" at bounding box center [643, 559] width 1142 height 806
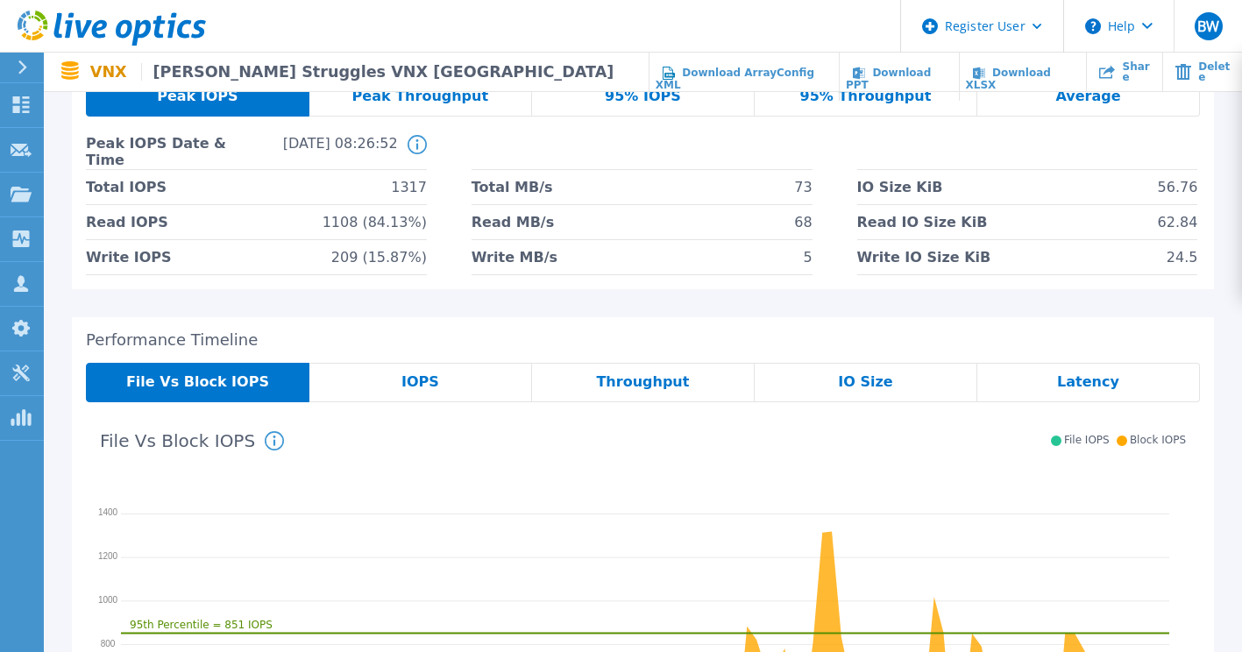
scroll to position [91, 0]
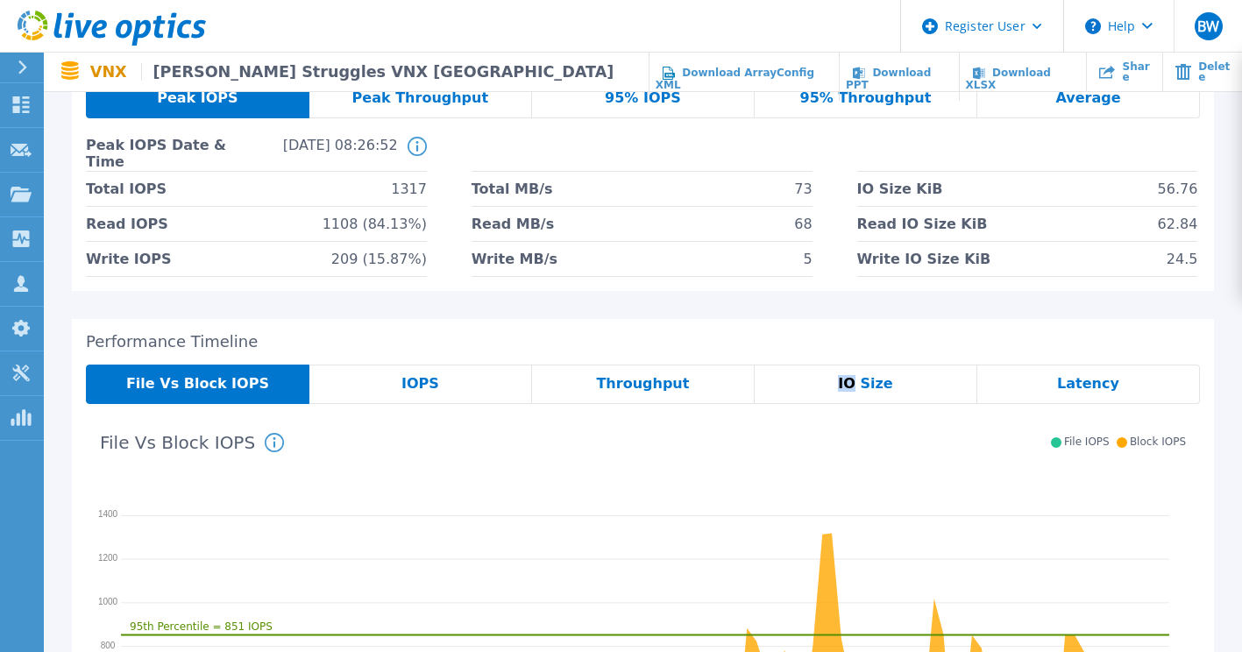
drag, startPoint x: 843, startPoint y: 388, endPoint x: 853, endPoint y: 384, distance: 10.6
click at [853, 384] on span "IO Size" at bounding box center [865, 384] width 54 height 14
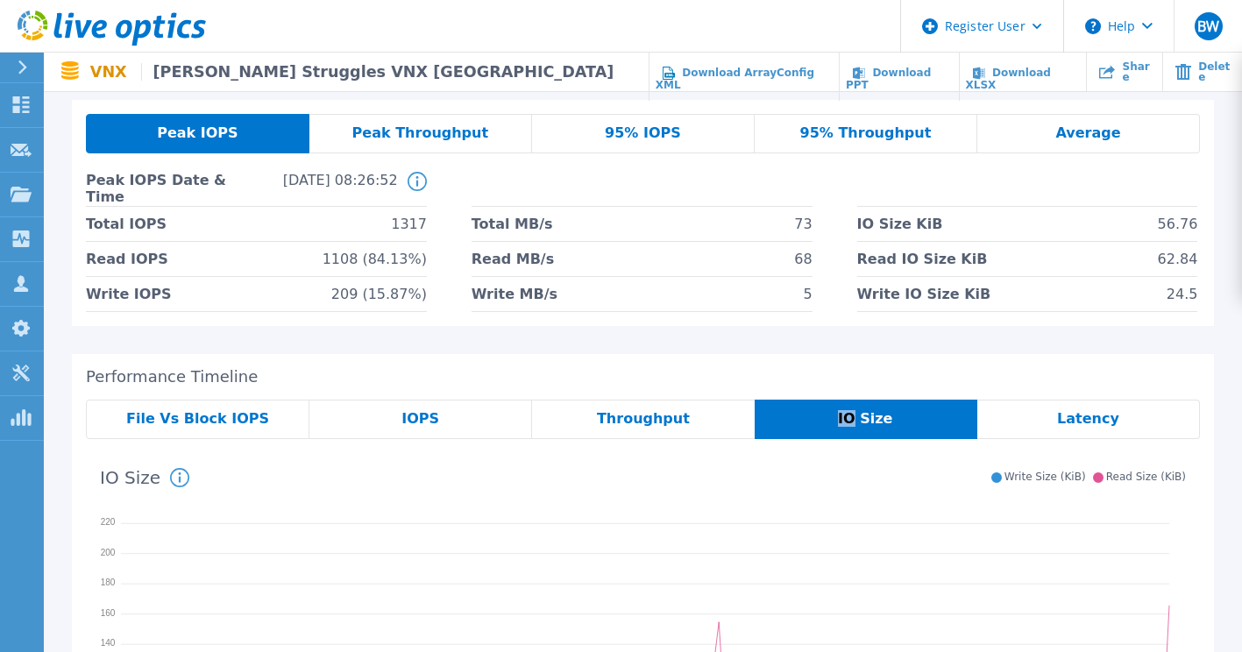
scroll to position [0, 0]
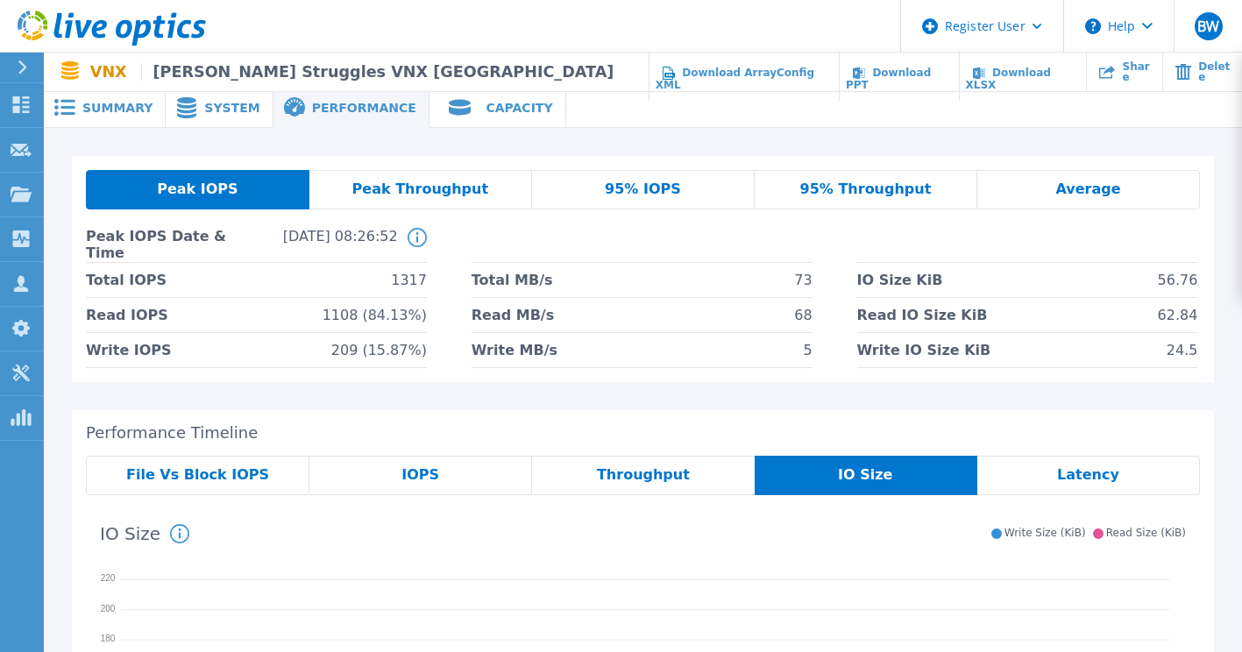
click at [212, 105] on span "System" at bounding box center [231, 108] width 55 height 12
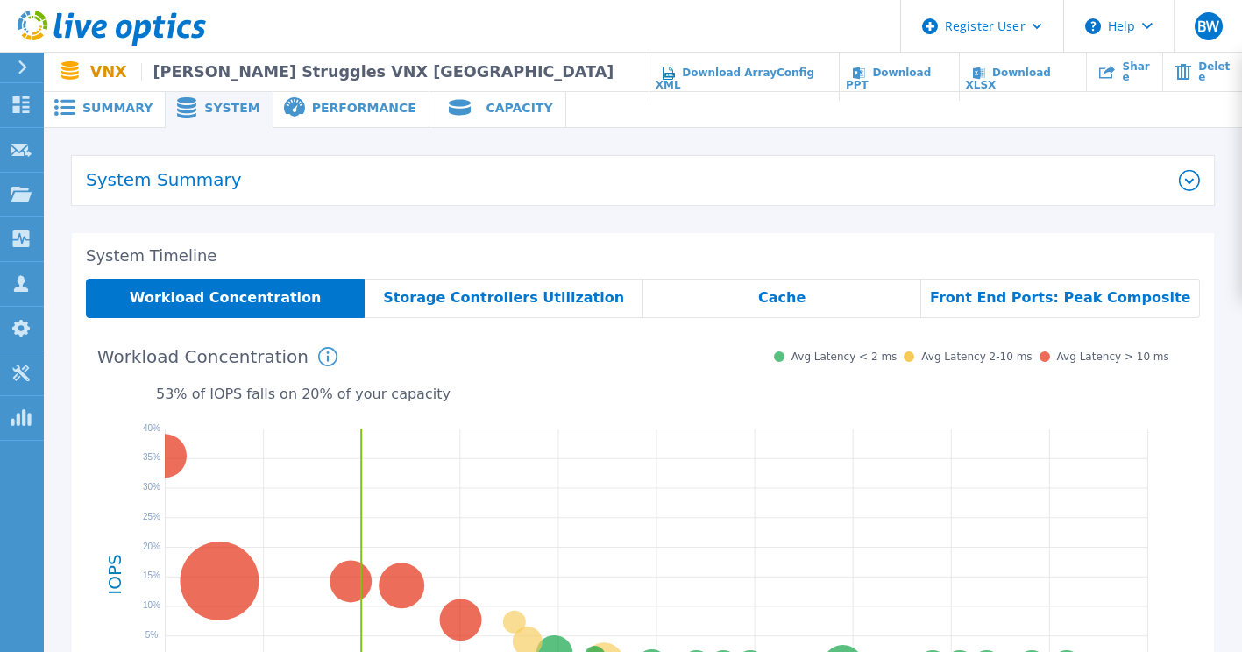
click at [567, 256] on h2 "System Timeline" at bounding box center [643, 256] width 1114 height 18
click at [1012, 296] on span "Front End Ports: Peak Composite" at bounding box center [1060, 298] width 260 height 14
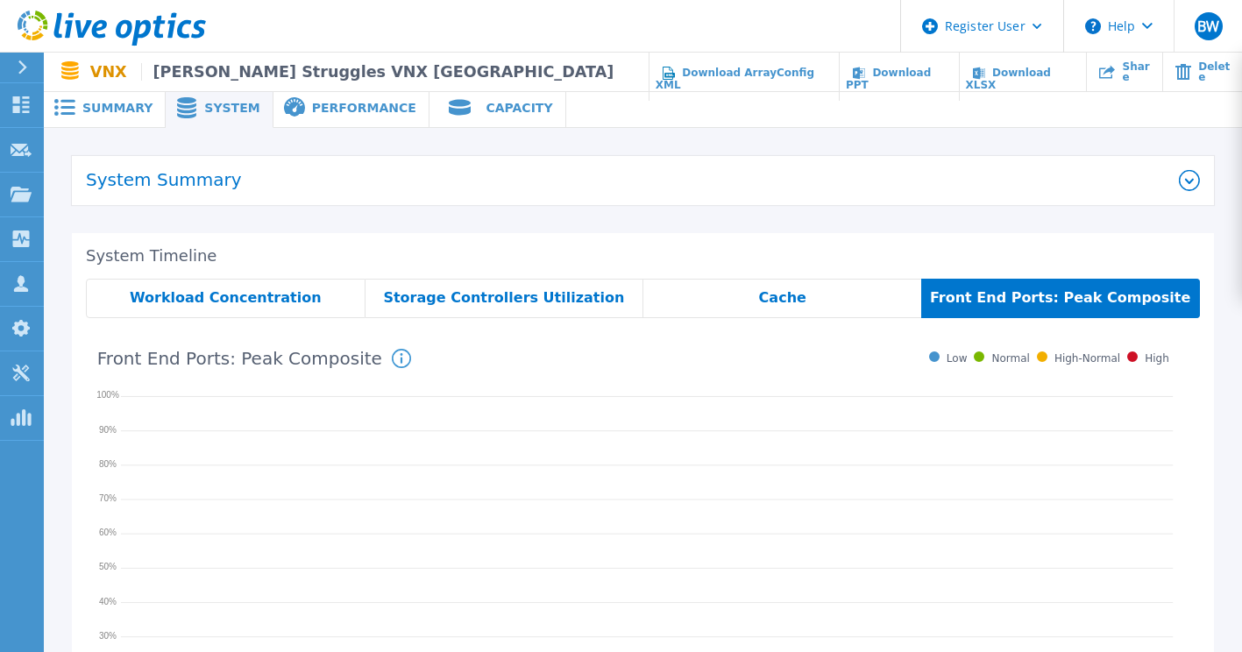
click at [102, 121] on div "Summary" at bounding box center [105, 108] width 122 height 39
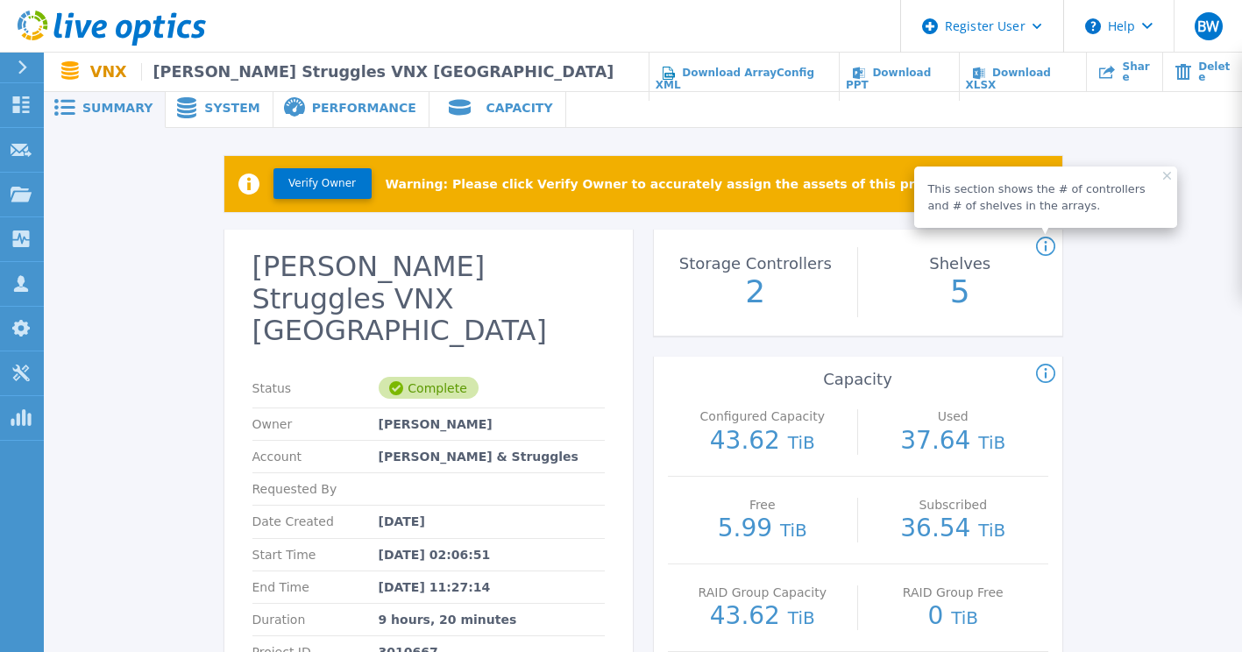
click at [317, 408] on div "Owner [PERSON_NAME]" at bounding box center [428, 424] width 352 height 32
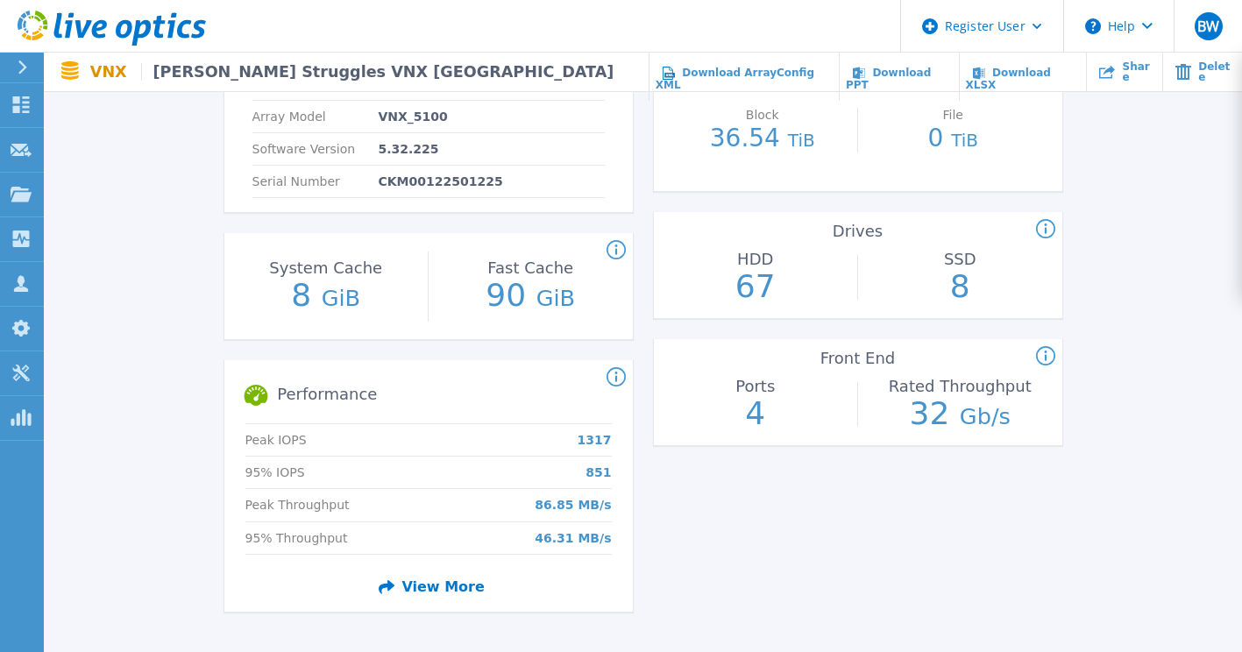
scroll to position [568, 0]
click at [1044, 353] on icon at bounding box center [1045, 355] width 19 height 19
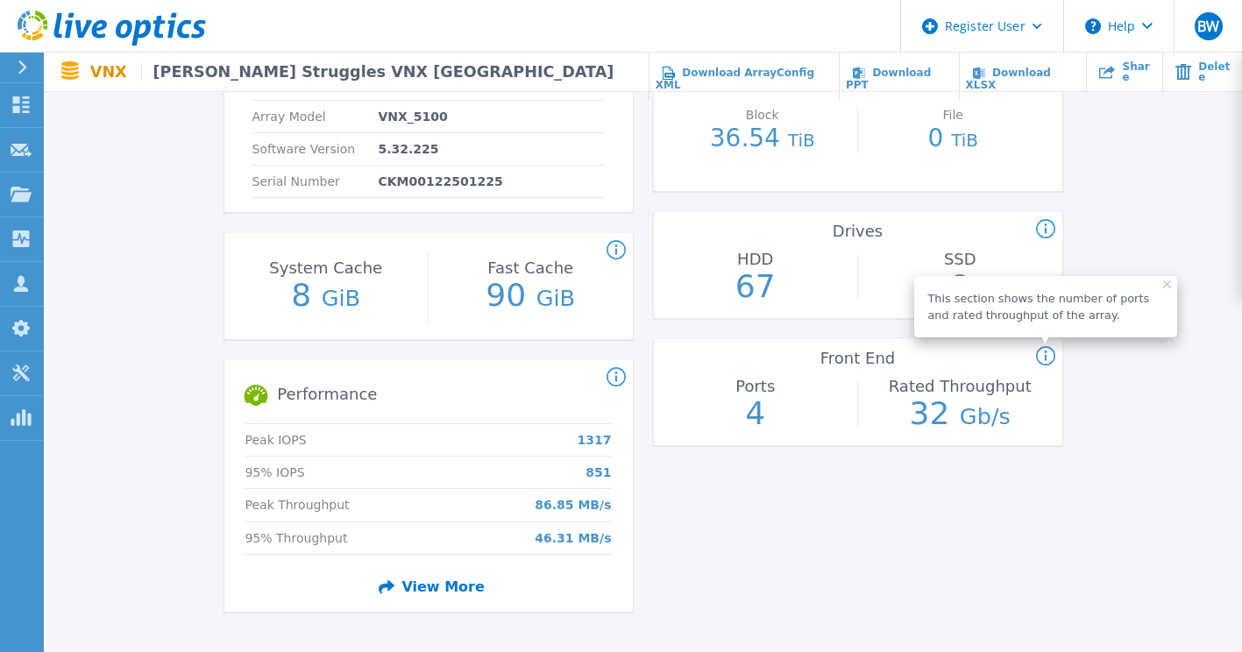
click at [1044, 353] on icon at bounding box center [1045, 355] width 19 height 19
